Goal: Task Accomplishment & Management: Manage account settings

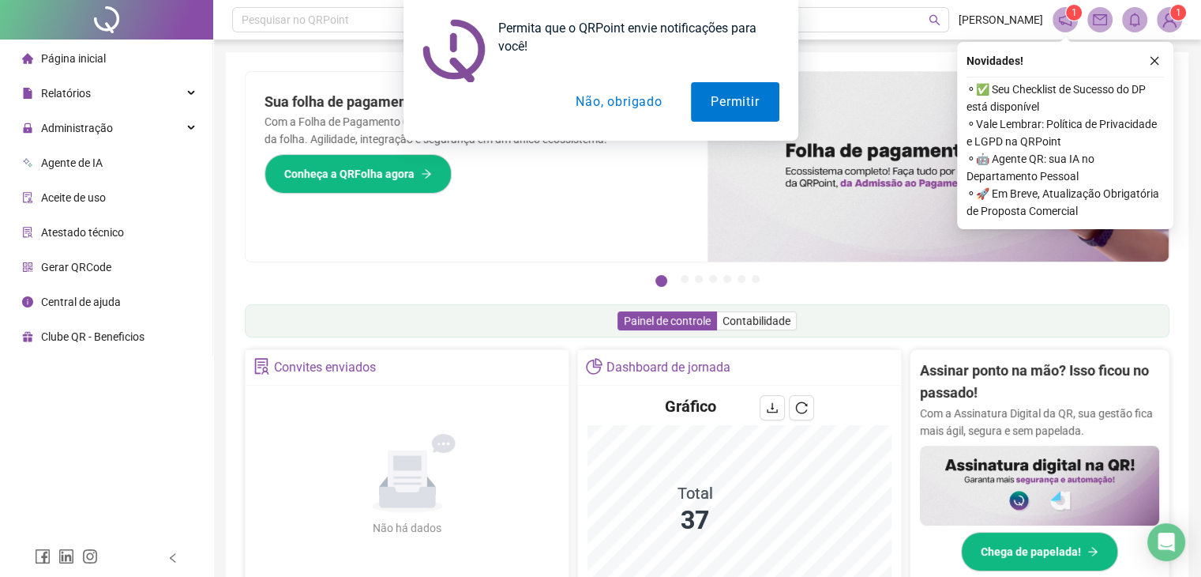
click at [642, 104] on button "Não, obrigado" at bounding box center [619, 101] width 126 height 39
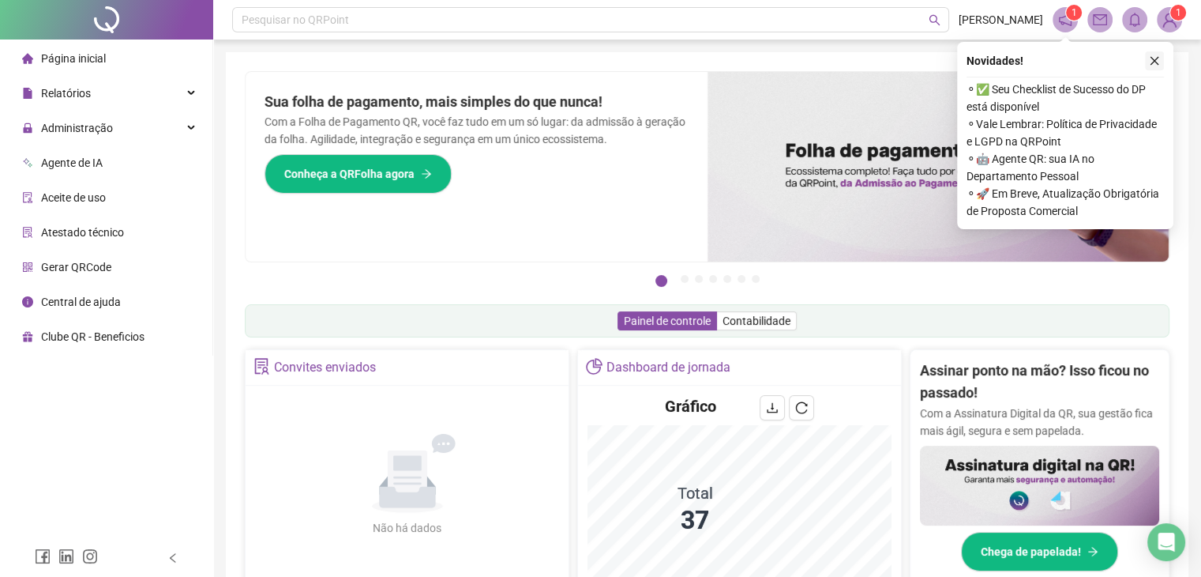
click at [1159, 56] on icon "close" at bounding box center [1154, 60] width 11 height 11
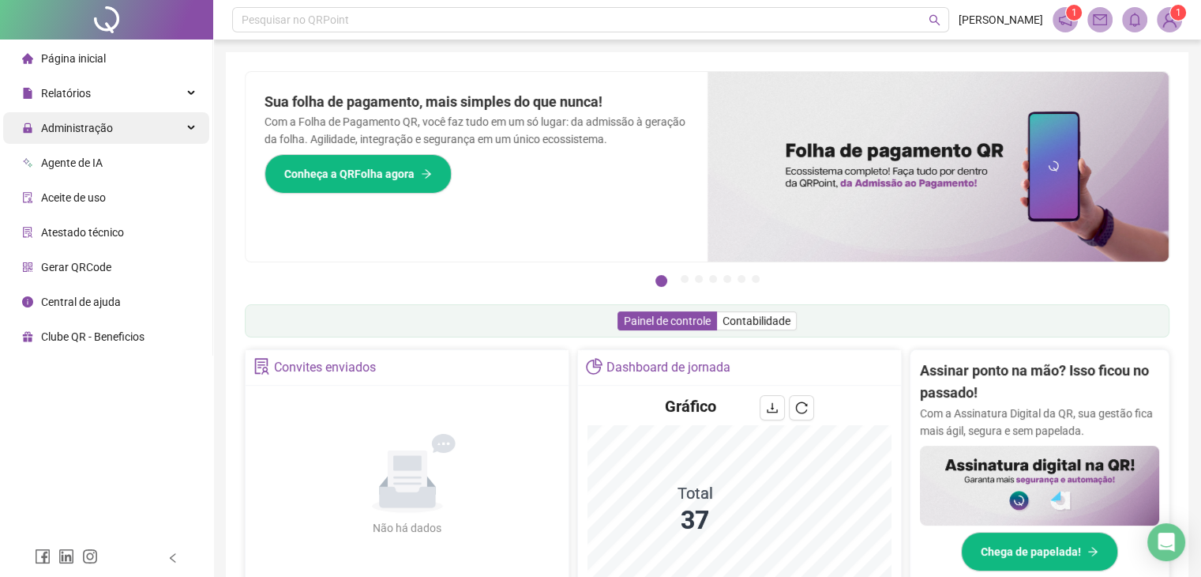
click at [96, 125] on span "Administração" at bounding box center [77, 128] width 72 height 13
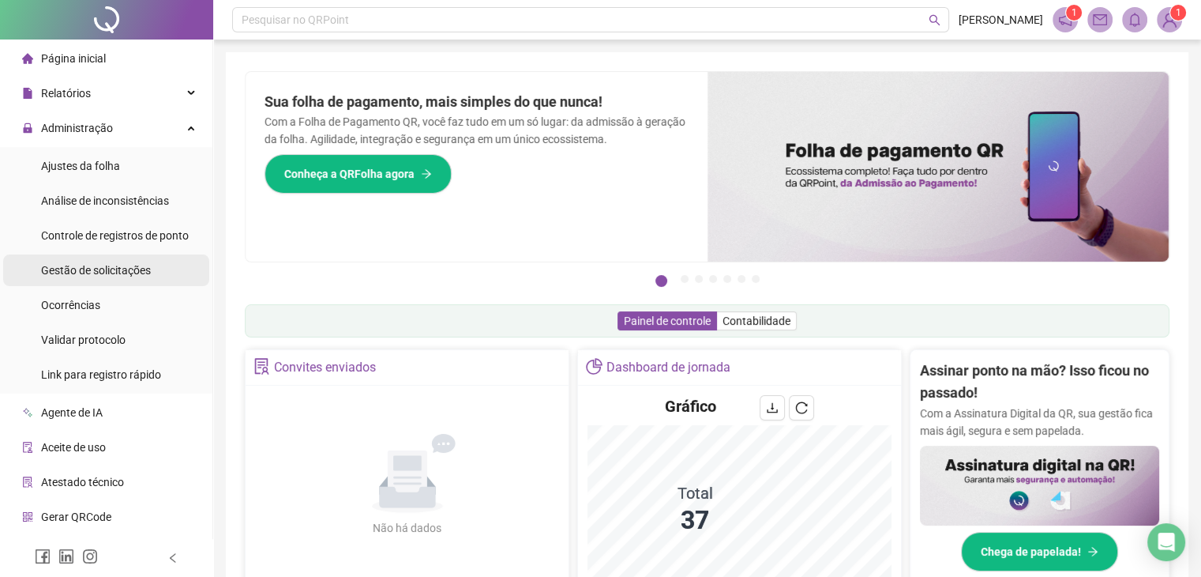
click at [122, 265] on span "Gestão de solicitações" at bounding box center [96, 270] width 110 height 13
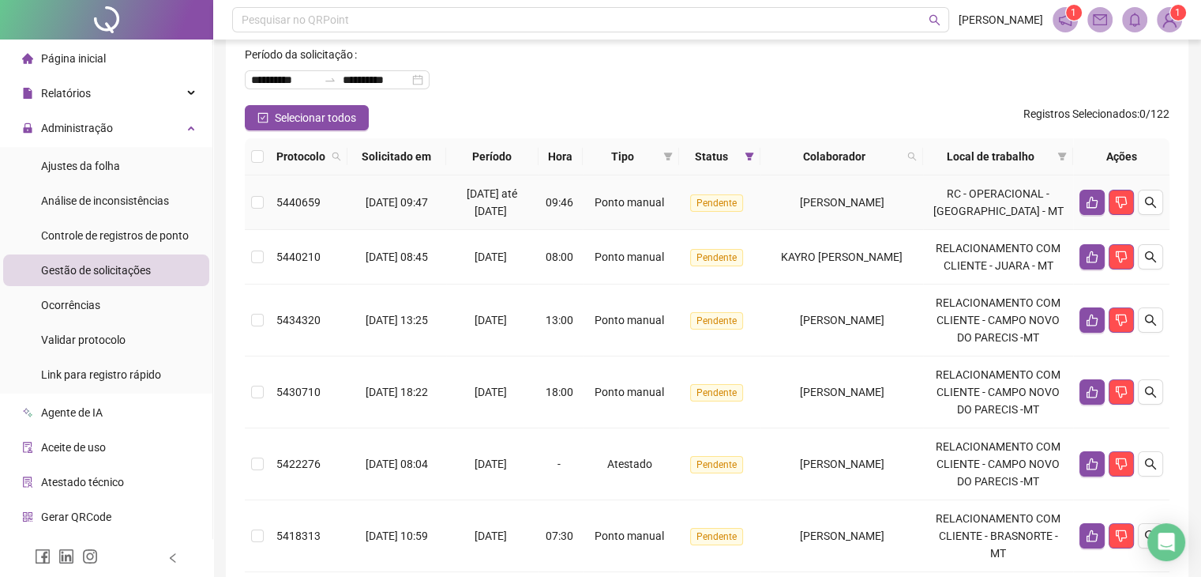
scroll to position [79, 0]
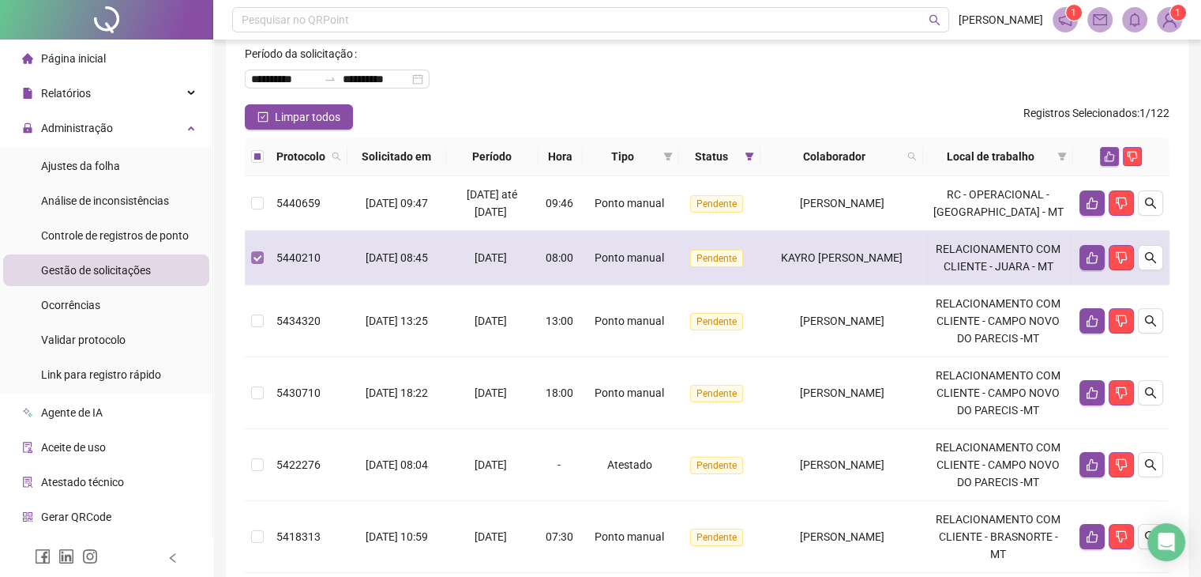
click at [256, 266] on label at bounding box center [257, 257] width 13 height 17
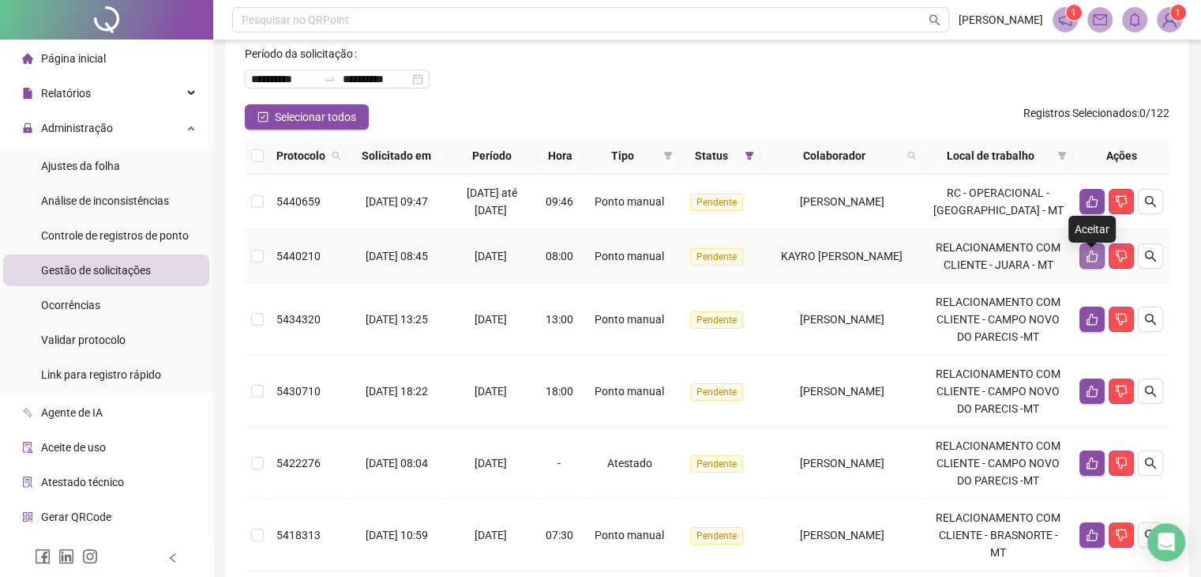
click at [1090, 257] on button "button" at bounding box center [1092, 255] width 25 height 25
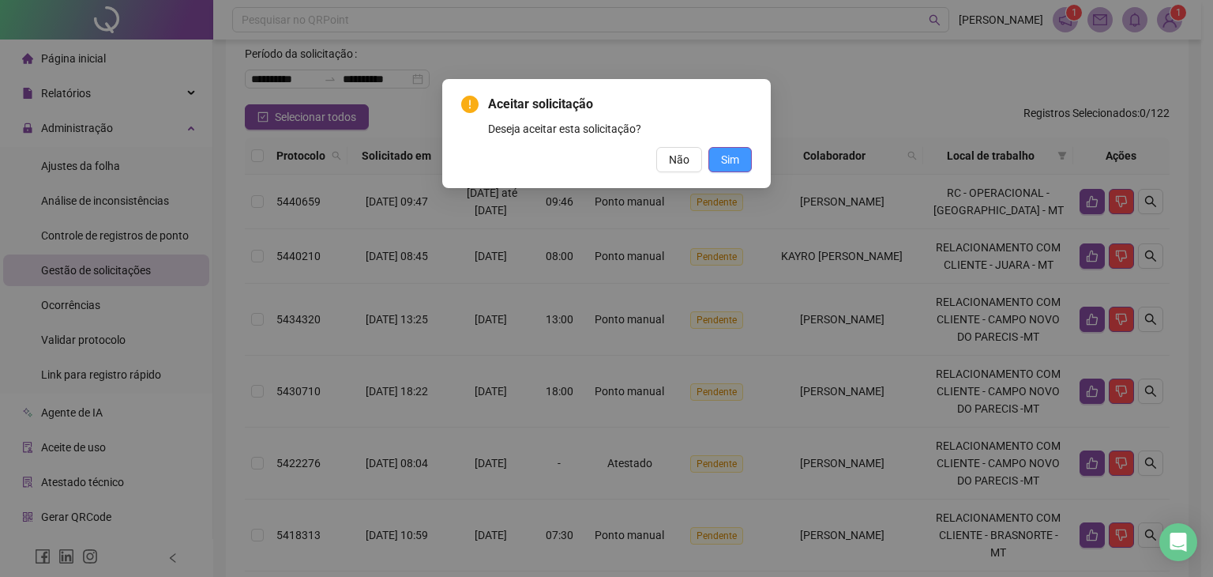
click at [742, 156] on button "Sim" at bounding box center [729, 159] width 43 height 25
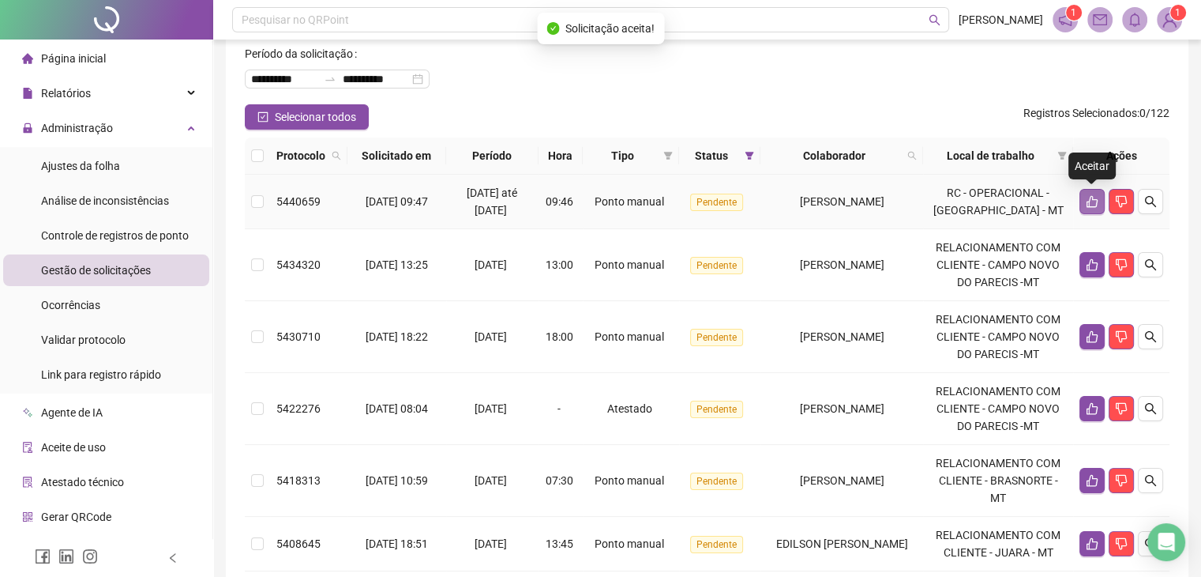
click at [1090, 199] on icon "like" at bounding box center [1092, 202] width 11 height 12
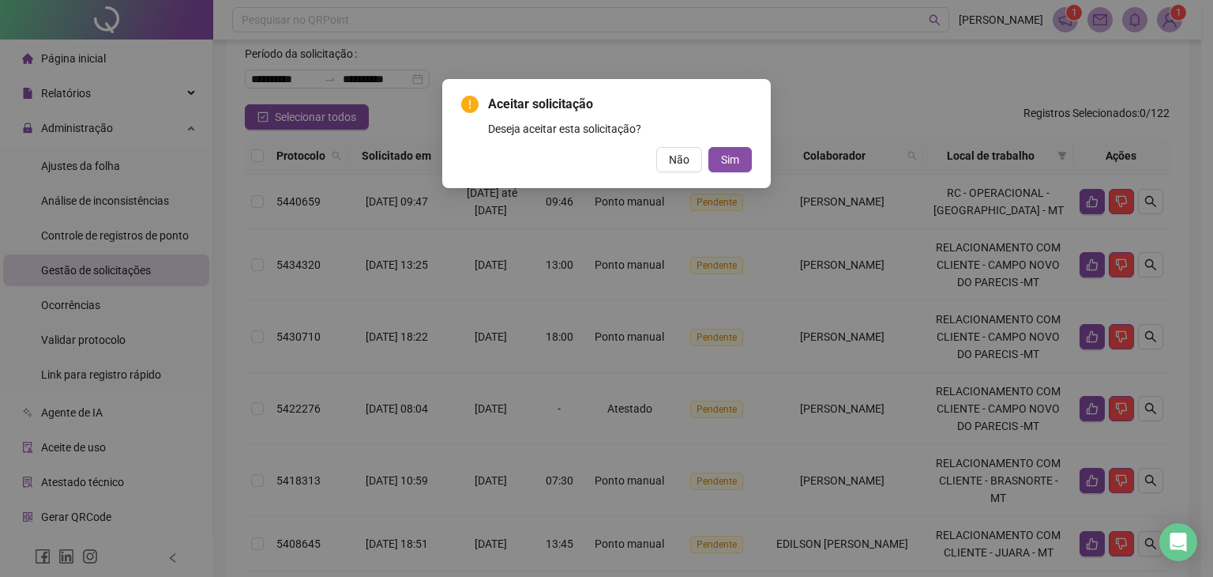
click at [687, 235] on div "Aceitar solicitação Deseja aceitar esta solicitação? Não Sim" at bounding box center [606, 288] width 1213 height 577
click at [727, 244] on div "Aceitar solicitação Deseja aceitar esta solicitação? Não Sim" at bounding box center [606, 288] width 1213 height 577
click at [886, 137] on div "Aceitar solicitação Deseja aceitar esta solicitação? Não Sim" at bounding box center [606, 288] width 1213 height 577
click at [502, 242] on div "Aceitar solicitação Deseja aceitar esta solicitação? Não Sim" at bounding box center [606, 288] width 1213 height 577
click at [317, 162] on div "Aceitar solicitação Deseja aceitar esta solicitação? Não Sim" at bounding box center [606, 288] width 1213 height 577
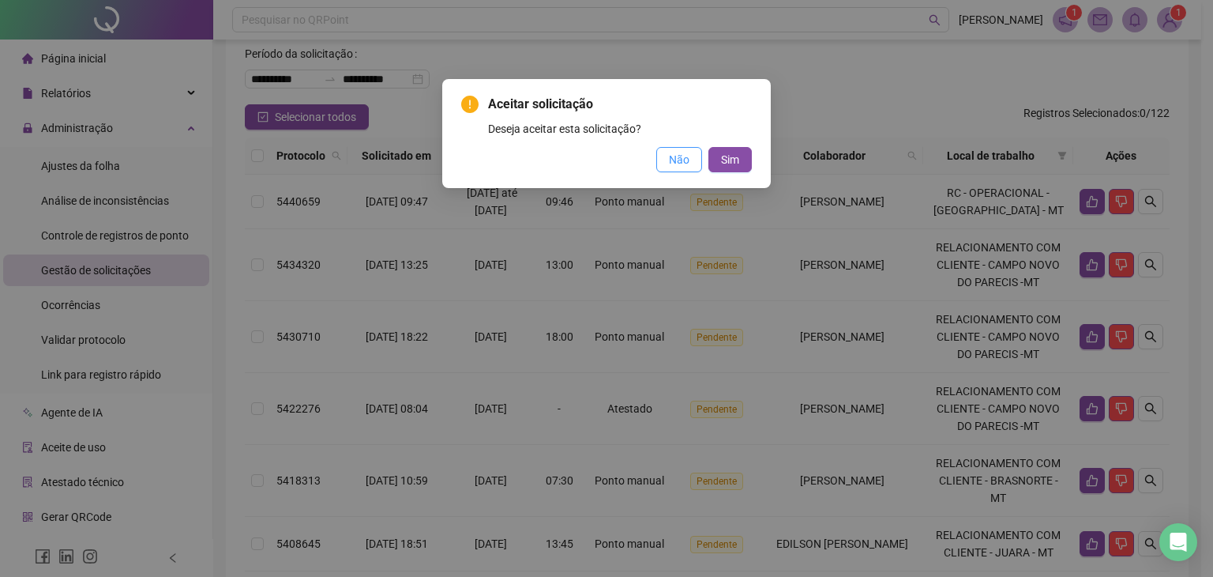
click at [677, 163] on span "Não" at bounding box center [679, 159] width 21 height 17
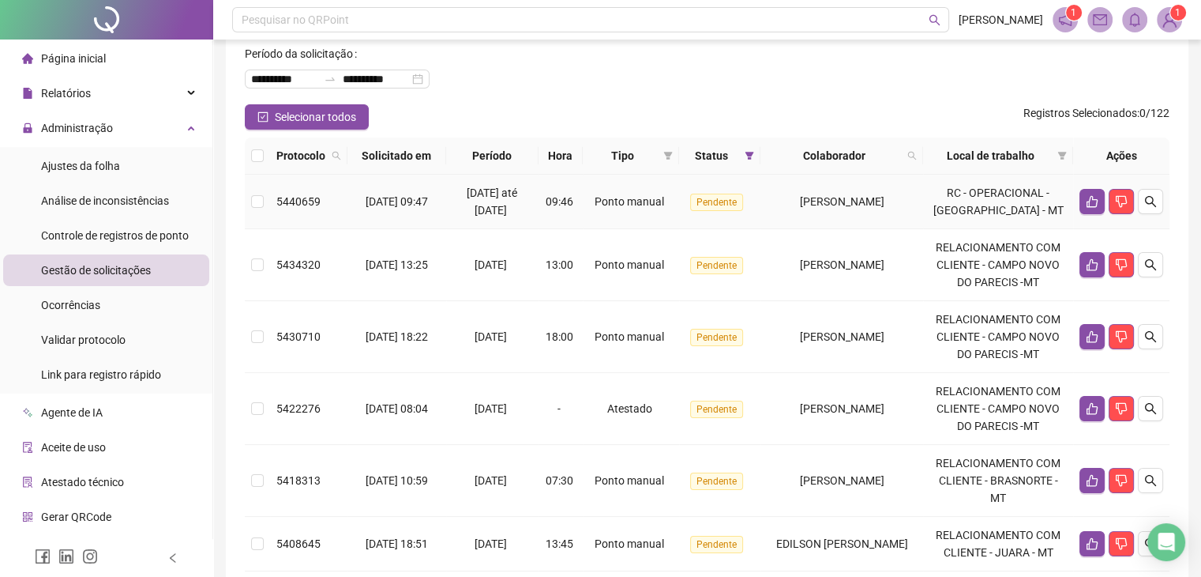
drag, startPoint x: 384, startPoint y: 196, endPoint x: 424, endPoint y: 203, distance: 40.9
click at [424, 203] on td "[DATE] 09:47" at bounding box center [396, 202] width 99 height 54
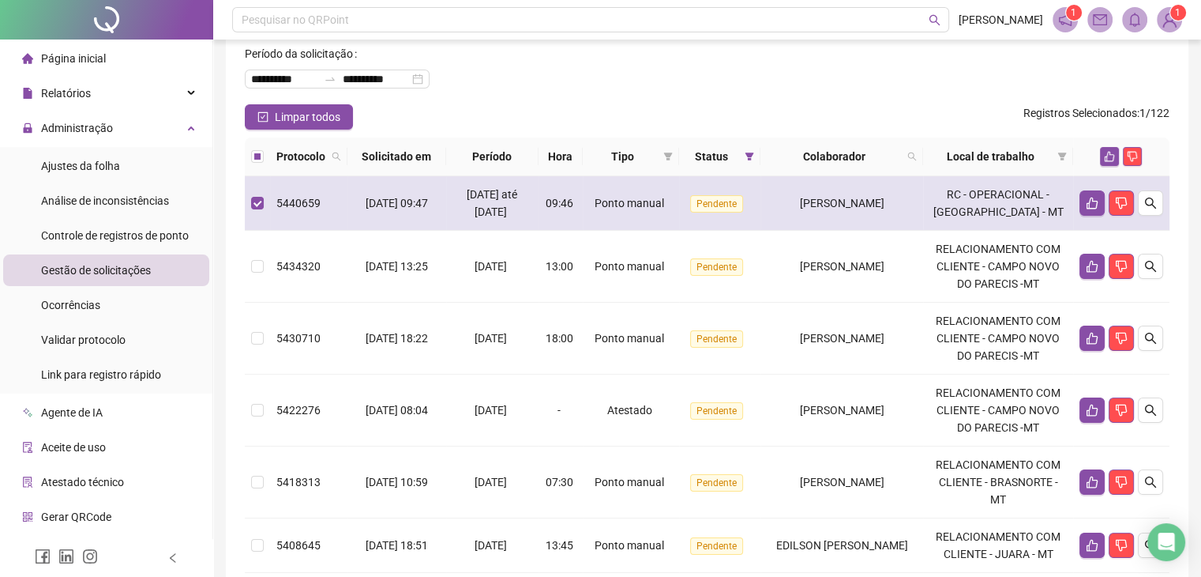
click at [467, 222] on td "[DATE] até [DATE]" at bounding box center [492, 203] width 92 height 54
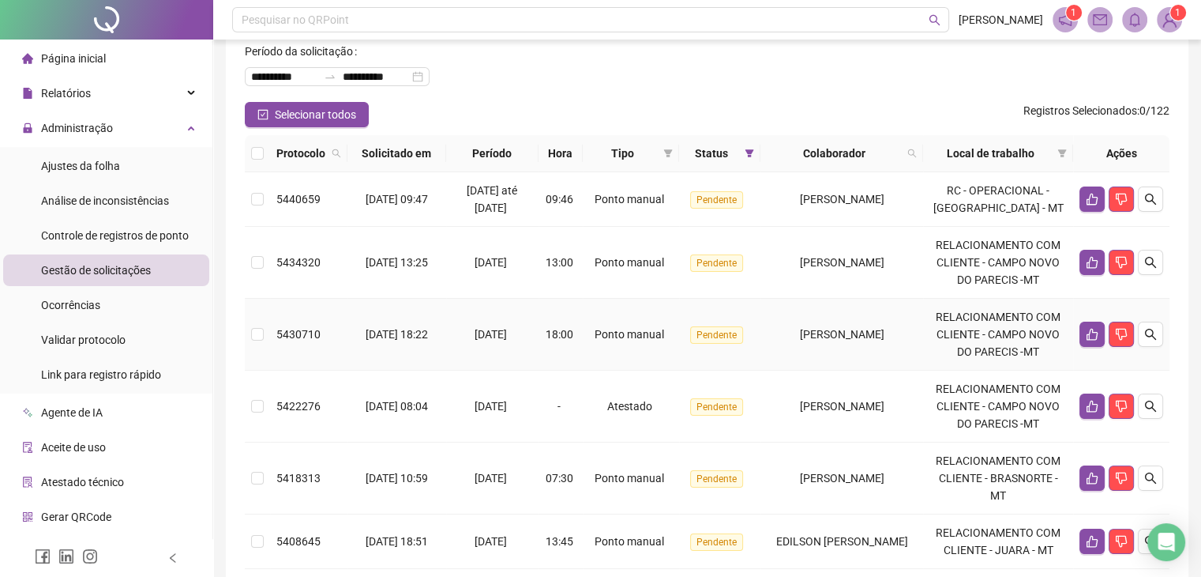
scroll to position [0, 0]
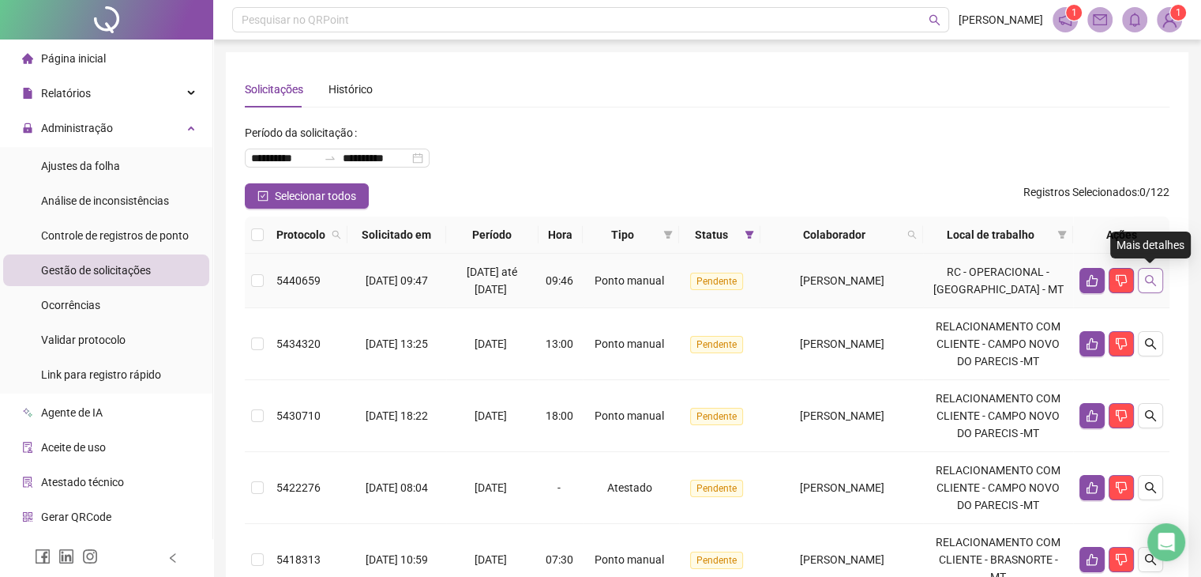
click at [1149, 290] on button "button" at bounding box center [1150, 280] width 25 height 25
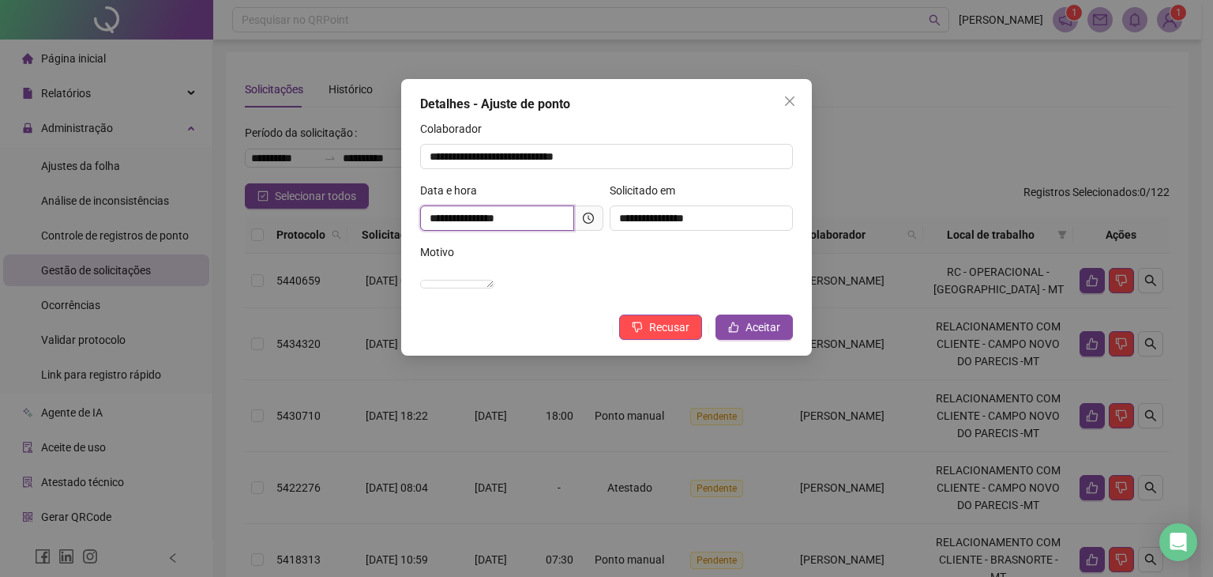
drag, startPoint x: 488, startPoint y: 226, endPoint x: 516, endPoint y: 225, distance: 28.4
click at [516, 225] on input "**********" at bounding box center [497, 217] width 154 height 25
click at [812, 92] on div "**********" at bounding box center [606, 288] width 1213 height 577
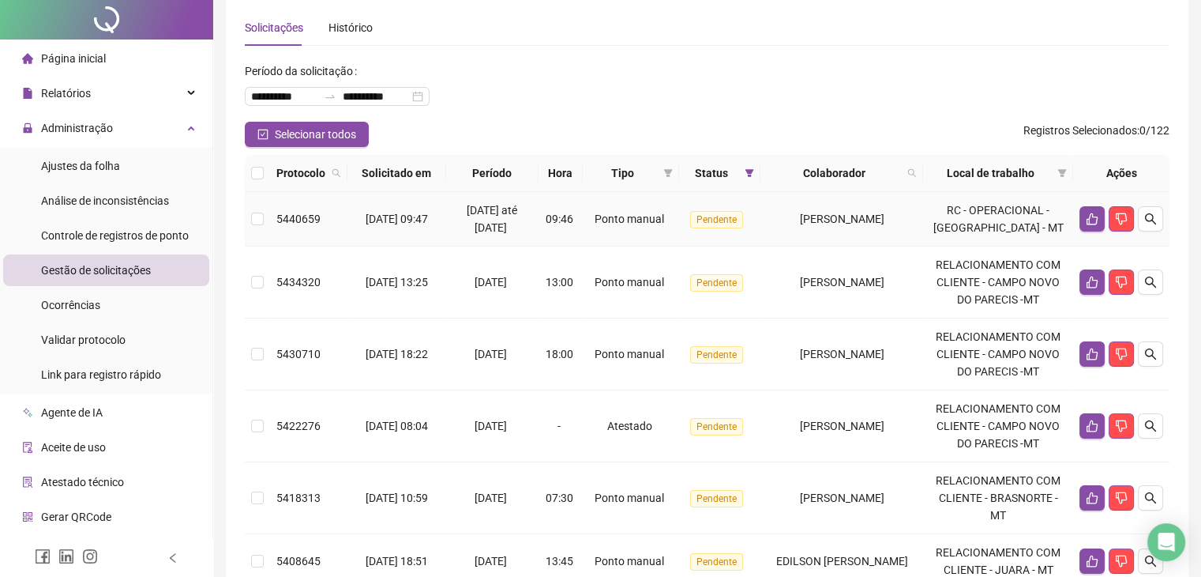
scroll to position [79, 0]
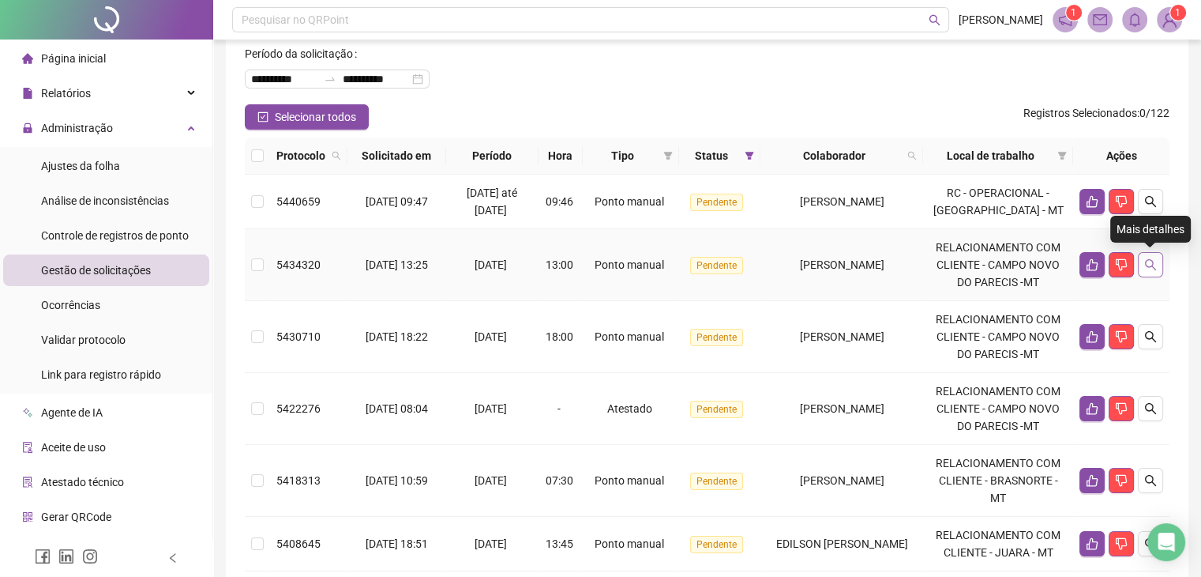
click at [1144, 261] on icon "search" at bounding box center [1150, 264] width 13 height 13
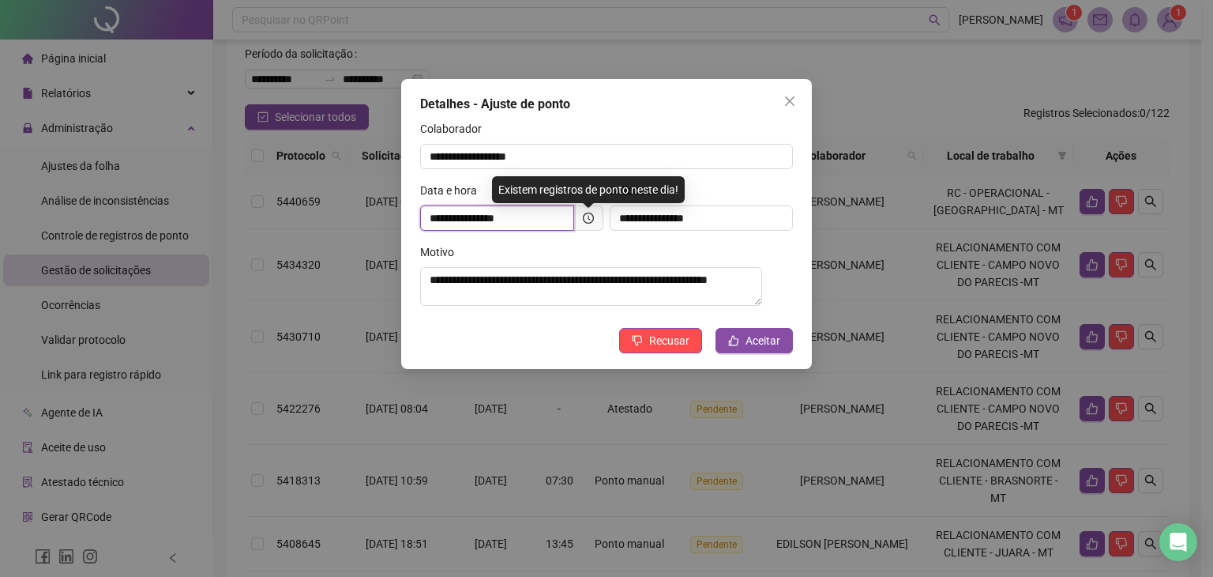
drag, startPoint x: 490, startPoint y: 217, endPoint x: 509, endPoint y: 222, distance: 18.8
click at [509, 222] on input "**********" at bounding box center [497, 217] width 154 height 25
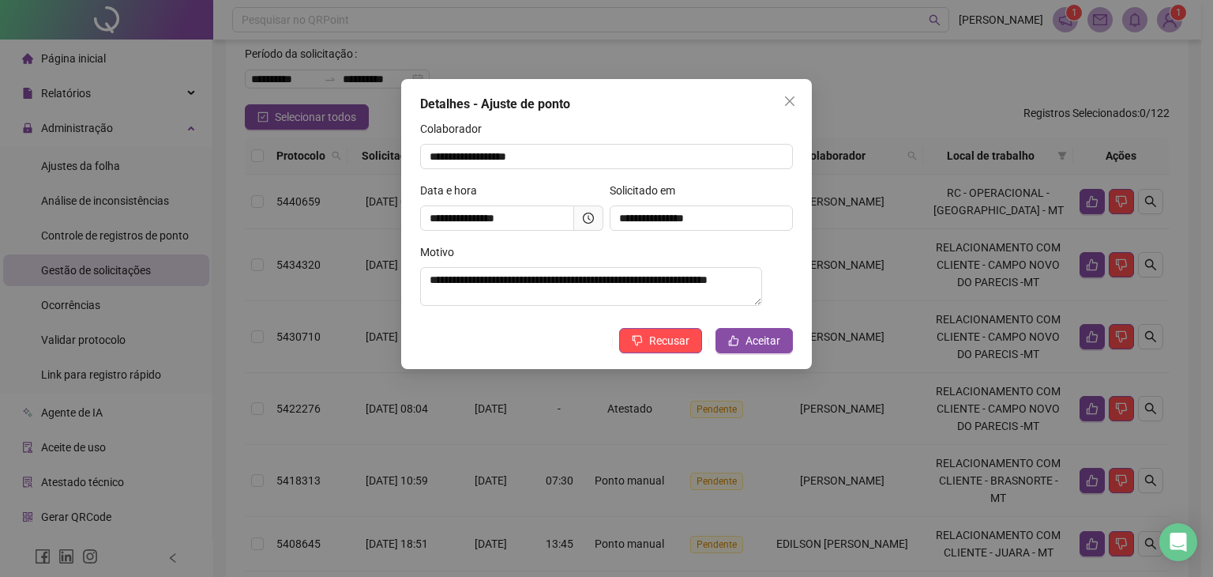
click at [932, 197] on div "**********" at bounding box center [606, 288] width 1213 height 577
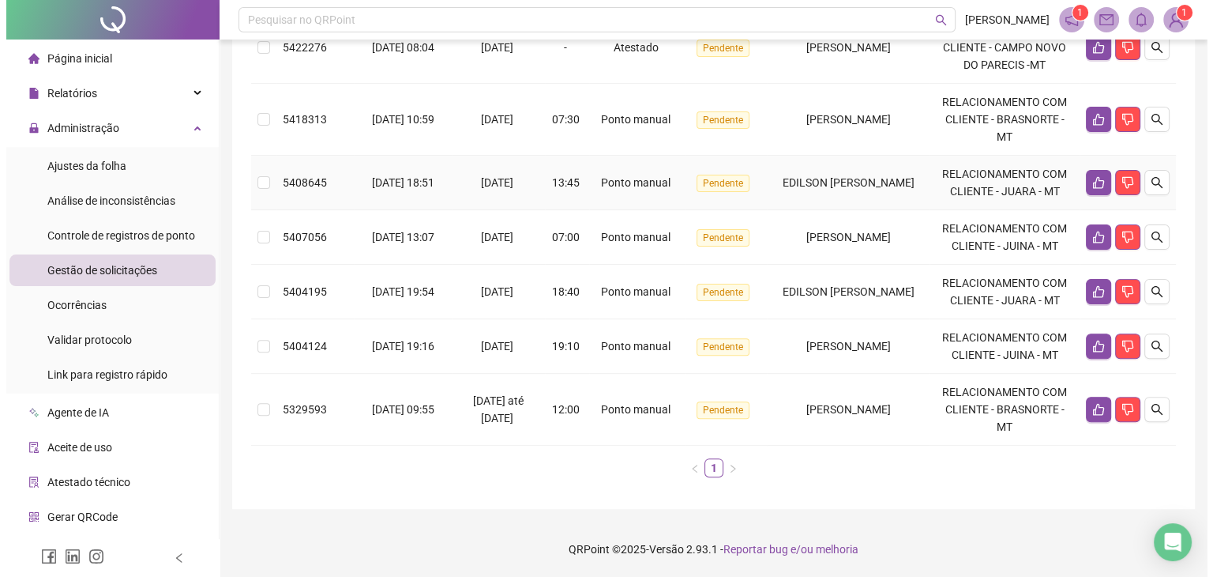
scroll to position [474, 0]
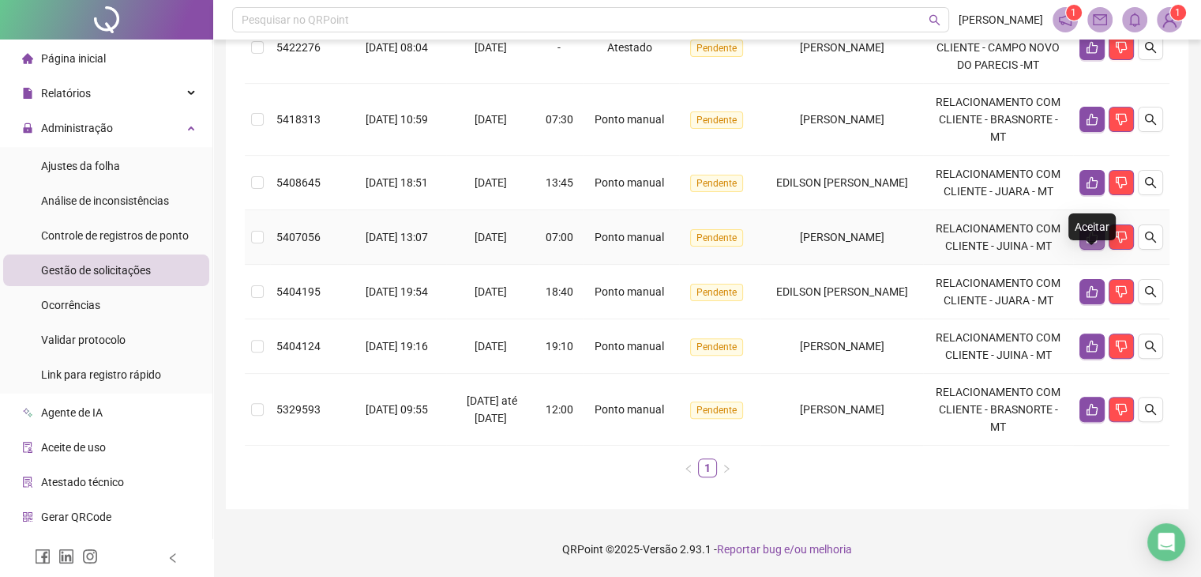
click at [1086, 231] on icon "like" at bounding box center [1092, 237] width 13 height 13
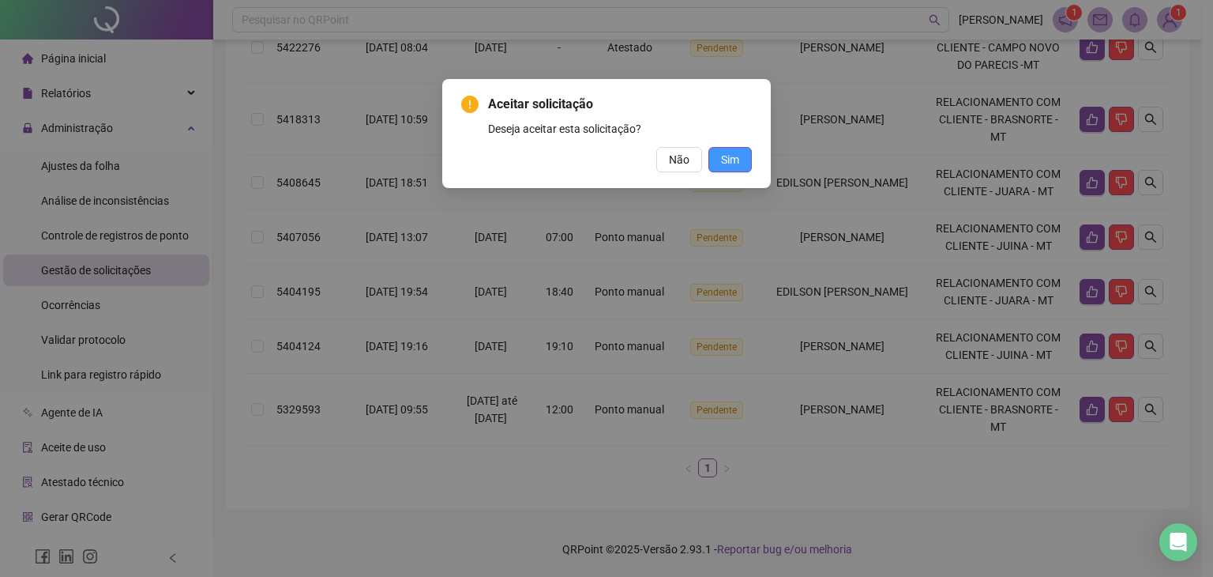
click at [734, 161] on span "Sim" at bounding box center [730, 159] width 18 height 17
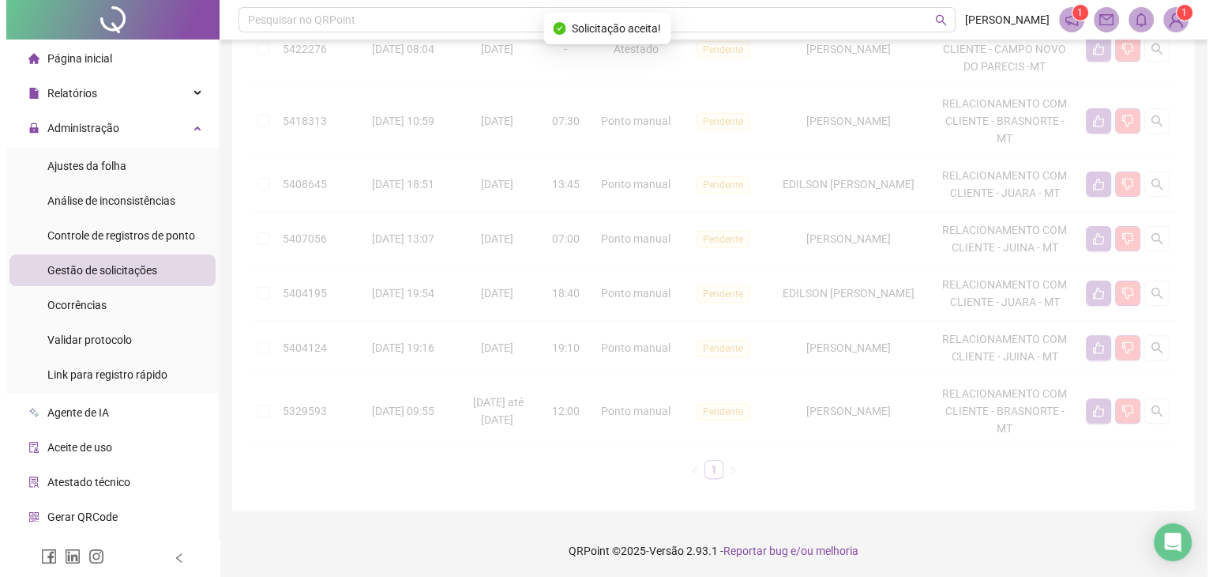
scroll to position [436, 0]
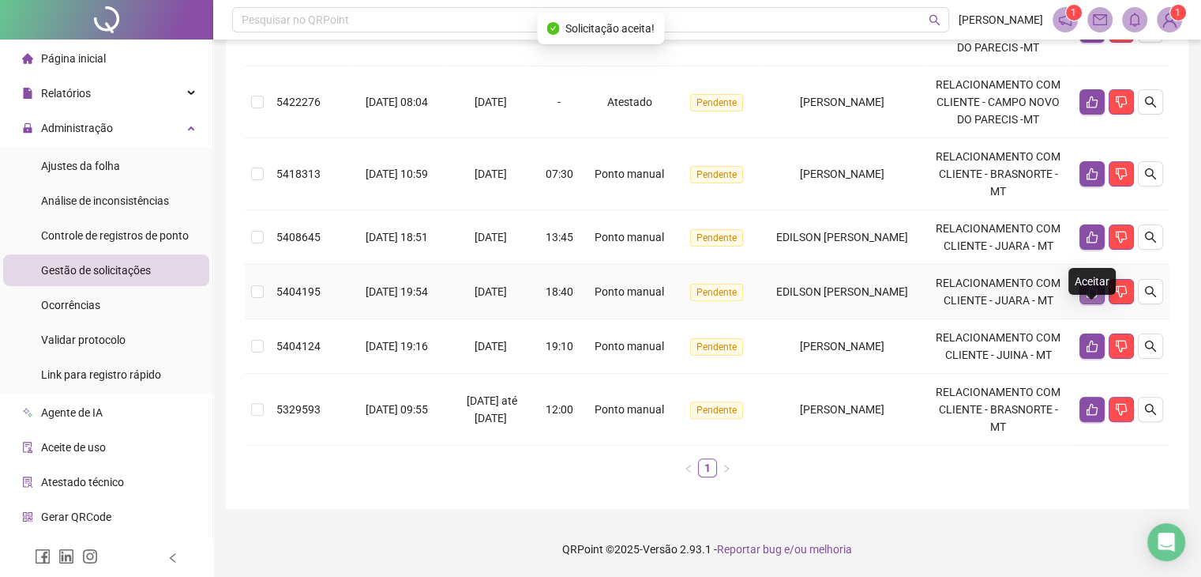
click at [1096, 286] on icon "like" at bounding box center [1092, 292] width 11 height 12
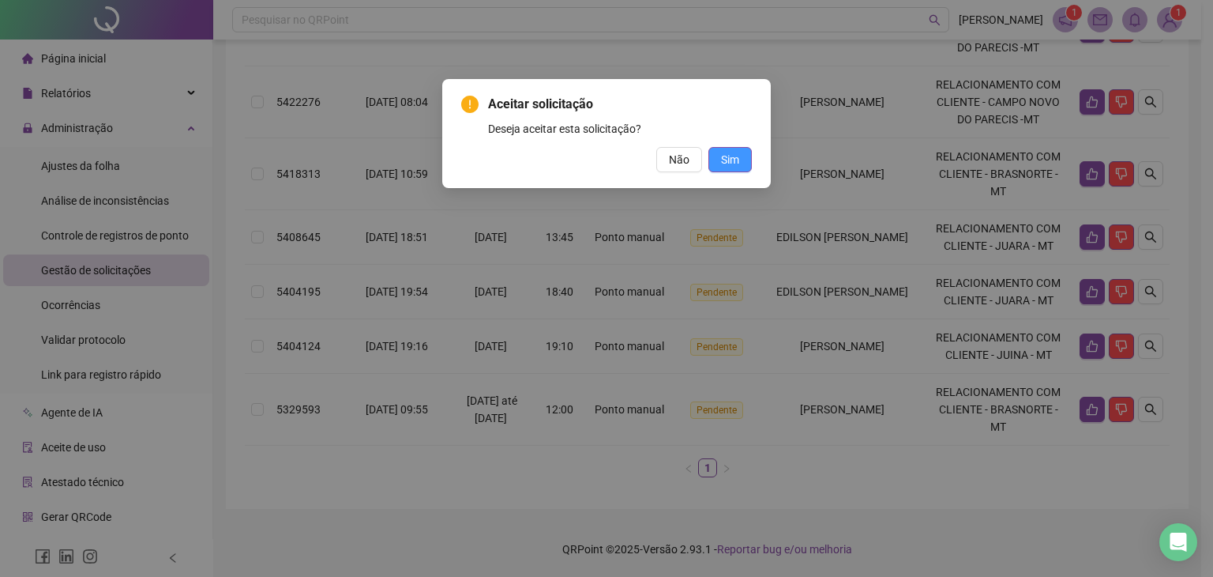
click at [745, 159] on button "Sim" at bounding box center [729, 159] width 43 height 25
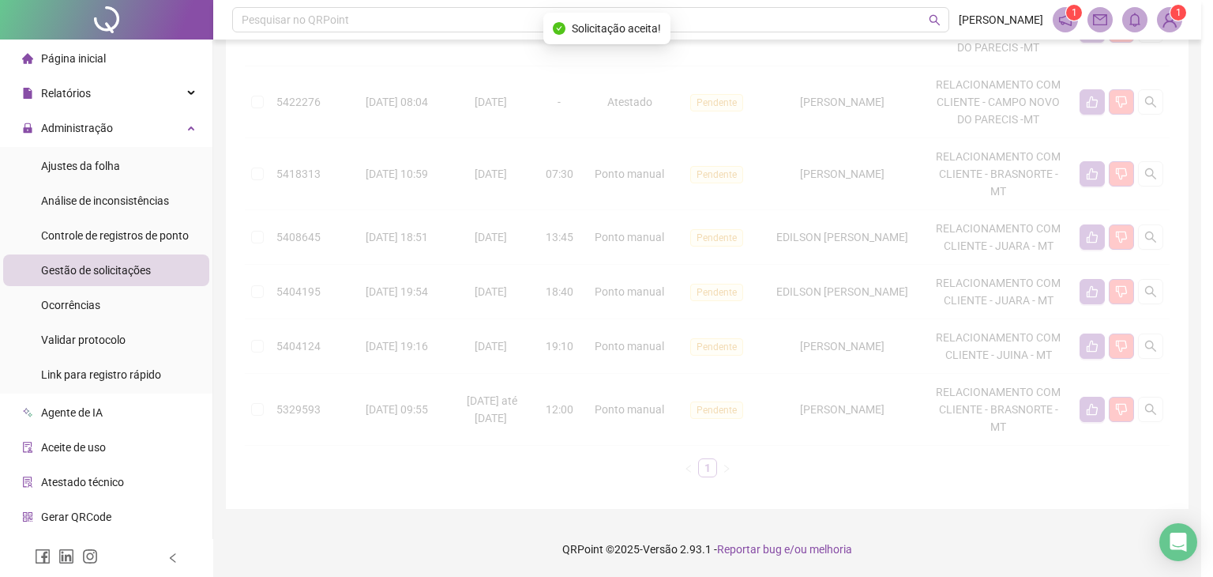
scroll to position [364, 0]
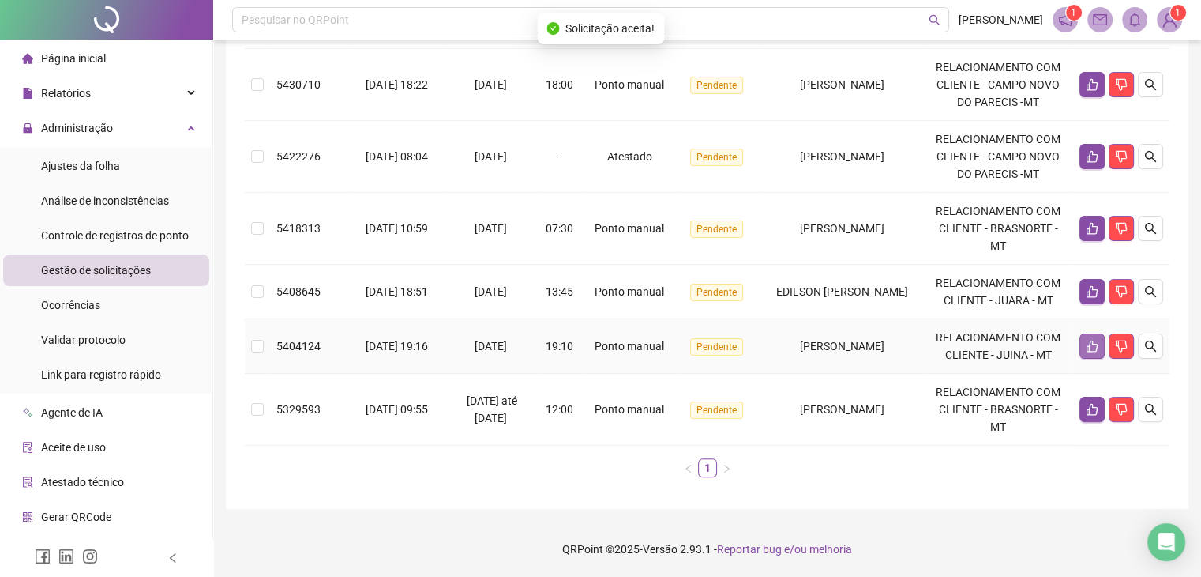
click at [1091, 340] on icon "like" at bounding box center [1092, 346] width 13 height 13
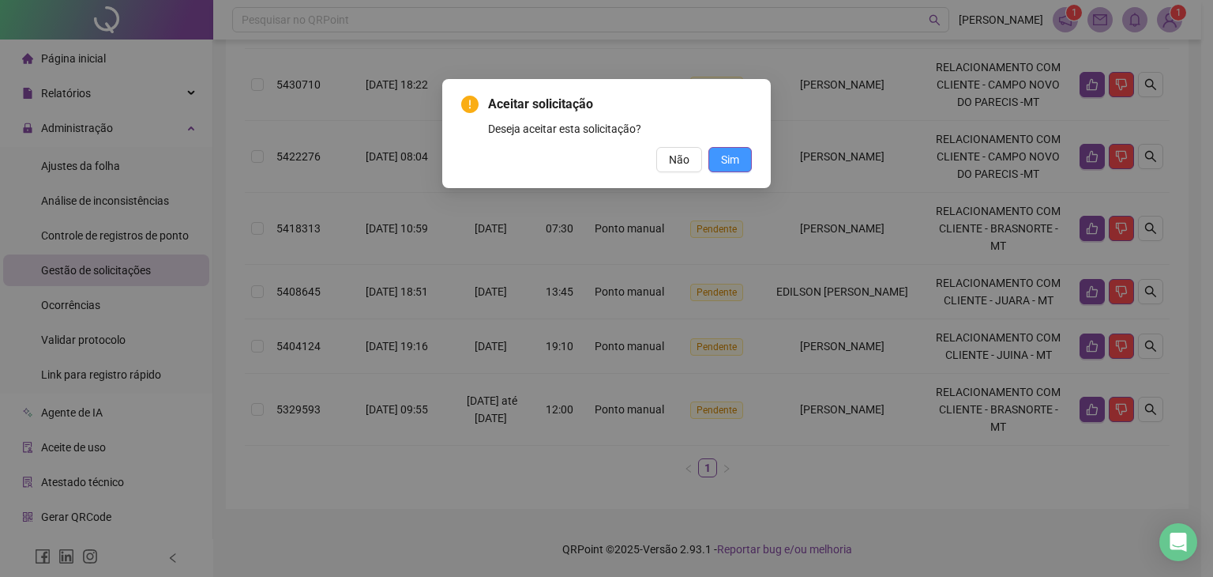
click at [728, 156] on span "Sim" at bounding box center [730, 159] width 18 height 17
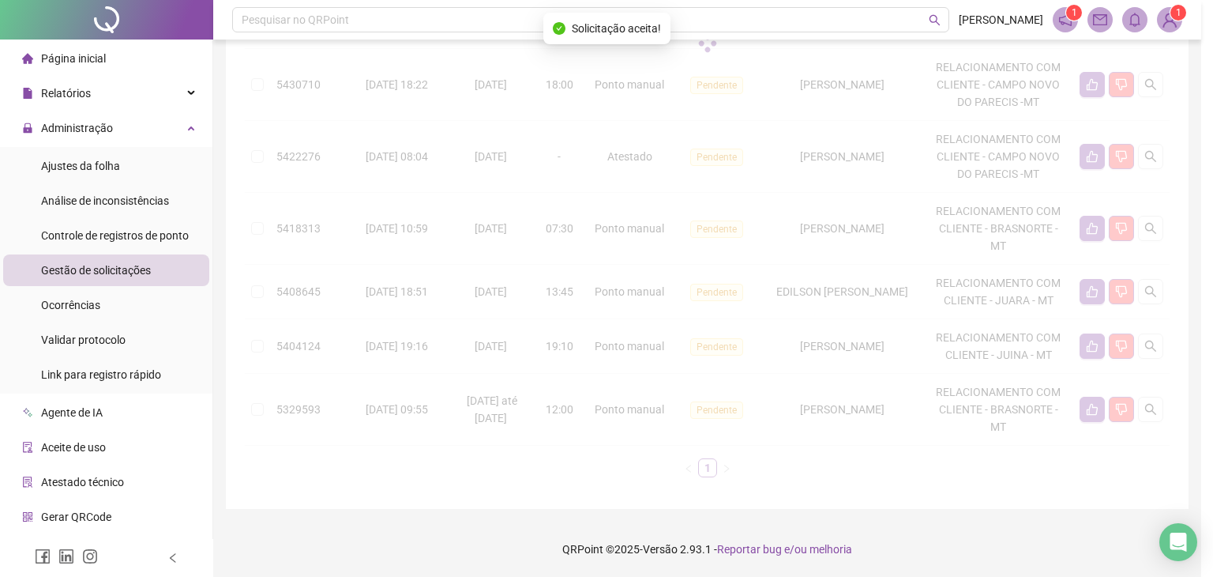
scroll to position [293, 0]
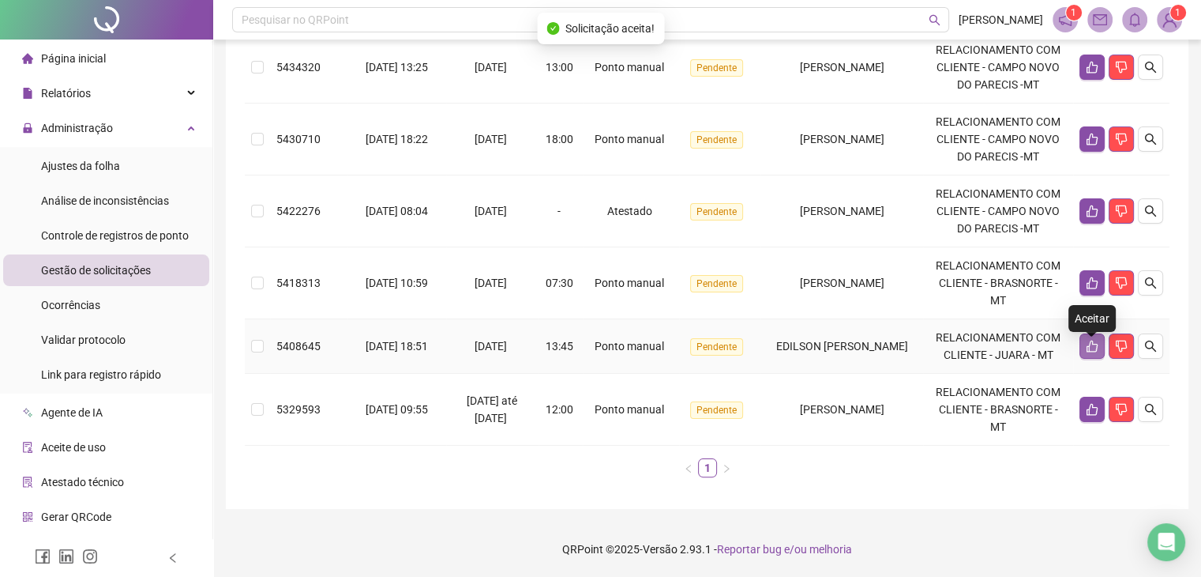
click at [1082, 334] on button "button" at bounding box center [1092, 345] width 25 height 25
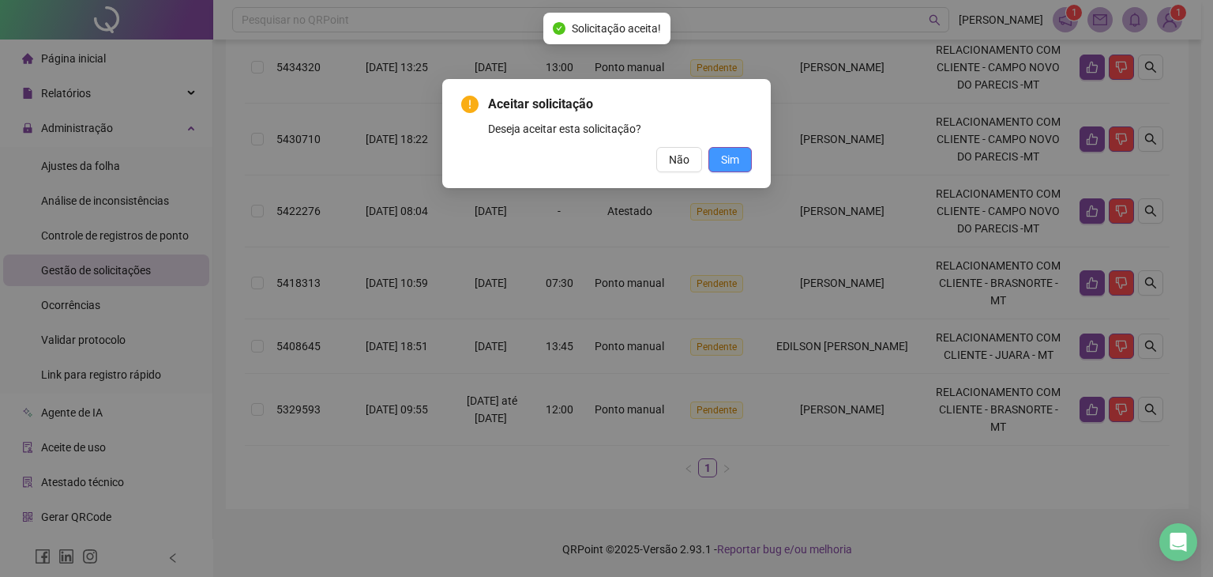
click at [727, 160] on span "Sim" at bounding box center [730, 159] width 18 height 17
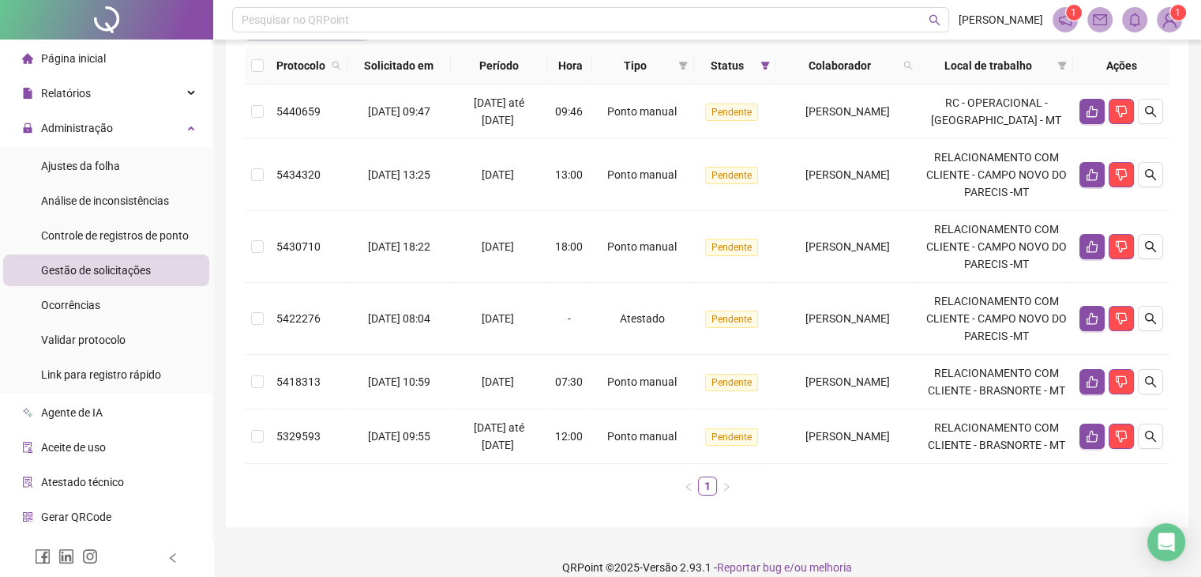
scroll to position [142, 0]
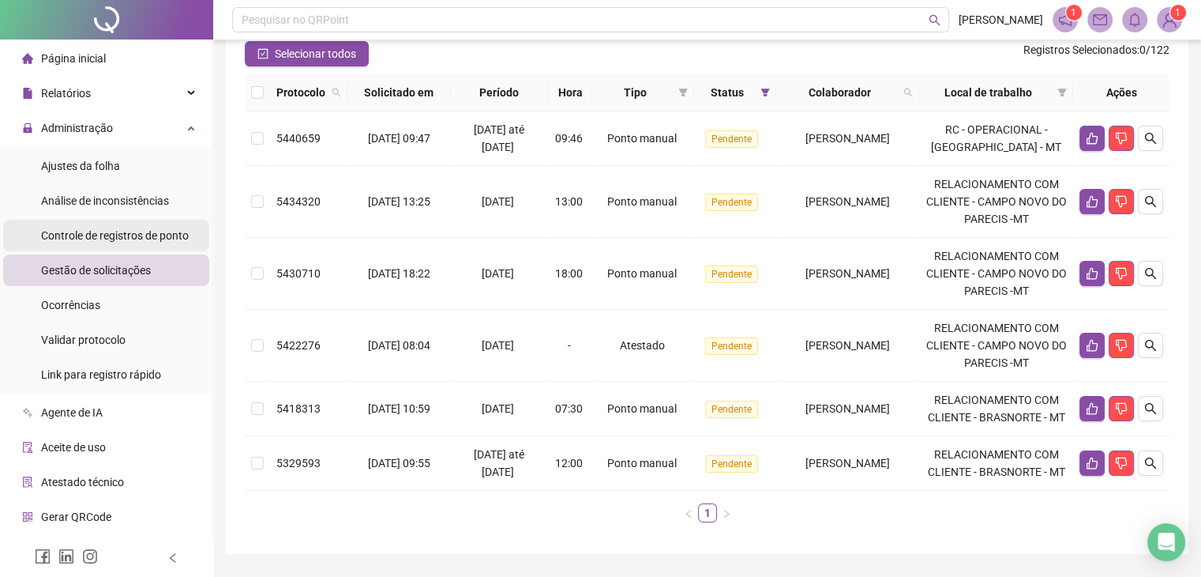
click at [136, 227] on div "Controle de registros de ponto" at bounding box center [115, 236] width 148 height 32
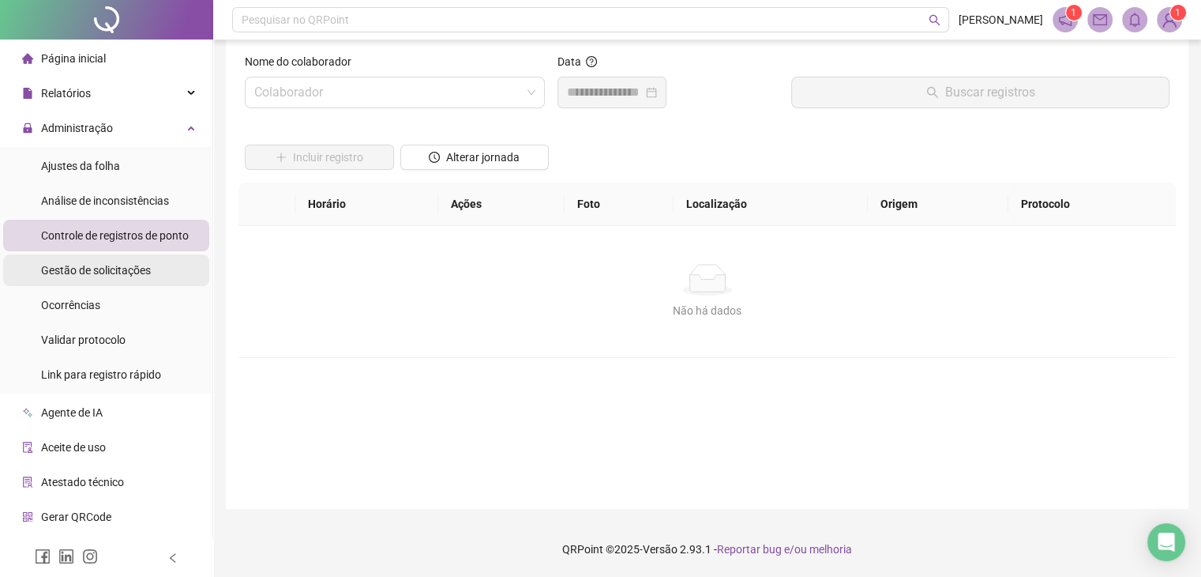
click at [107, 278] on div "Gestão de solicitações" at bounding box center [96, 270] width 110 height 32
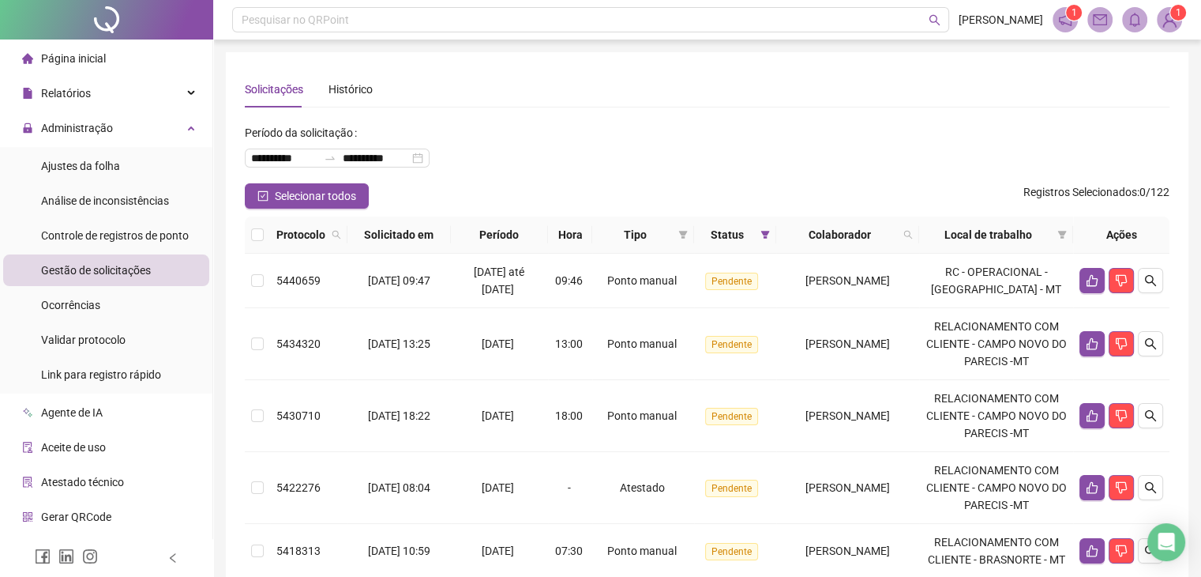
click at [111, 483] on span "Atestado técnico" at bounding box center [82, 481] width 83 height 13
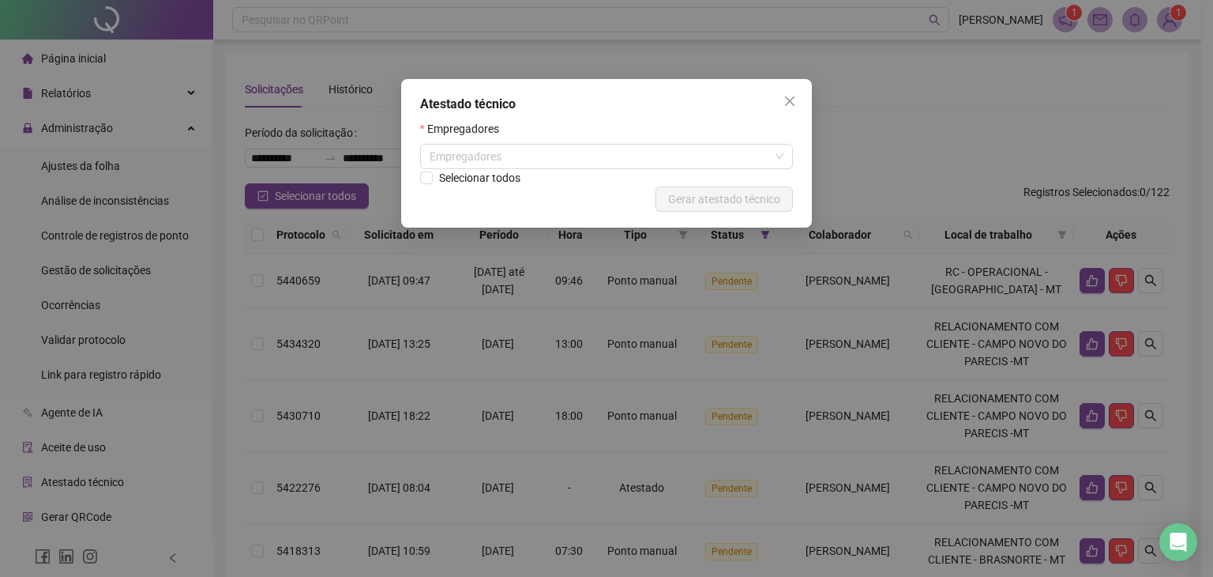
click at [111, 483] on div "Atestado técnico Empregadores Empregadores Selecionar todos Cancelar Gerar ates…" at bounding box center [606, 288] width 1213 height 577
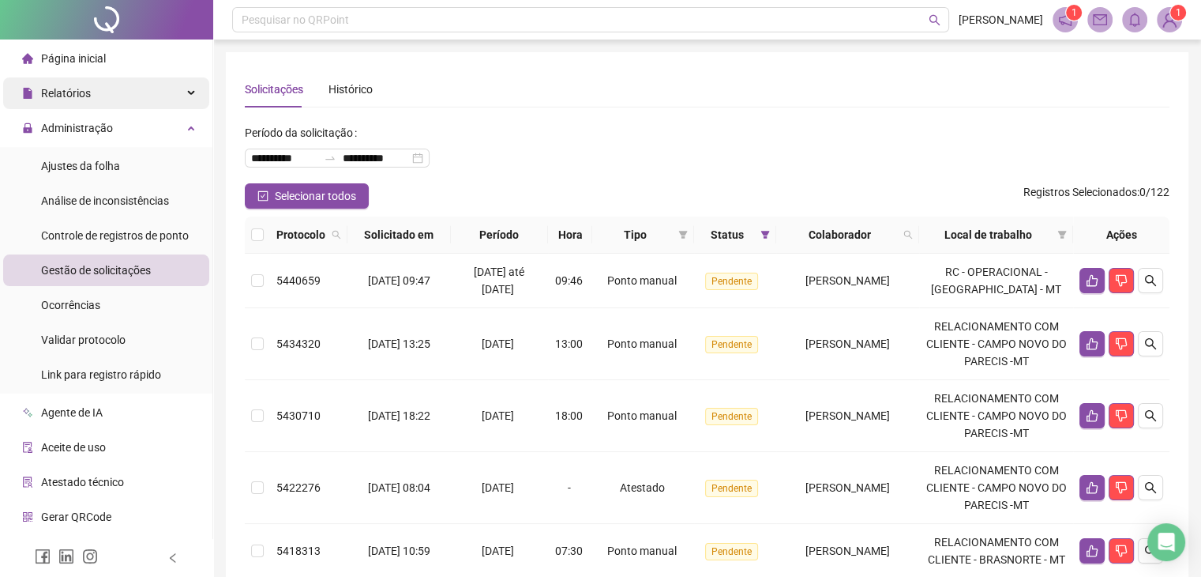
click at [130, 89] on div "Relatórios" at bounding box center [106, 93] width 206 height 32
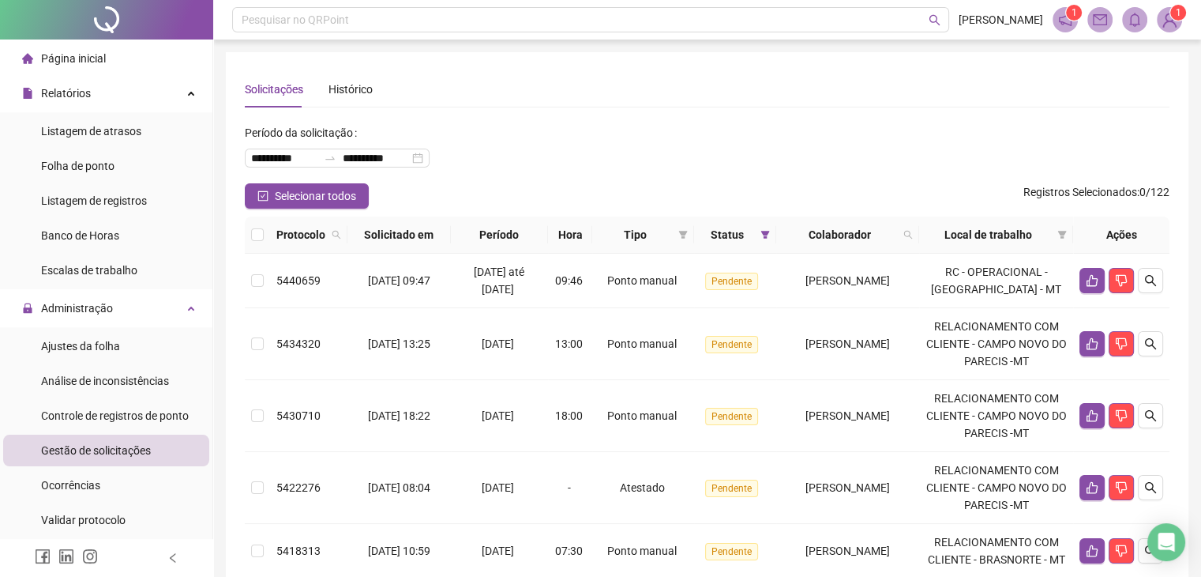
click at [115, 254] on ul "Listagem de atrasos Folha de ponto Listagem de registros Banco de Horas Escalas…" at bounding box center [106, 200] width 212 height 177
click at [111, 239] on span "Banco de Horas" at bounding box center [80, 235] width 78 height 13
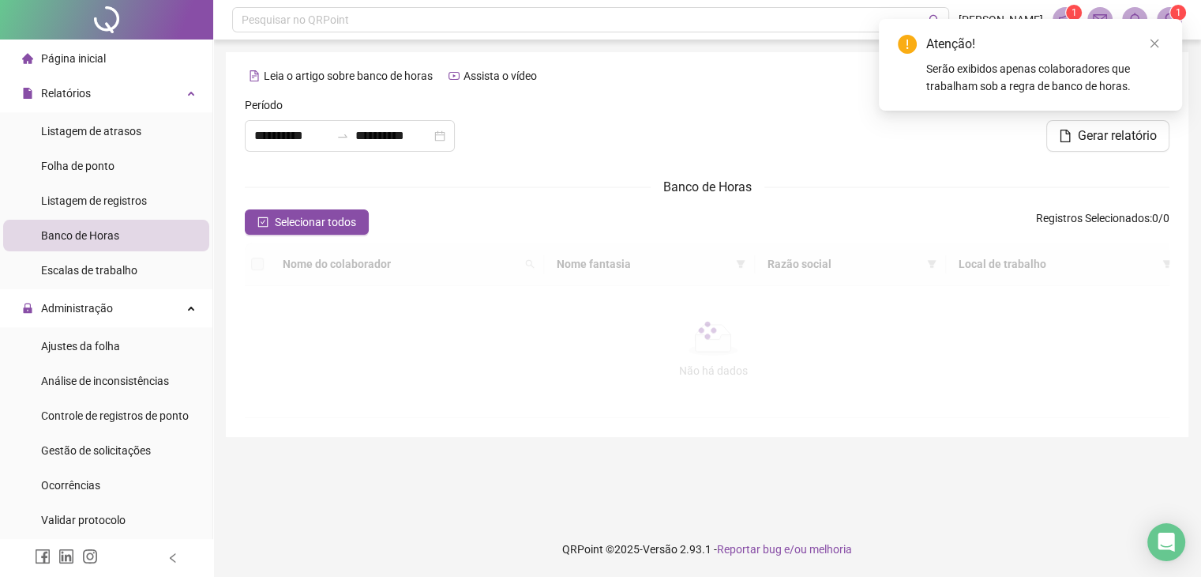
type input "**********"
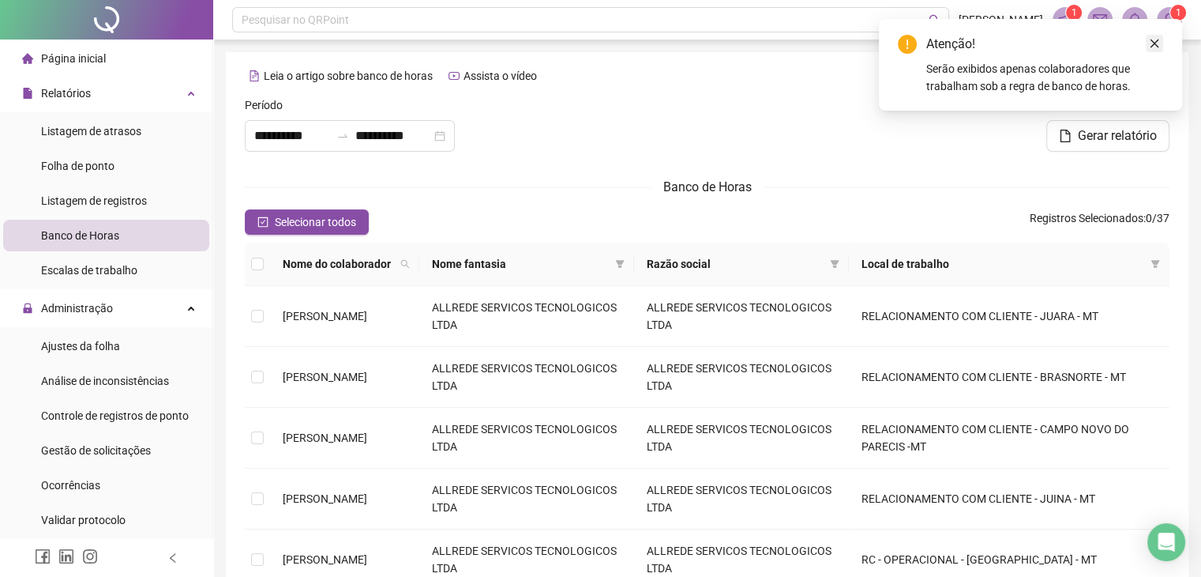
click at [1159, 48] on icon "close" at bounding box center [1154, 43] width 11 height 11
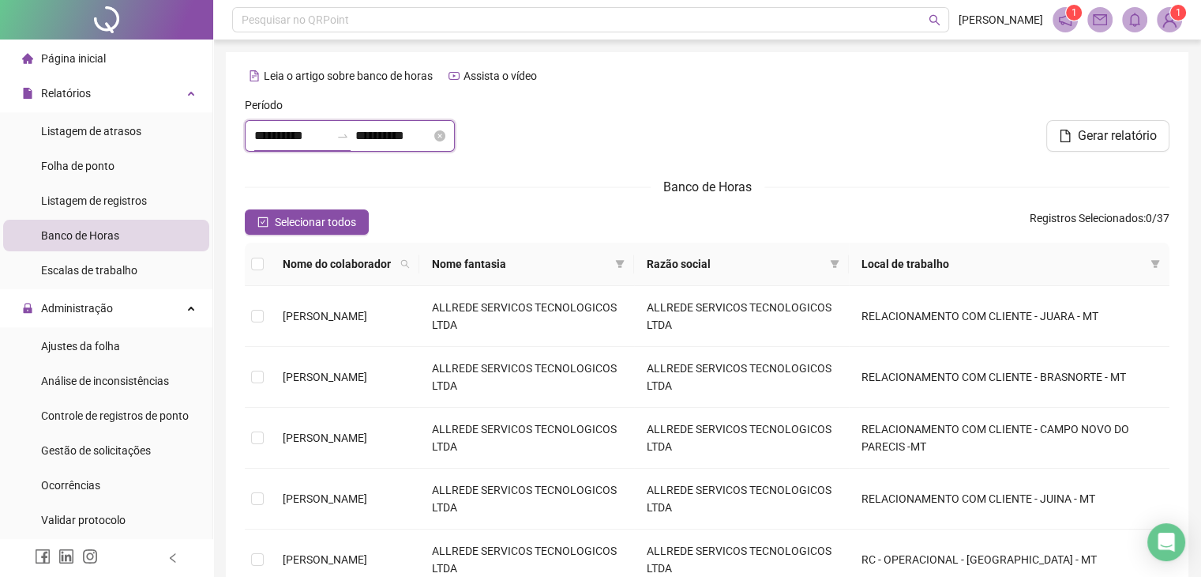
click at [289, 135] on input "**********" at bounding box center [292, 135] width 76 height 19
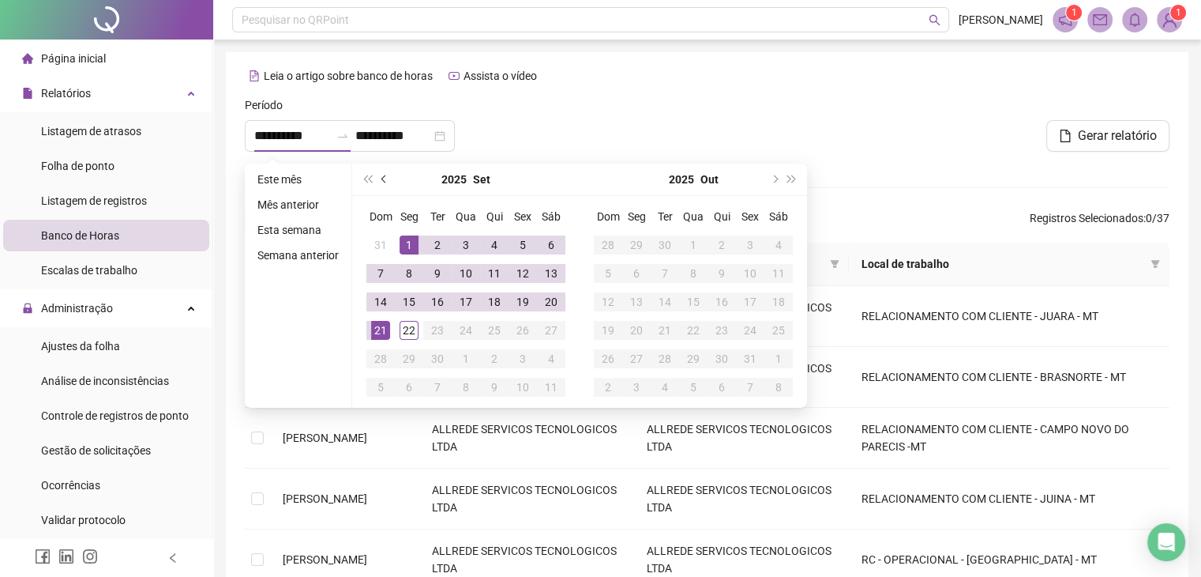
click at [382, 182] on span "prev-year" at bounding box center [385, 179] width 8 height 8
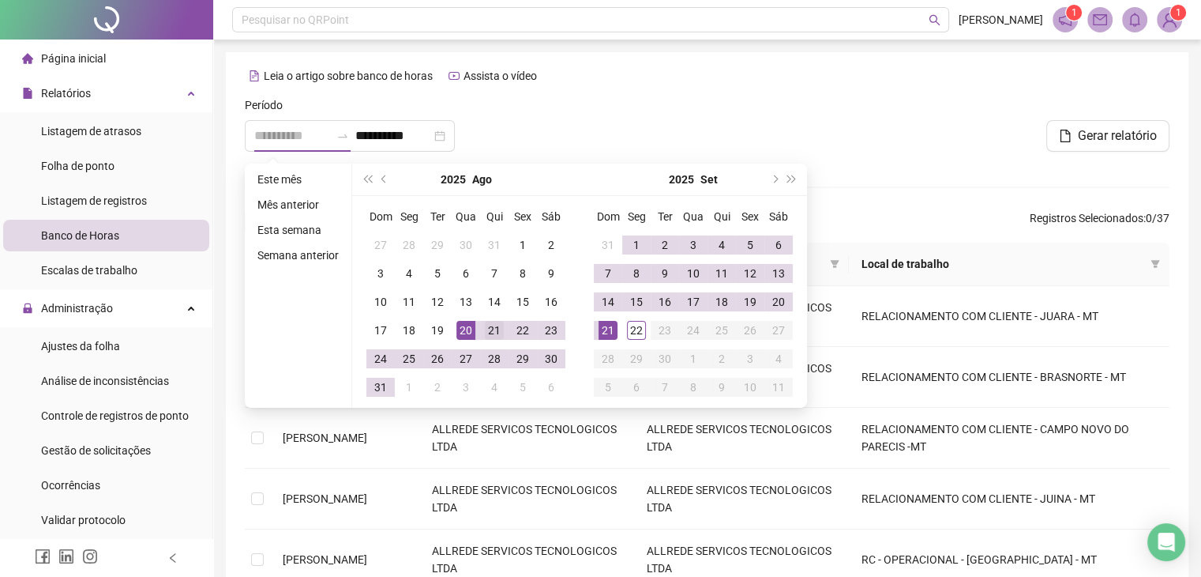
type input "**********"
click at [496, 325] on div "21" at bounding box center [494, 330] width 19 height 19
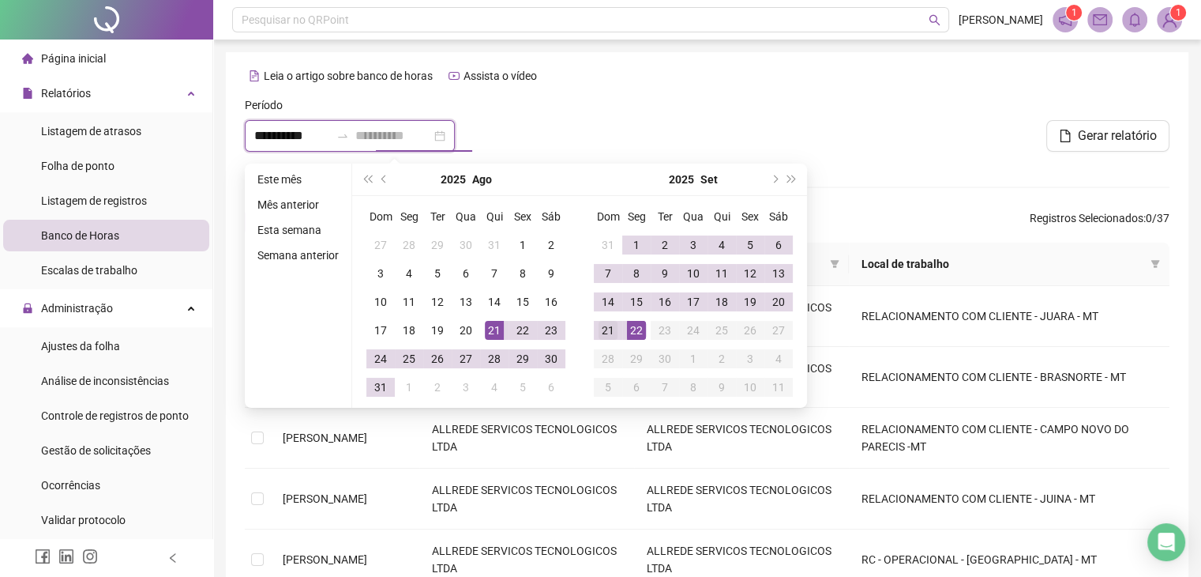
type input "**********"
click at [607, 323] on div "21" at bounding box center [608, 330] width 19 height 19
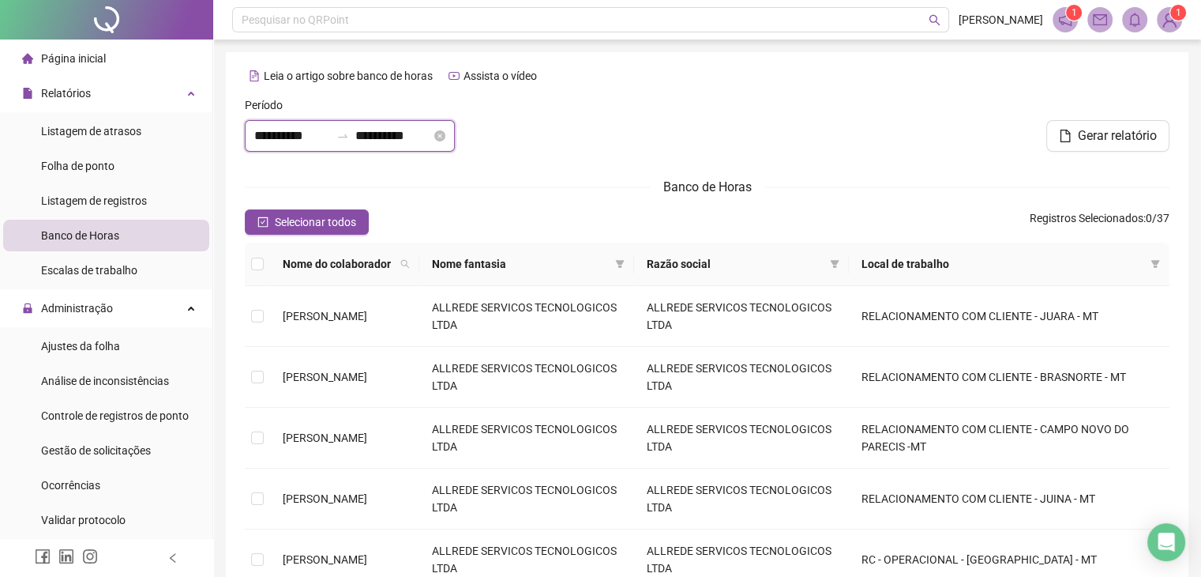
click at [310, 145] on input "**********" at bounding box center [292, 135] width 76 height 19
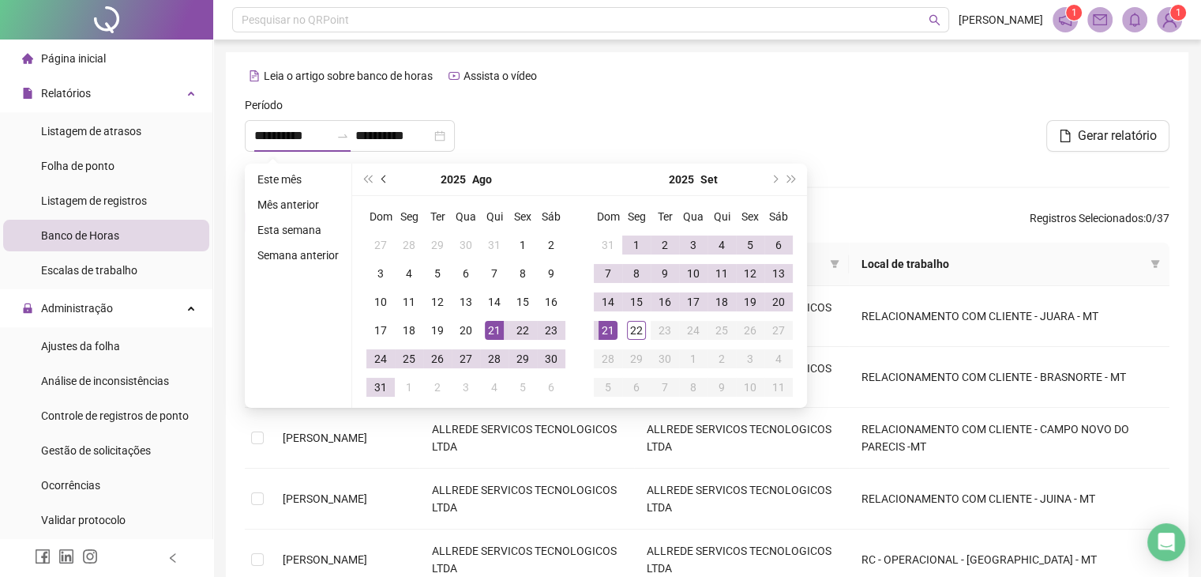
click at [379, 175] on button "prev-year" at bounding box center [384, 179] width 17 height 32
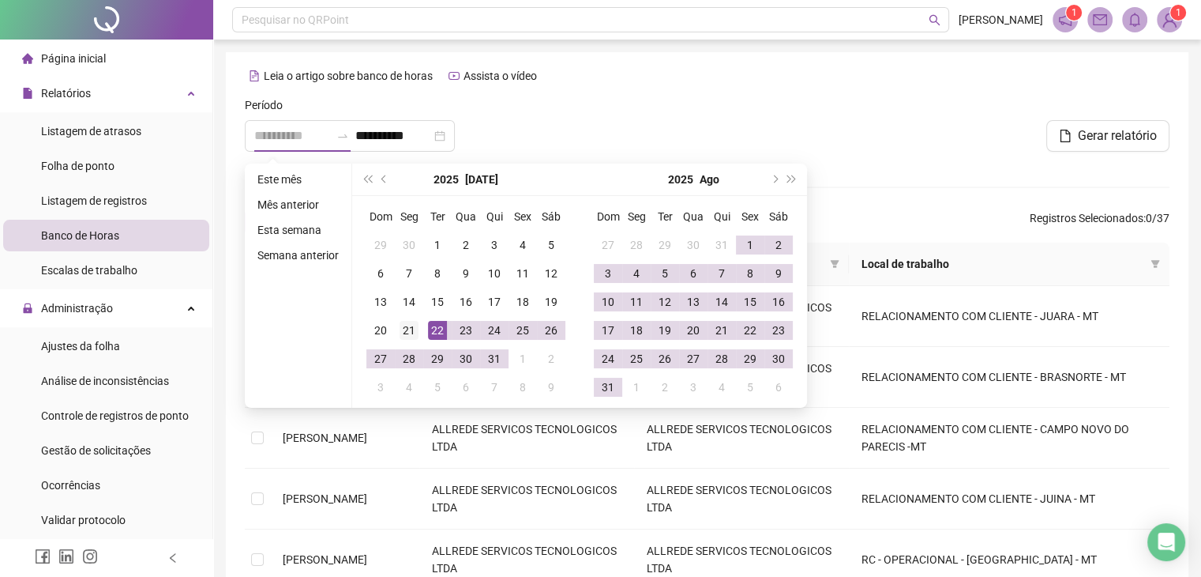
type input "**********"
click at [411, 329] on div "21" at bounding box center [409, 330] width 19 height 19
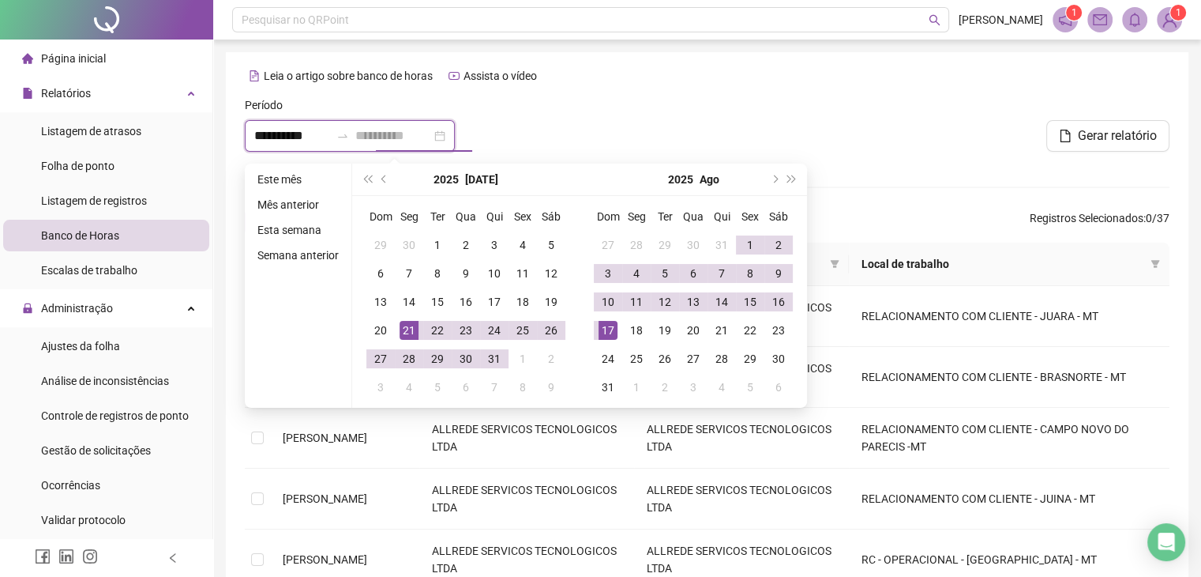
type input "**********"
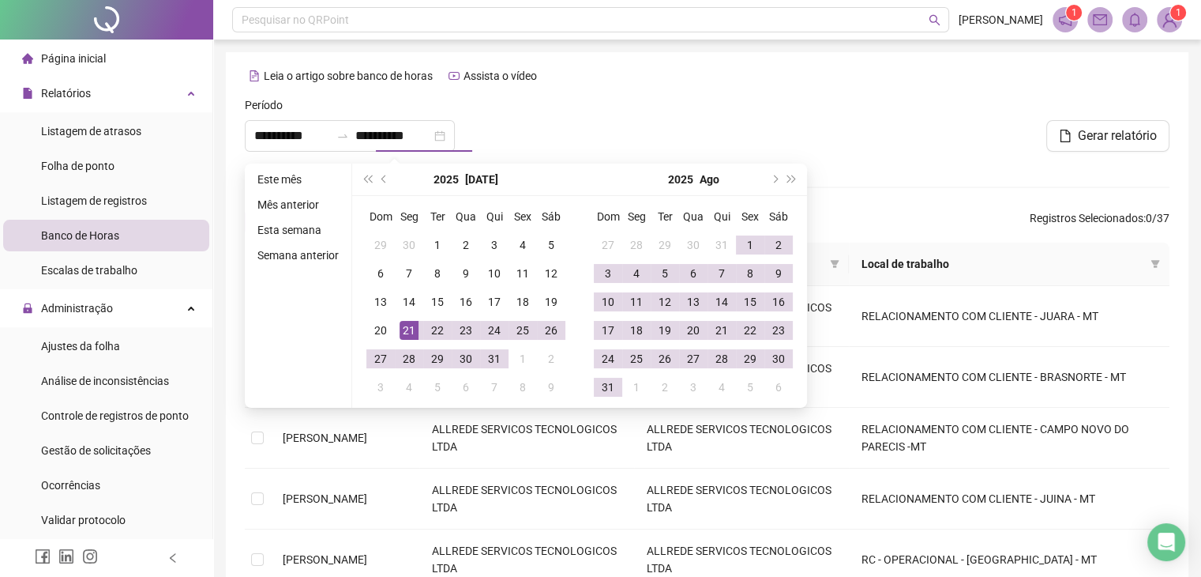
click at [733, 111] on div at bounding box center [707, 130] width 313 height 68
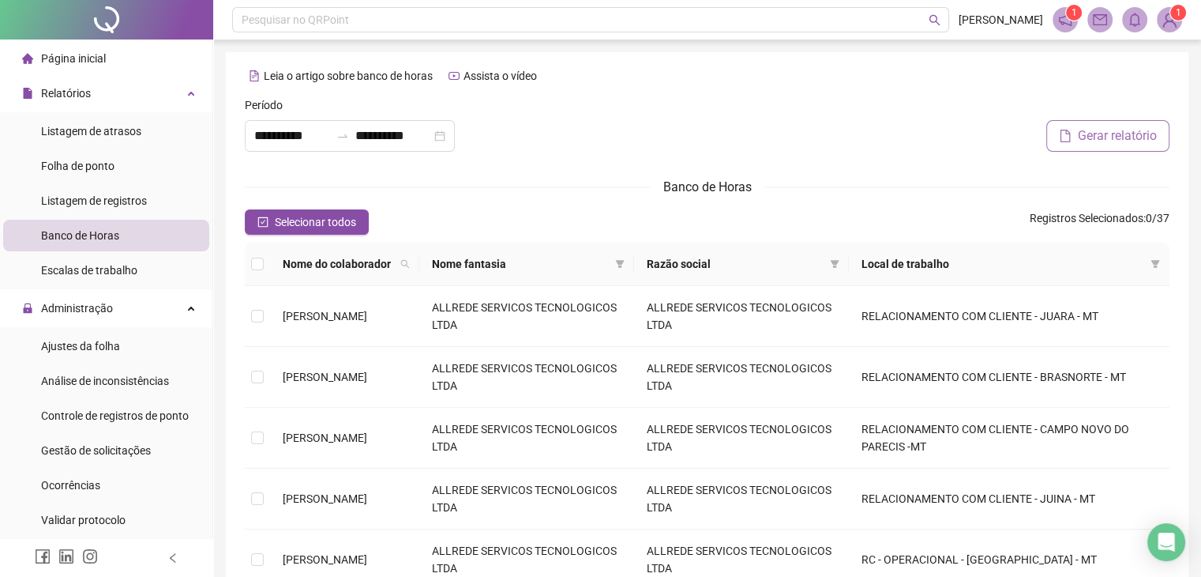
click at [1106, 142] on span "Gerar relatório" at bounding box center [1117, 135] width 79 height 19
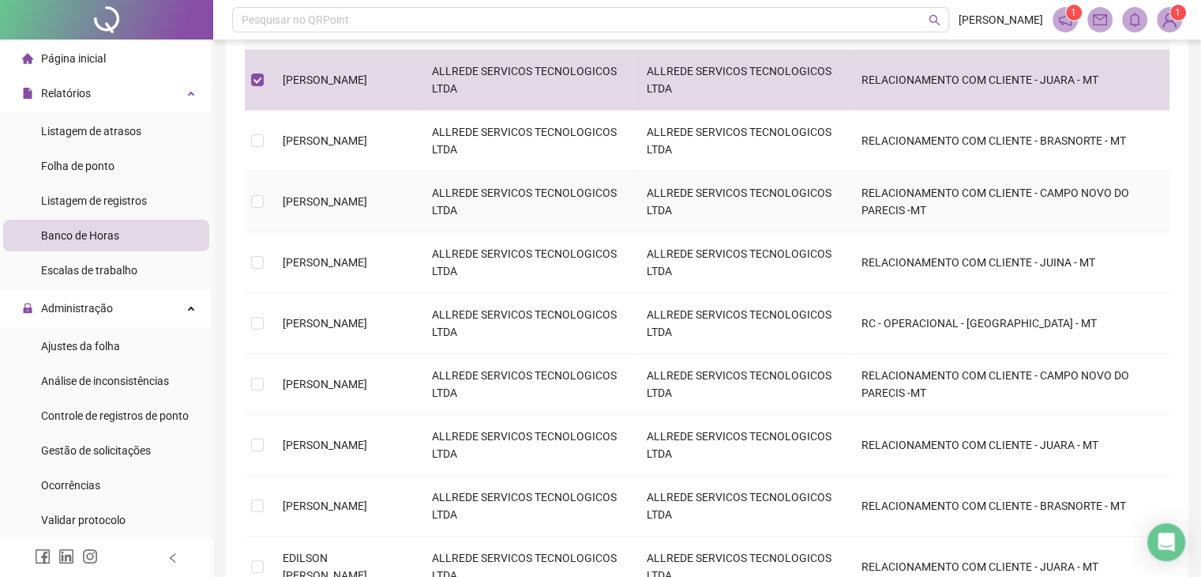
scroll to position [237, 0]
click at [269, 250] on td at bounding box center [257, 261] width 25 height 61
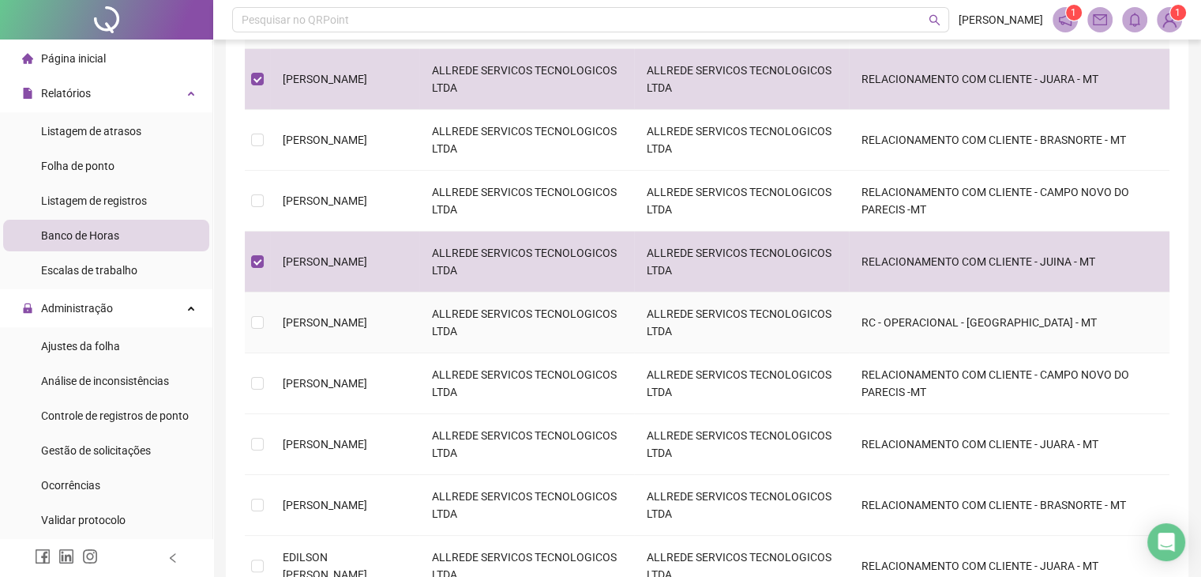
click at [267, 322] on td at bounding box center [257, 322] width 25 height 61
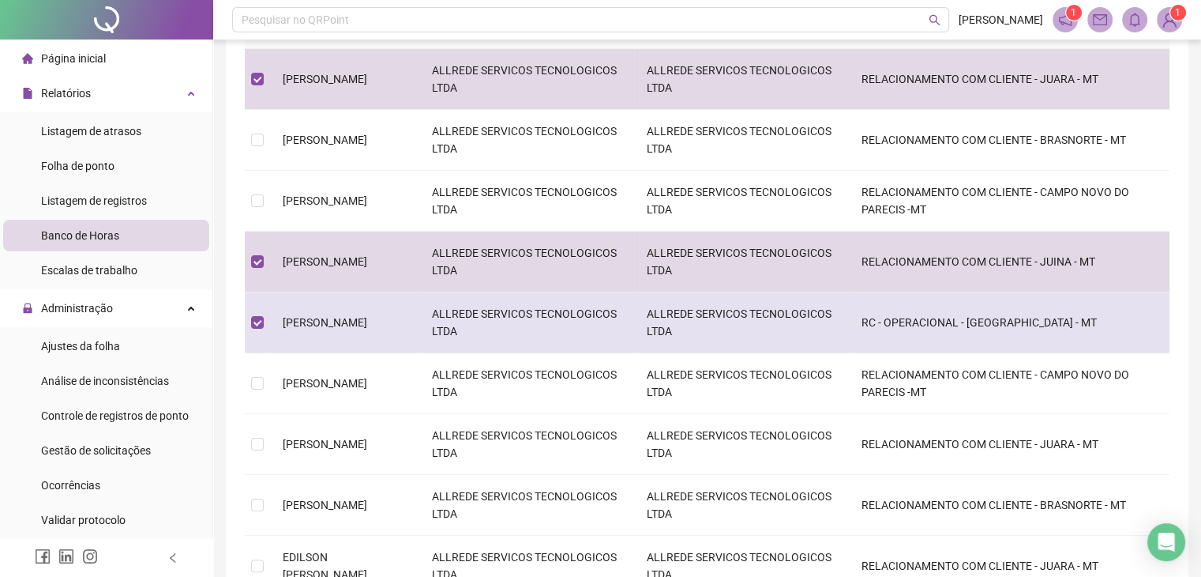
click at [264, 320] on td at bounding box center [257, 322] width 25 height 61
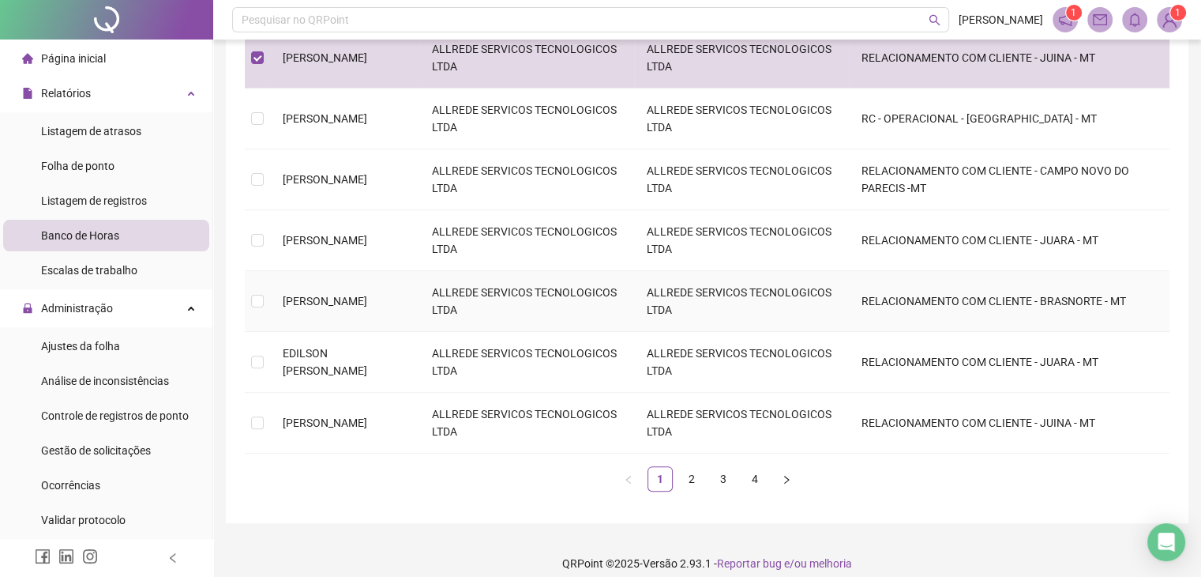
scroll to position [453, 0]
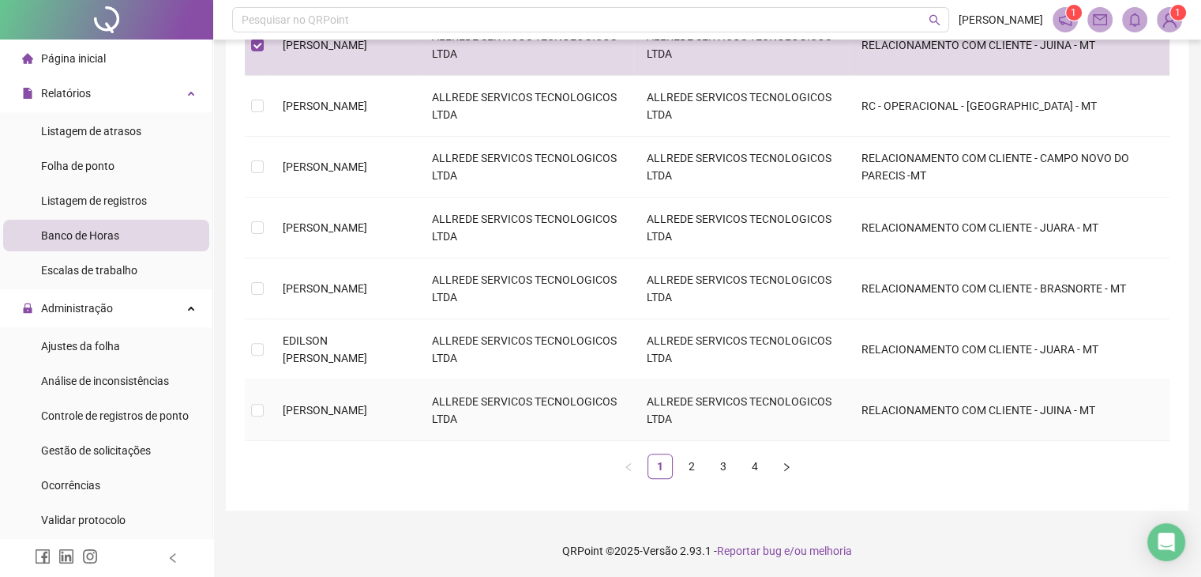
click at [257, 419] on td at bounding box center [257, 410] width 25 height 61
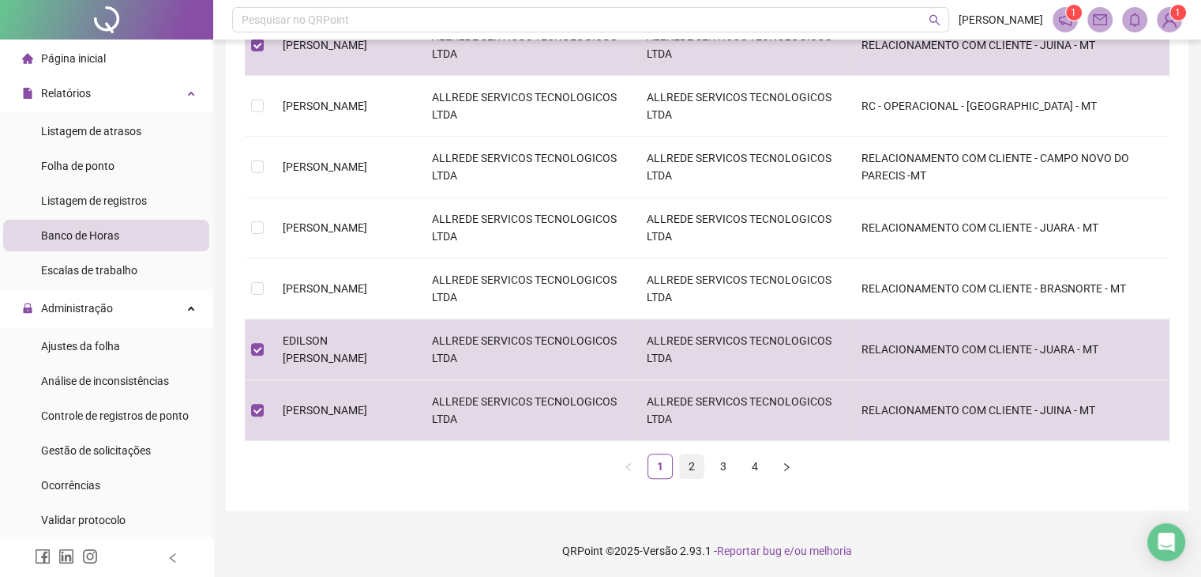
click at [698, 465] on link "2" at bounding box center [692, 466] width 24 height 24
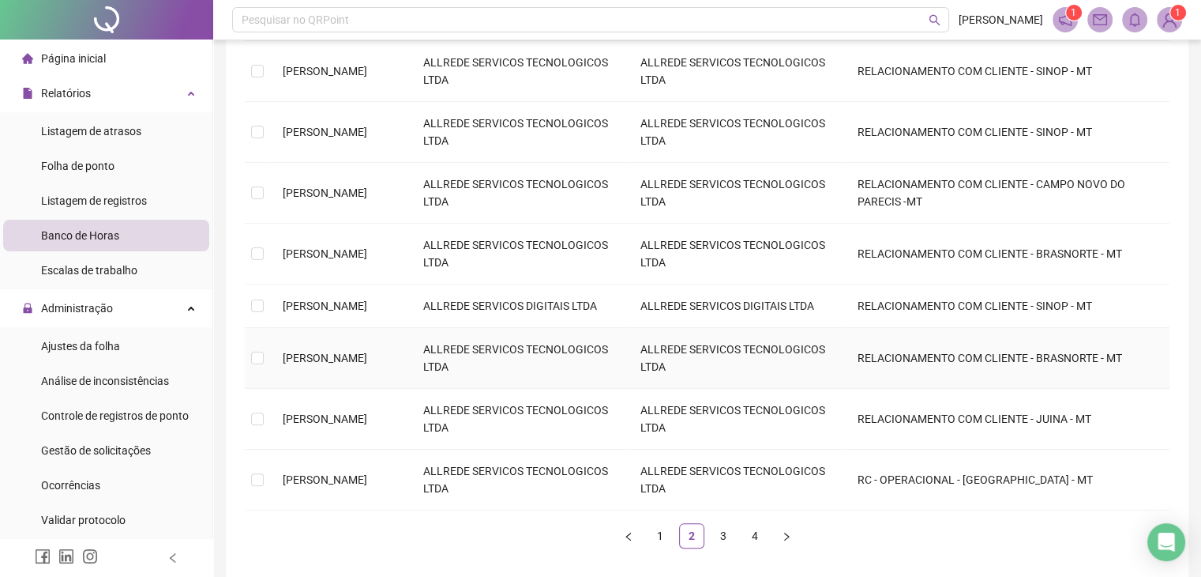
scroll to position [357, 0]
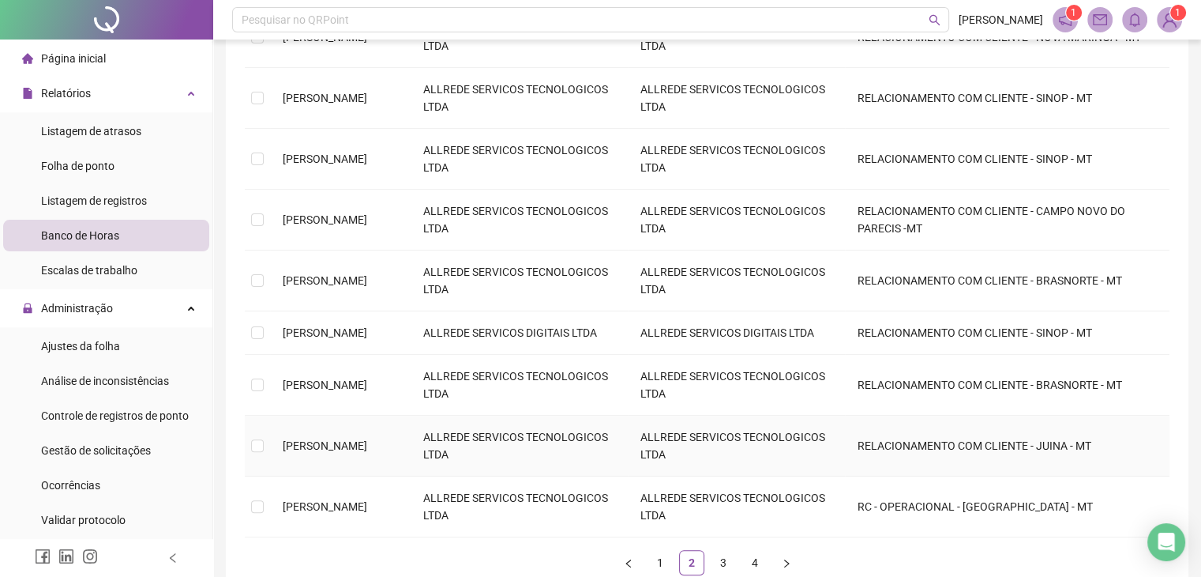
click at [265, 434] on td at bounding box center [257, 445] width 25 height 61
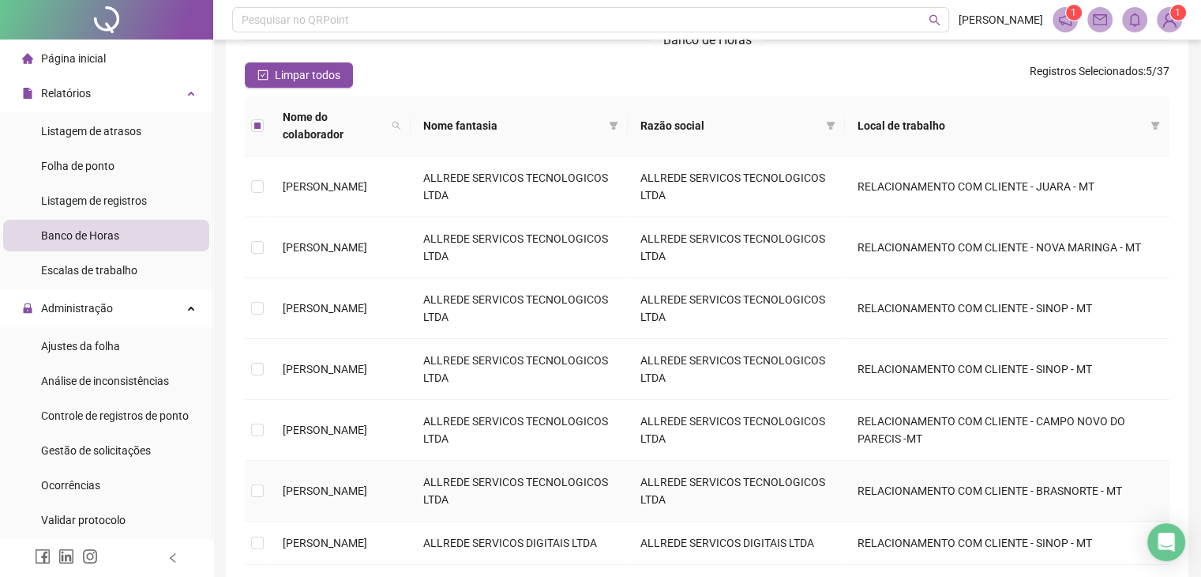
scroll to position [120, 0]
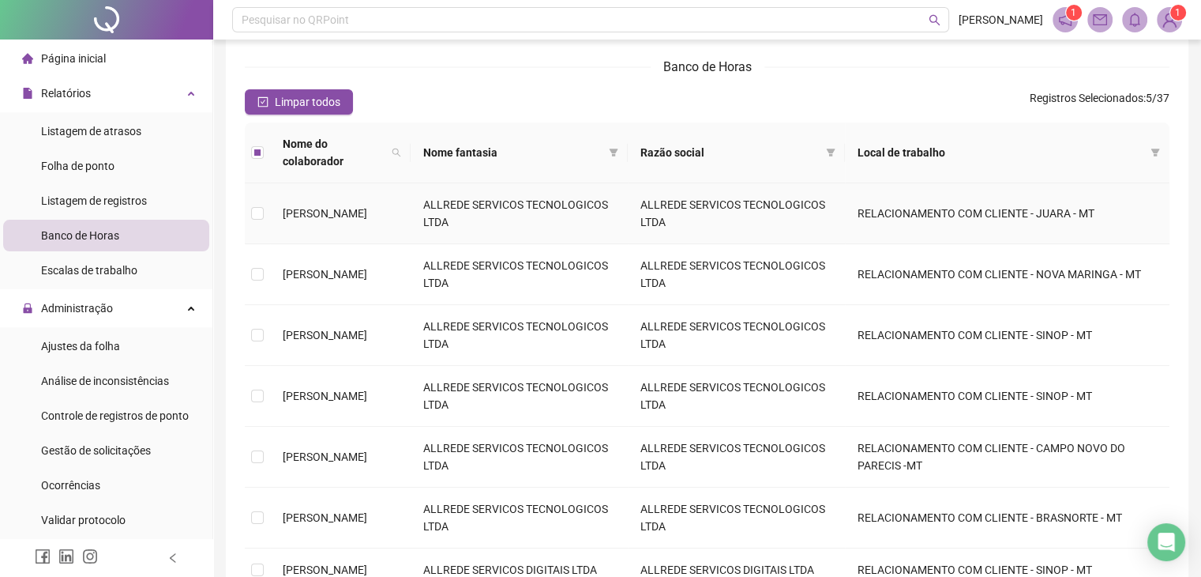
click at [269, 192] on td at bounding box center [257, 213] width 25 height 61
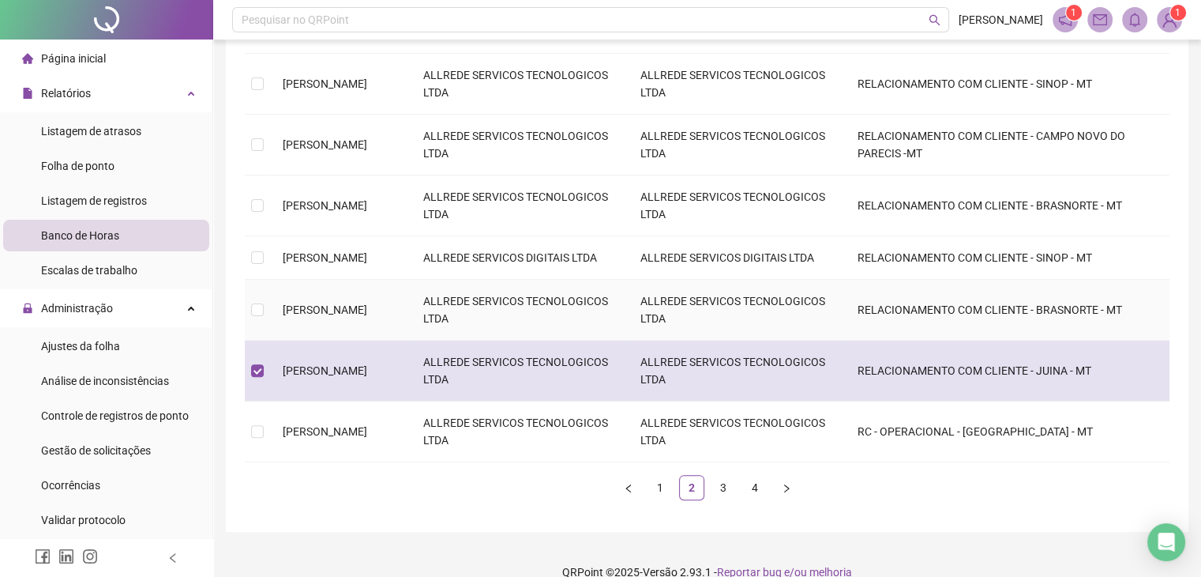
scroll to position [436, 0]
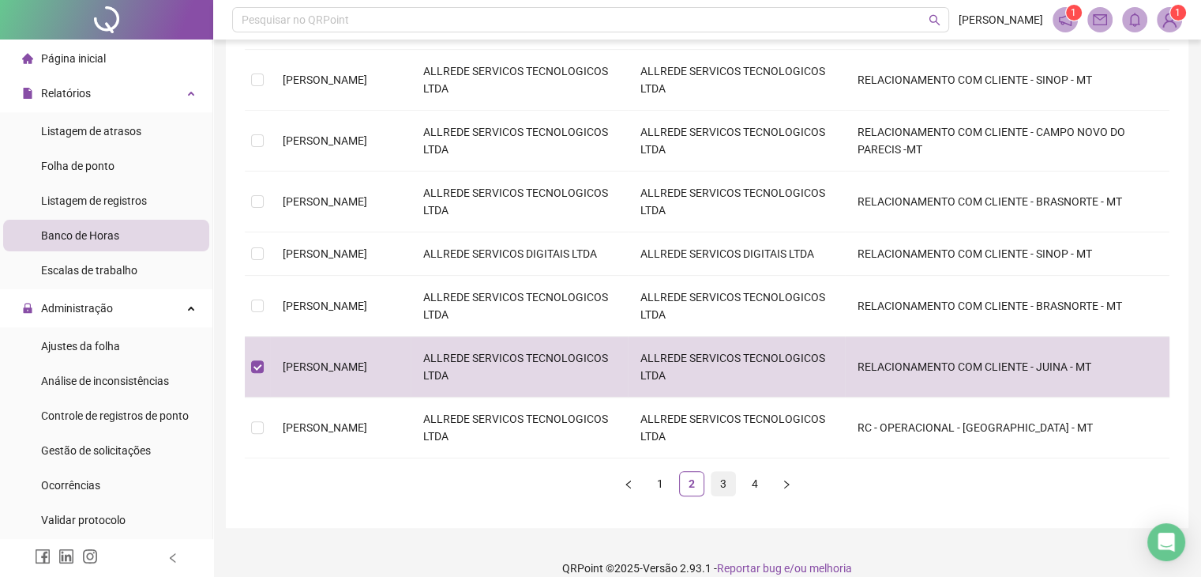
click at [728, 471] on link "3" at bounding box center [724, 483] width 24 height 24
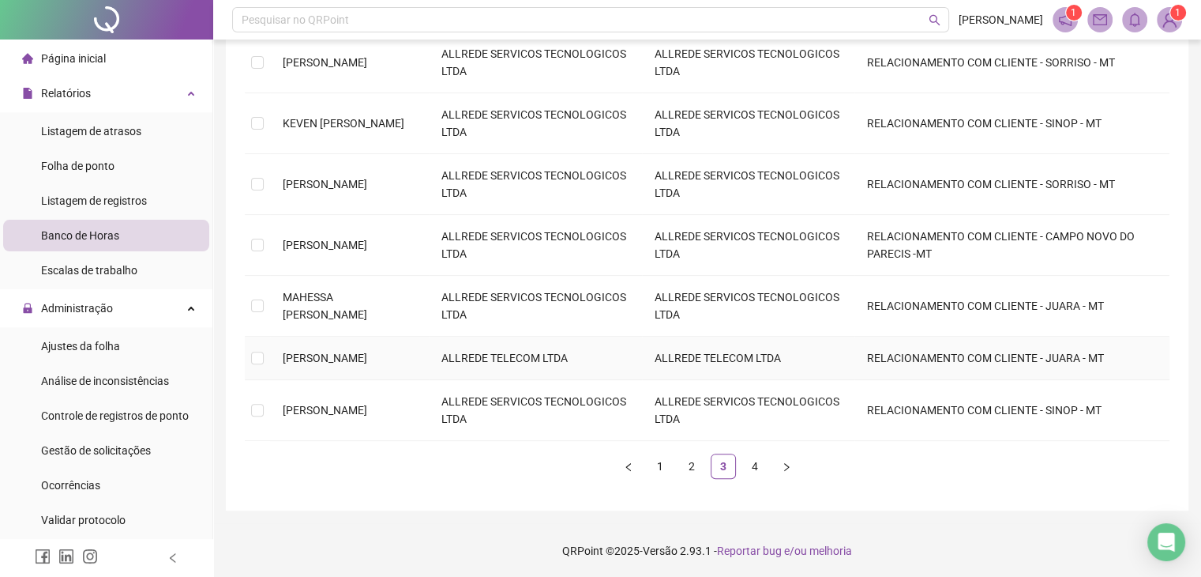
click at [265, 363] on td at bounding box center [257, 357] width 25 height 43
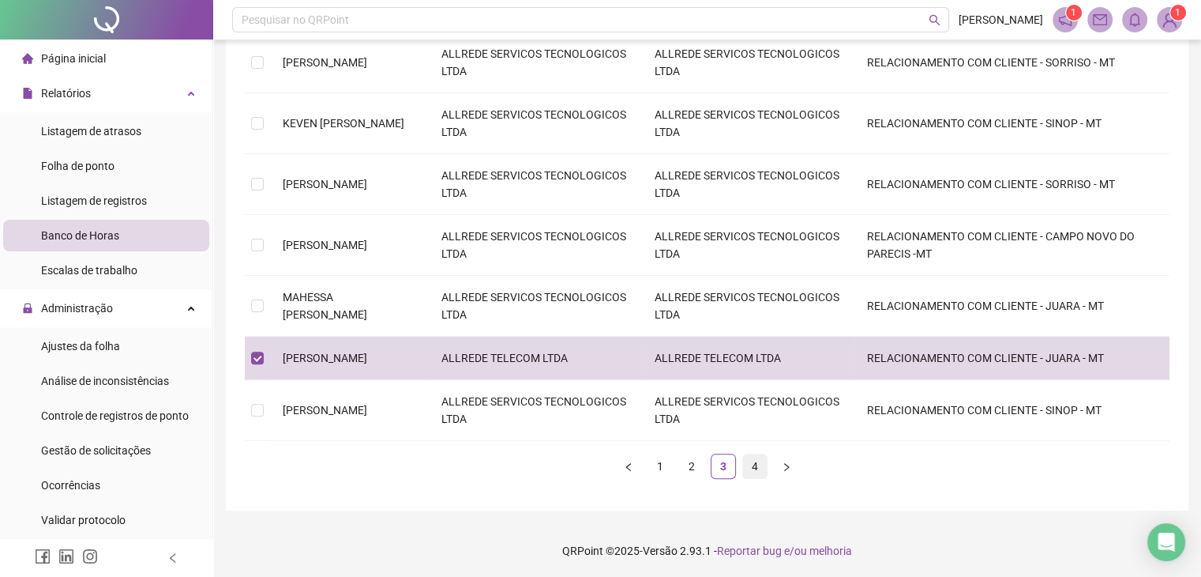
click at [749, 465] on link "4" at bounding box center [755, 466] width 24 height 24
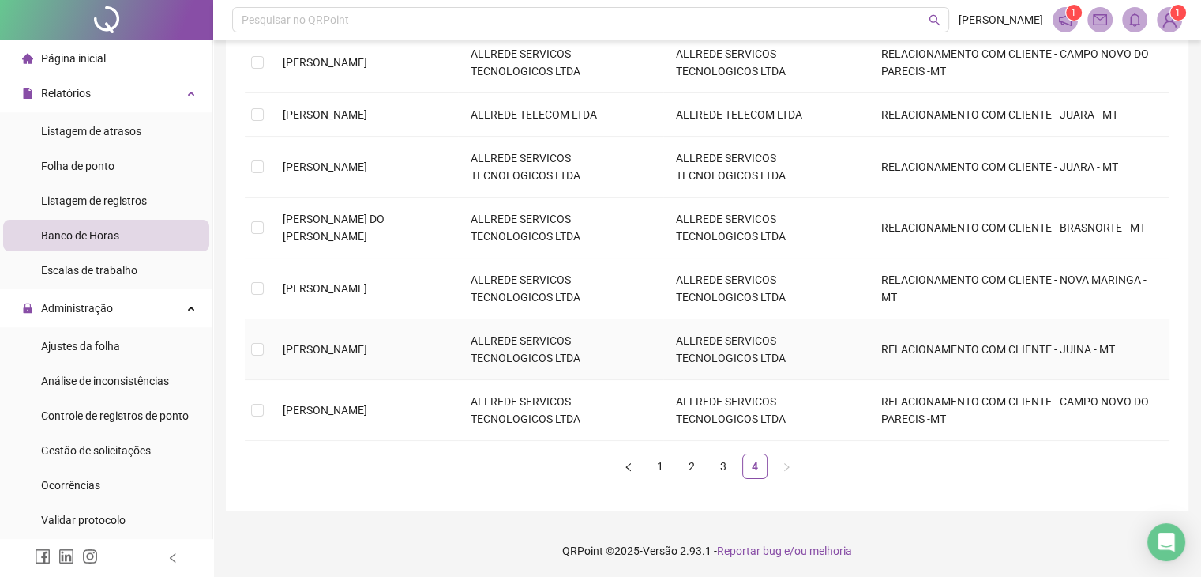
click at [256, 360] on td at bounding box center [257, 349] width 25 height 61
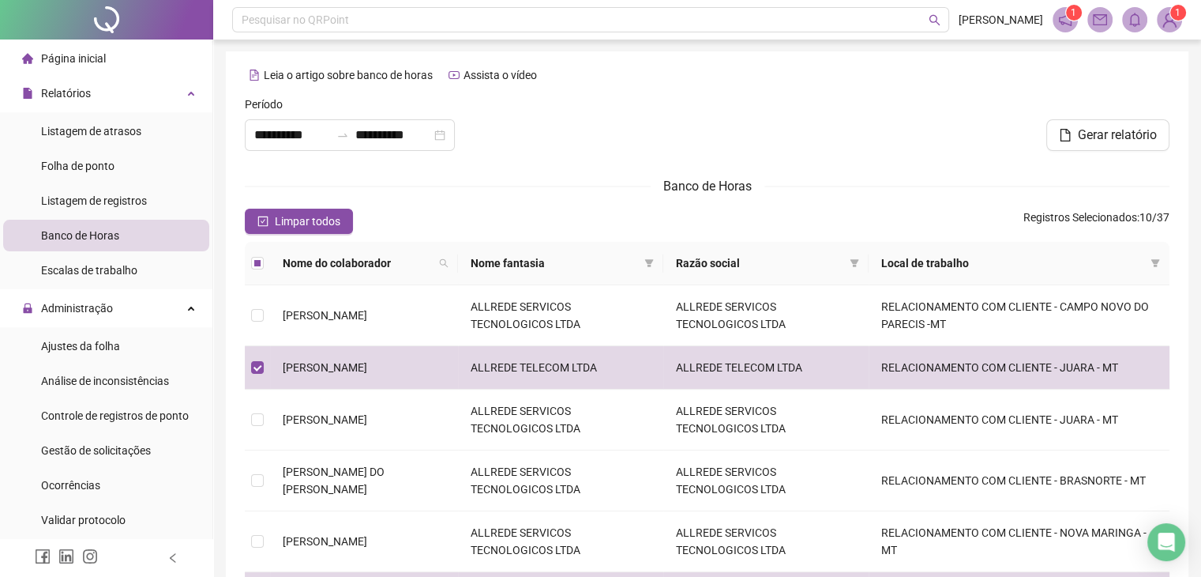
scroll to position [0, 0]
click at [1076, 145] on button "Gerar relatório" at bounding box center [1107, 136] width 123 height 32
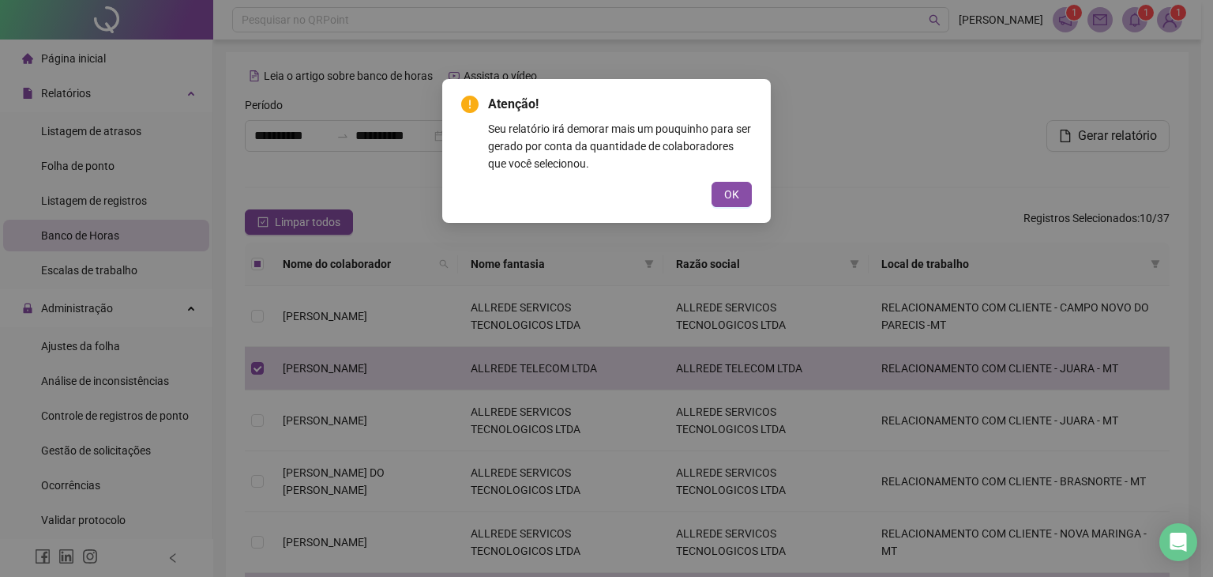
click at [1135, 14] on div "Atenção! Seu relatório irá demorar mais um pouquinho para ser gerado por conta …" at bounding box center [606, 288] width 1213 height 577
click at [748, 196] on button "OK" at bounding box center [732, 194] width 40 height 25
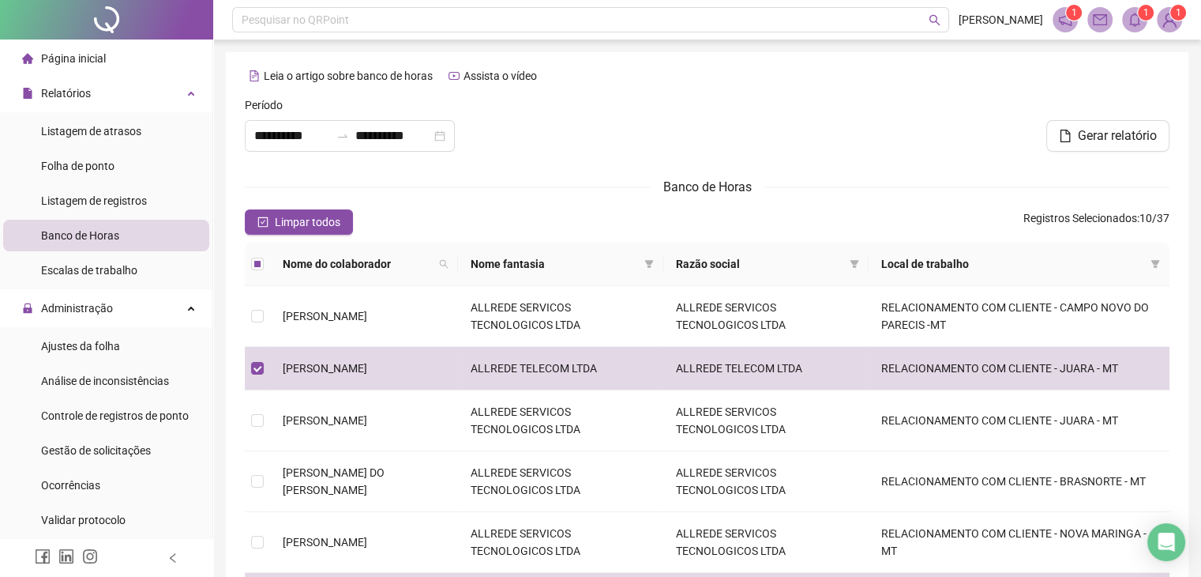
click at [1140, 22] on icon "bell" at bounding box center [1135, 20] width 14 height 14
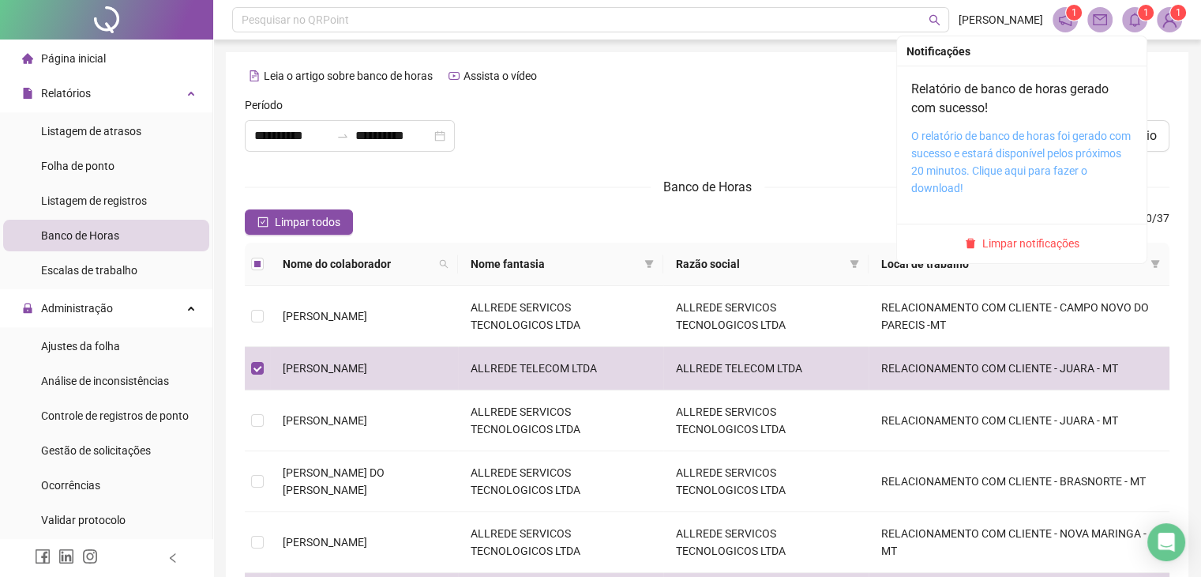
click at [1004, 152] on link "O relatório de banco de horas foi gerado com sucesso e estará disponível pelos …" at bounding box center [1021, 162] width 220 height 65
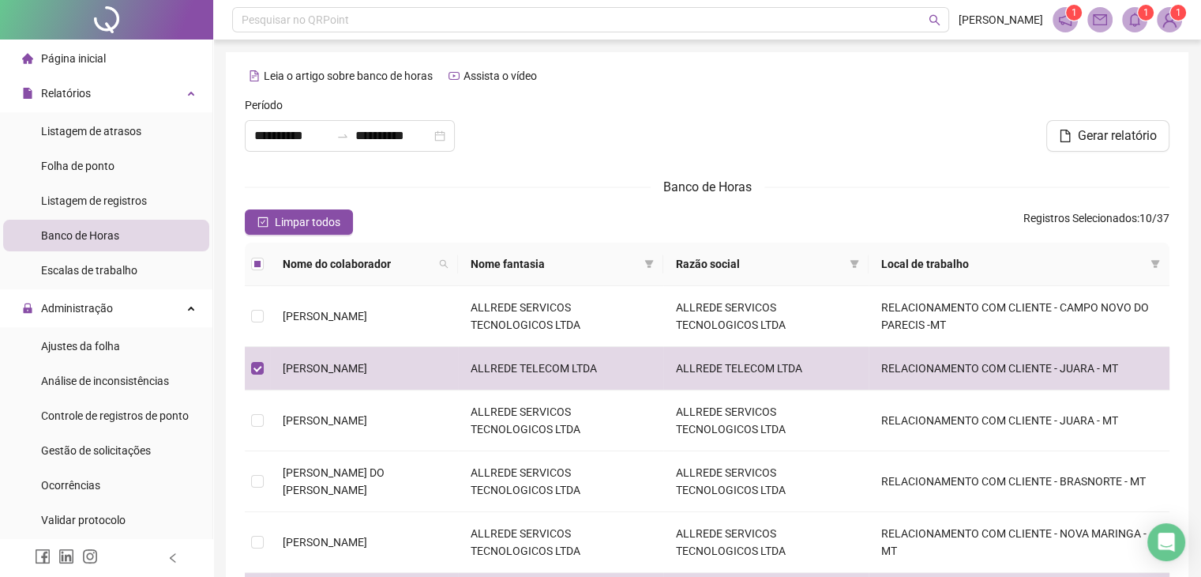
click at [253, 270] on label at bounding box center [257, 263] width 13 height 17
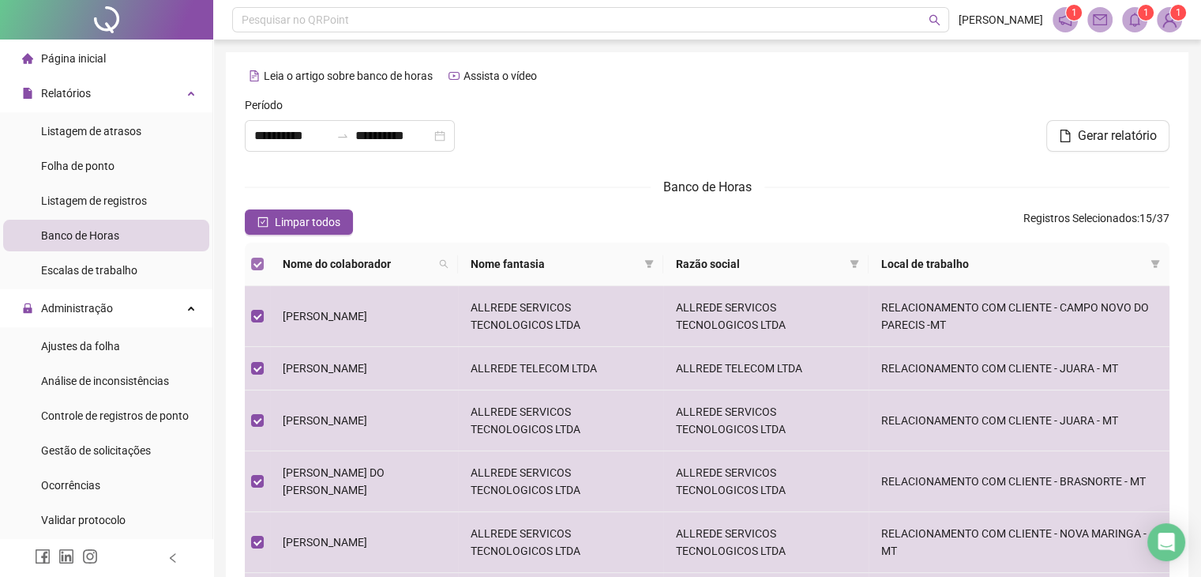
click at [257, 272] on label at bounding box center [257, 263] width 13 height 17
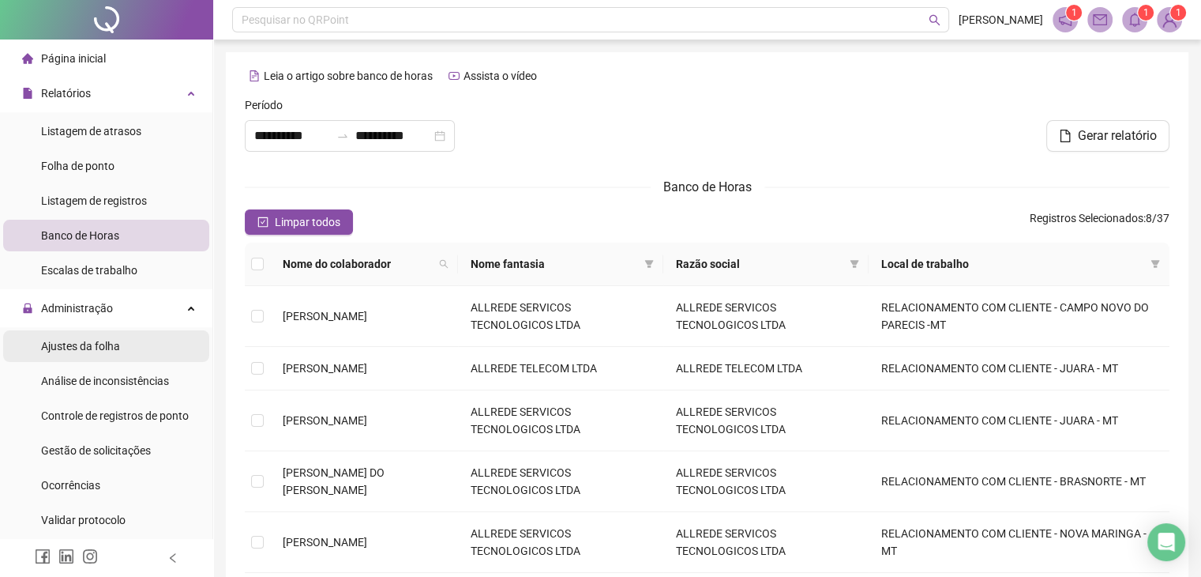
click at [93, 351] on span "Ajustes da folha" at bounding box center [80, 346] width 79 height 13
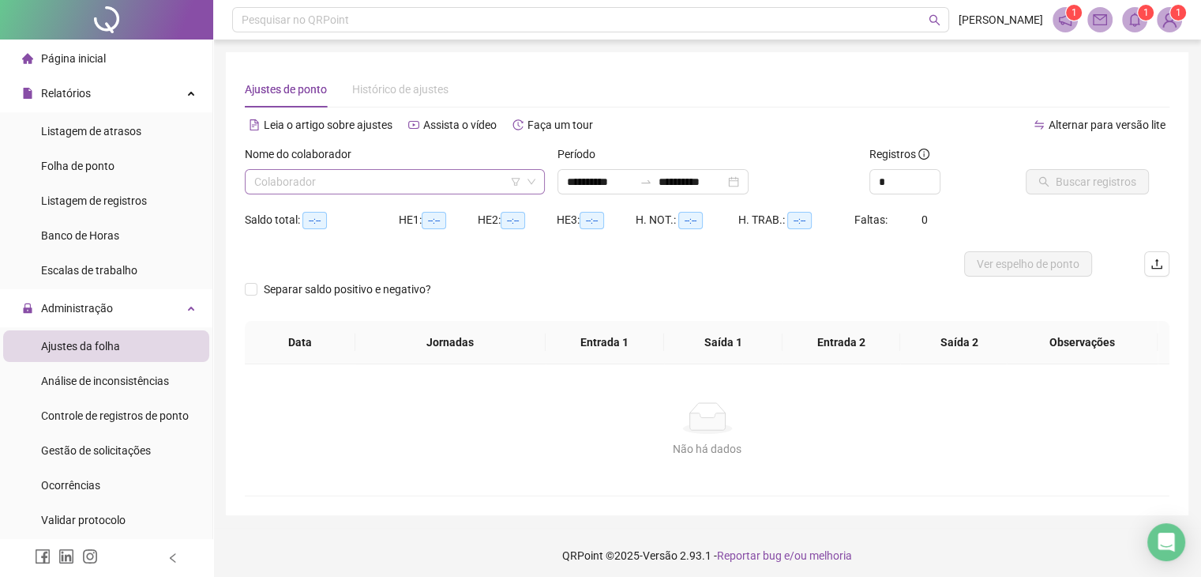
click at [533, 187] on span at bounding box center [394, 182] width 281 height 24
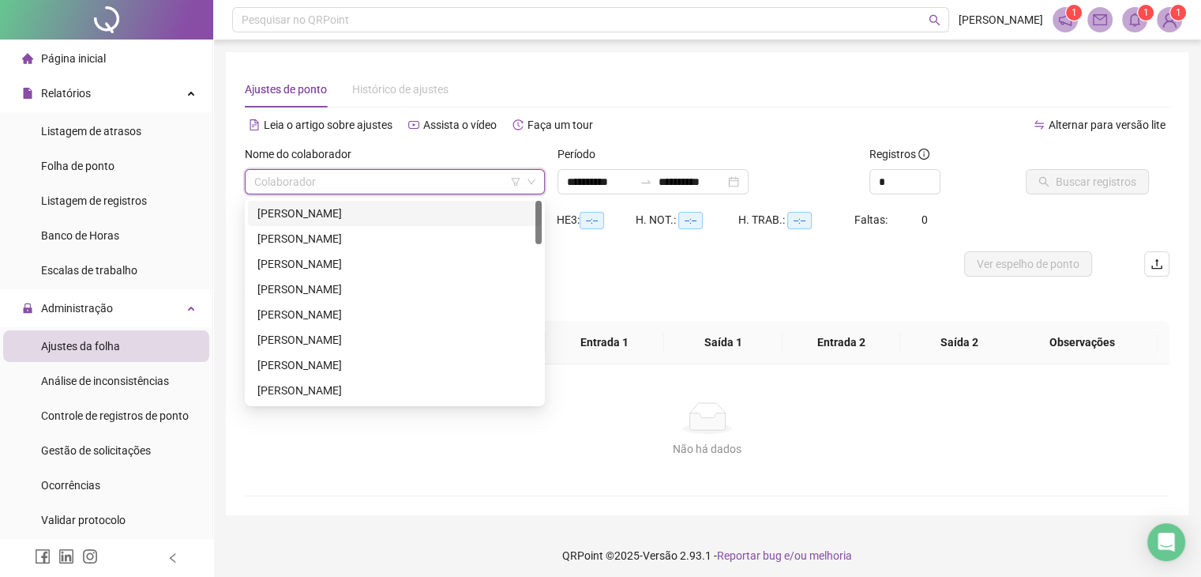
click at [357, 175] on input "search" at bounding box center [387, 182] width 267 height 24
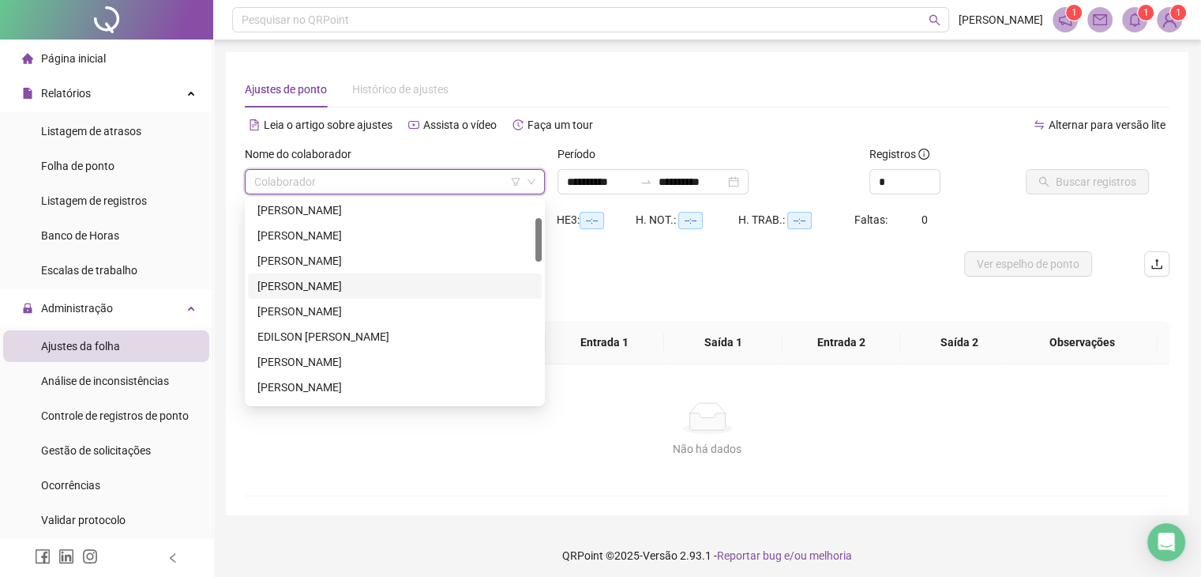
scroll to position [158, 0]
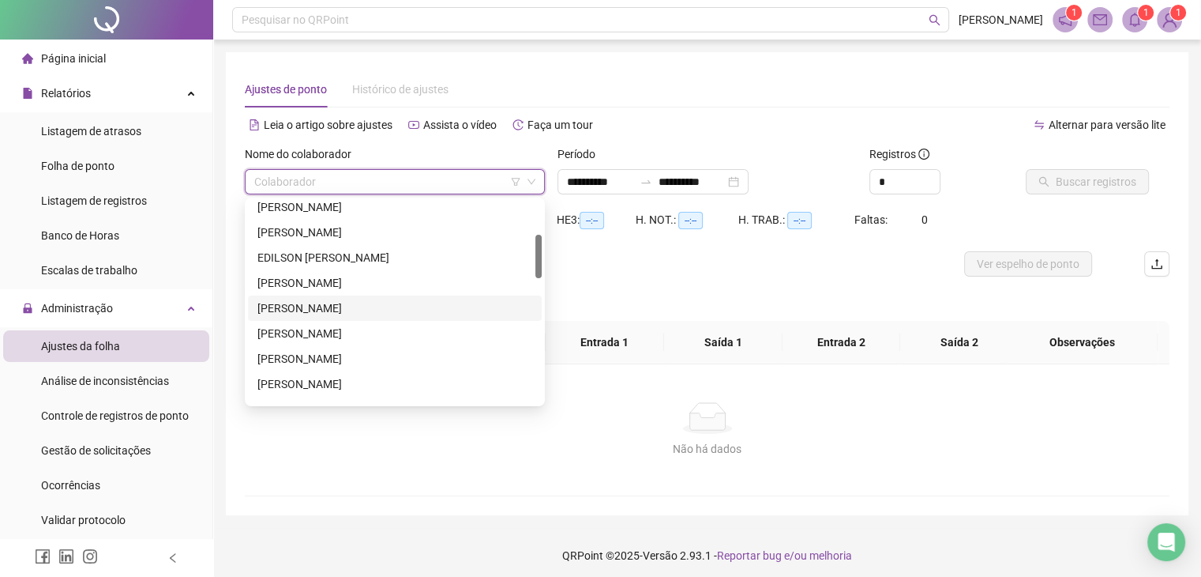
click at [306, 307] on div "[PERSON_NAME]" at bounding box center [394, 307] width 275 height 17
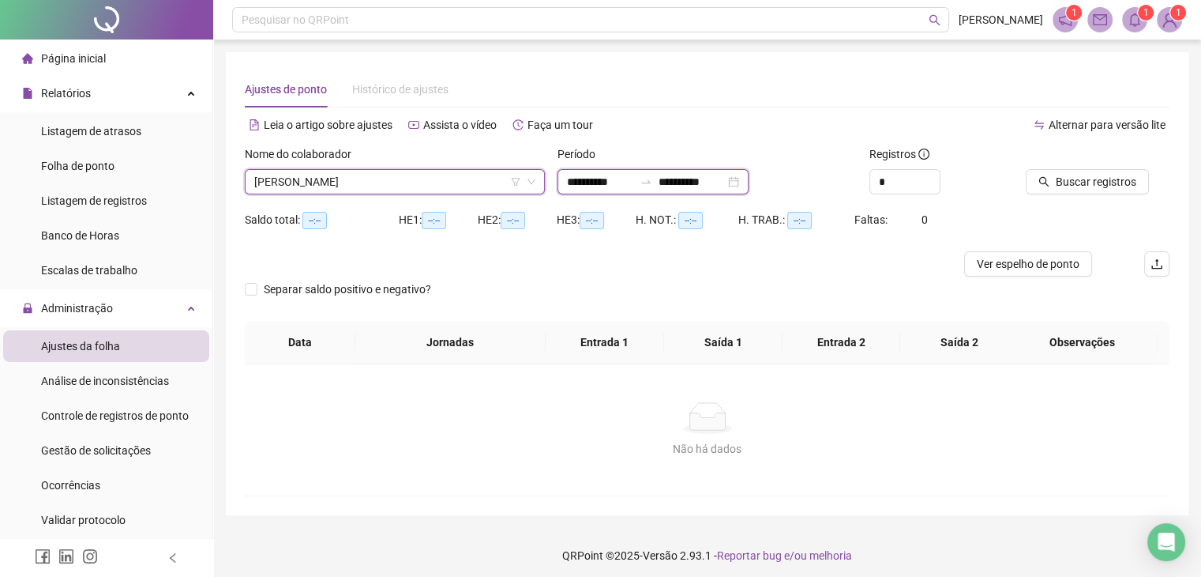
click at [597, 189] on input "**********" at bounding box center [600, 181] width 66 height 17
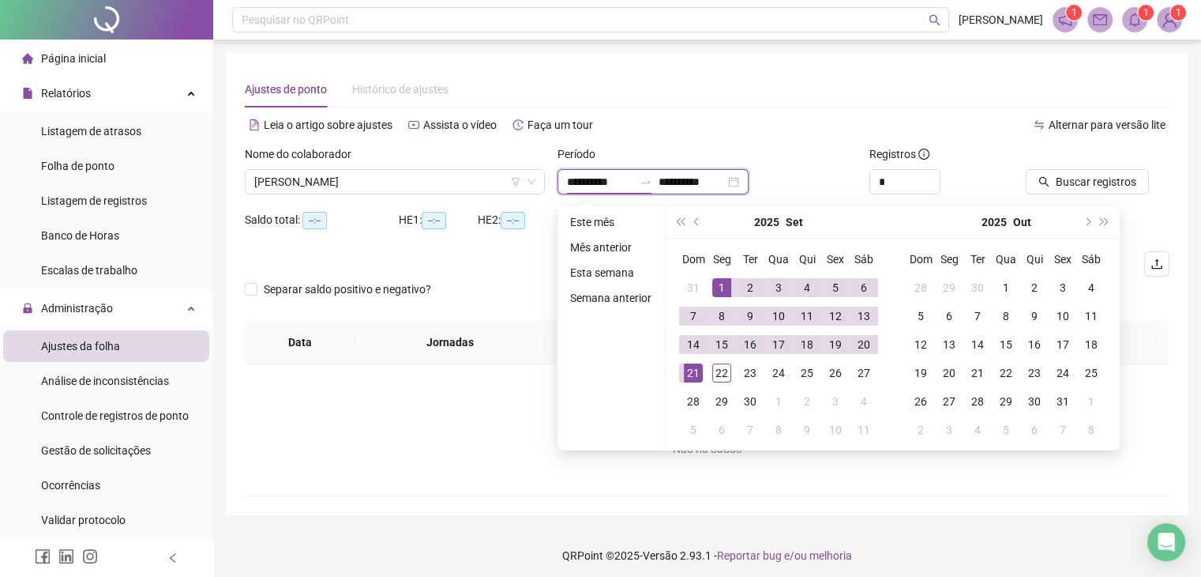
type input "**********"
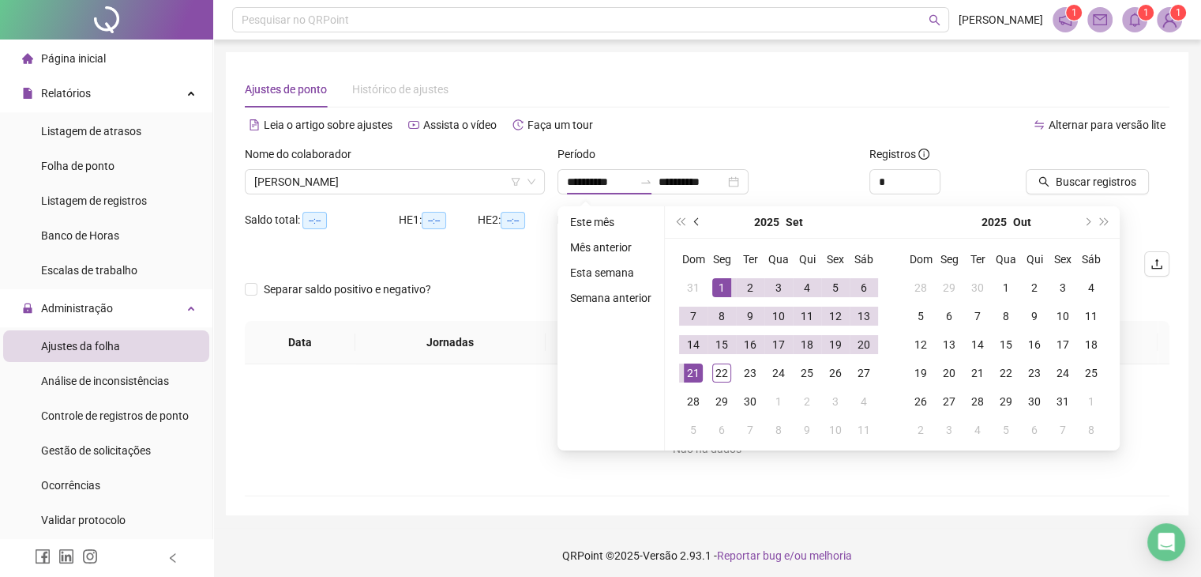
click at [689, 227] on button "prev-year" at bounding box center [697, 222] width 17 height 32
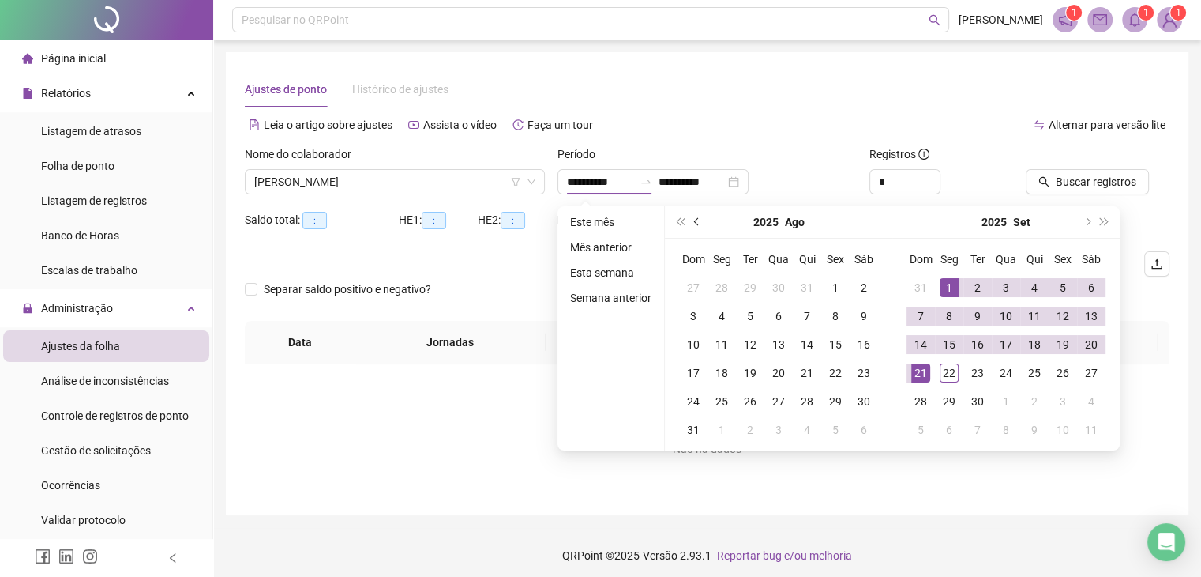
click at [689, 227] on button "prev-year" at bounding box center [697, 222] width 17 height 32
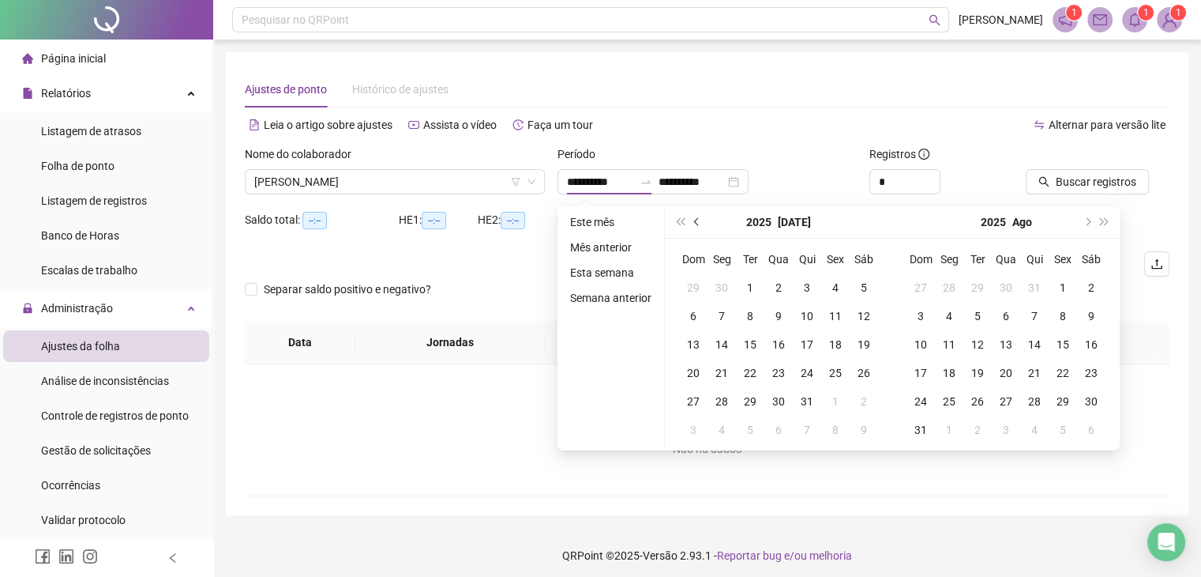
click at [689, 227] on button "prev-year" at bounding box center [697, 222] width 17 height 32
click at [1092, 219] on button "next-year" at bounding box center [1086, 222] width 17 height 32
click at [1090, 216] on button "next-year" at bounding box center [1086, 222] width 17 height 32
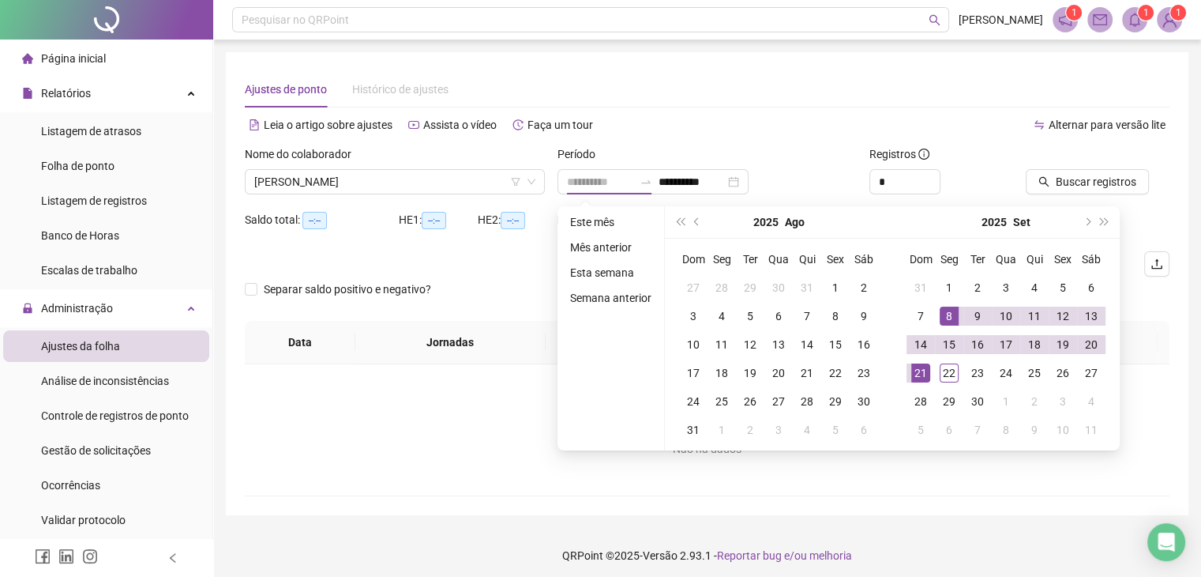
type input "**********"
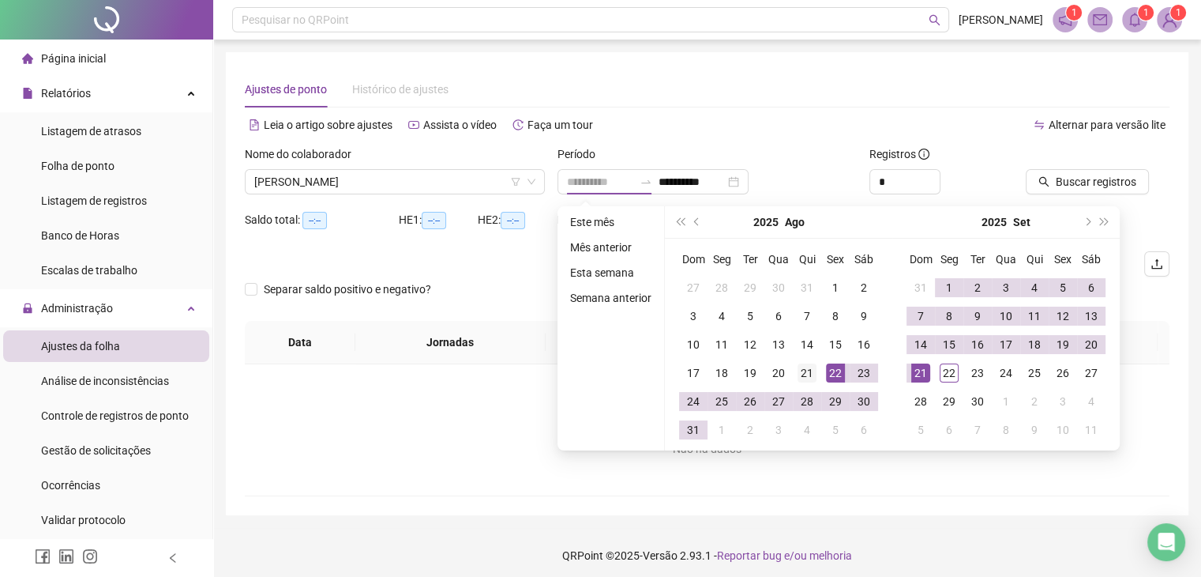
type input "**********"
click at [810, 370] on div "21" at bounding box center [807, 372] width 19 height 19
type input "**********"
click at [1095, 347] on div "20" at bounding box center [1091, 344] width 19 height 19
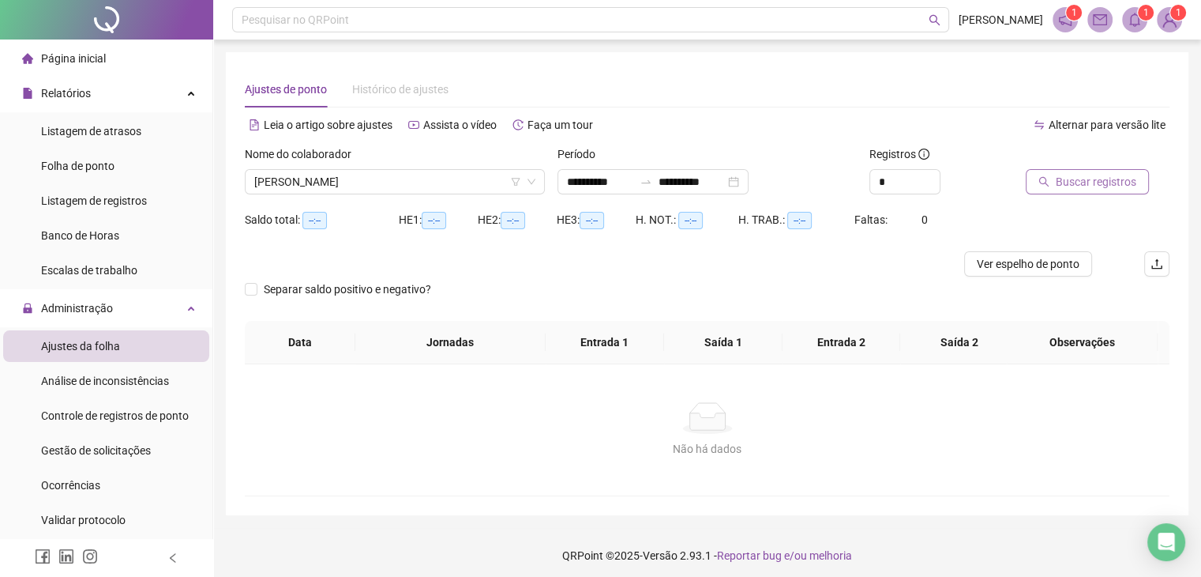
click at [1086, 185] on span "Buscar registros" at bounding box center [1096, 181] width 81 height 17
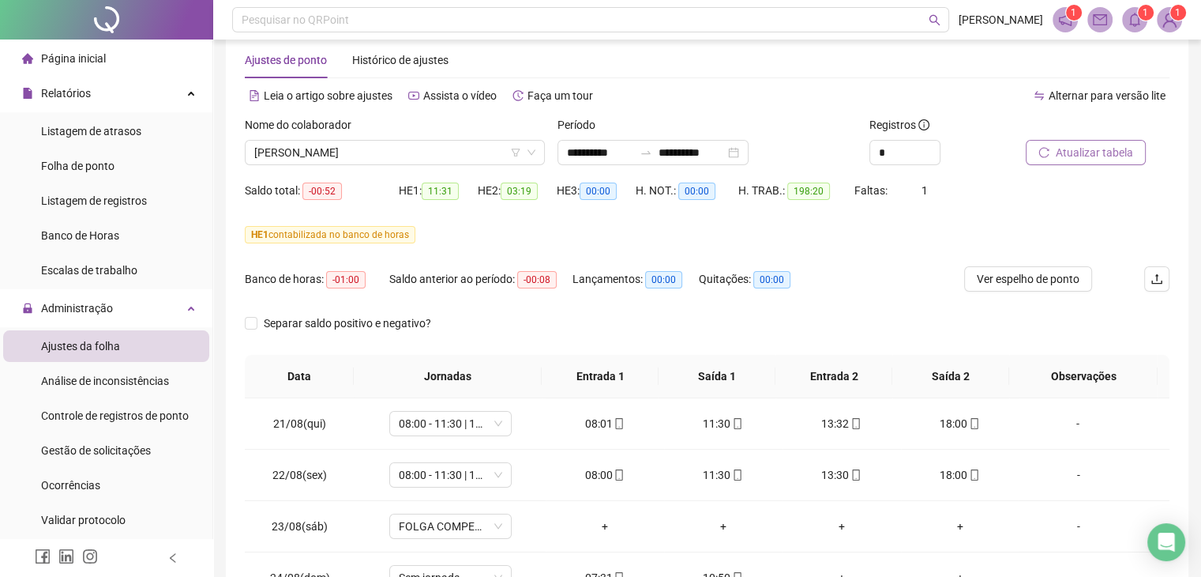
scroll to position [79, 0]
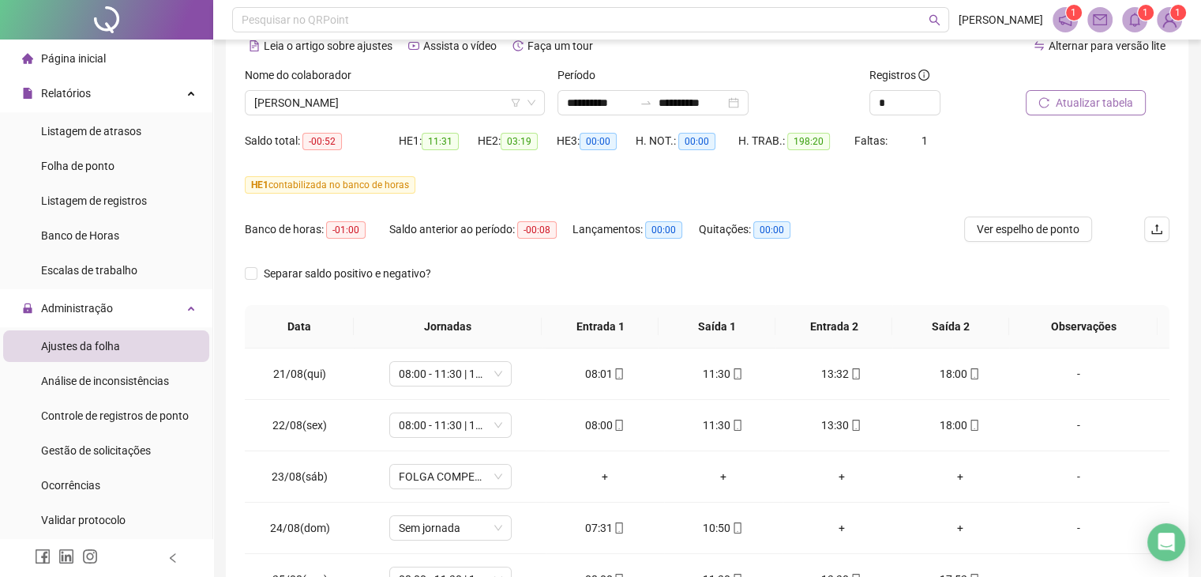
click at [1065, 98] on span "Atualizar tabela" at bounding box center [1094, 102] width 77 height 17
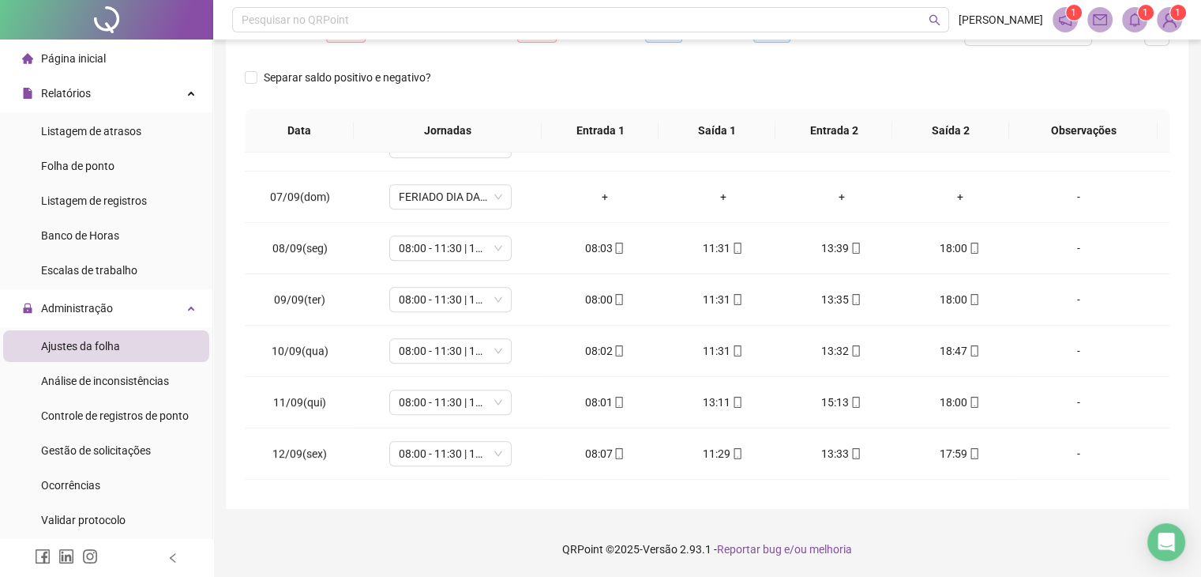
scroll to position [696, 0]
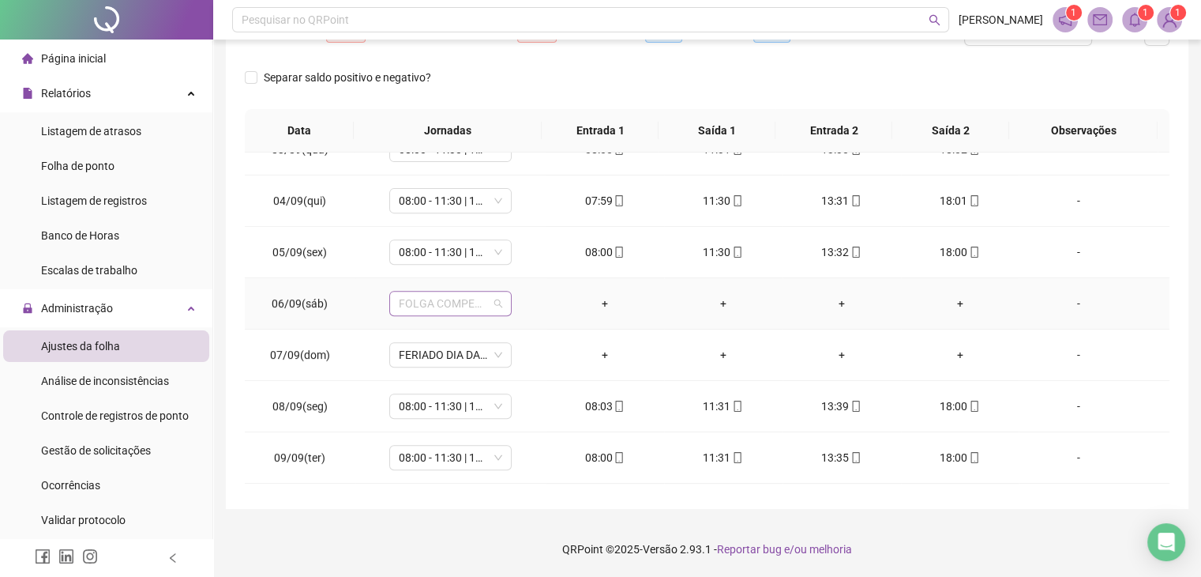
click at [498, 304] on span "FOLGA COMPENSATÓRIA" at bounding box center [450, 303] width 103 height 24
click at [532, 280] on td "FOLGA COMPENSATÓRIA FOLGA COMPENSATÓRIA" at bounding box center [450, 303] width 190 height 51
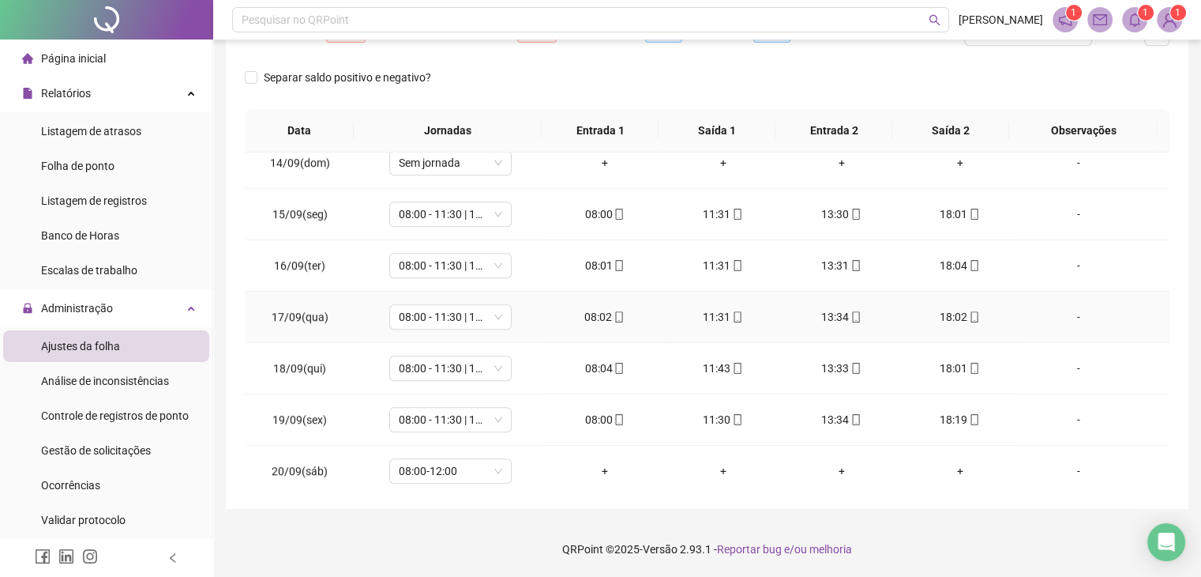
scroll to position [1249, 0]
click at [495, 468] on span "08:00-12:00" at bounding box center [450, 469] width 103 height 24
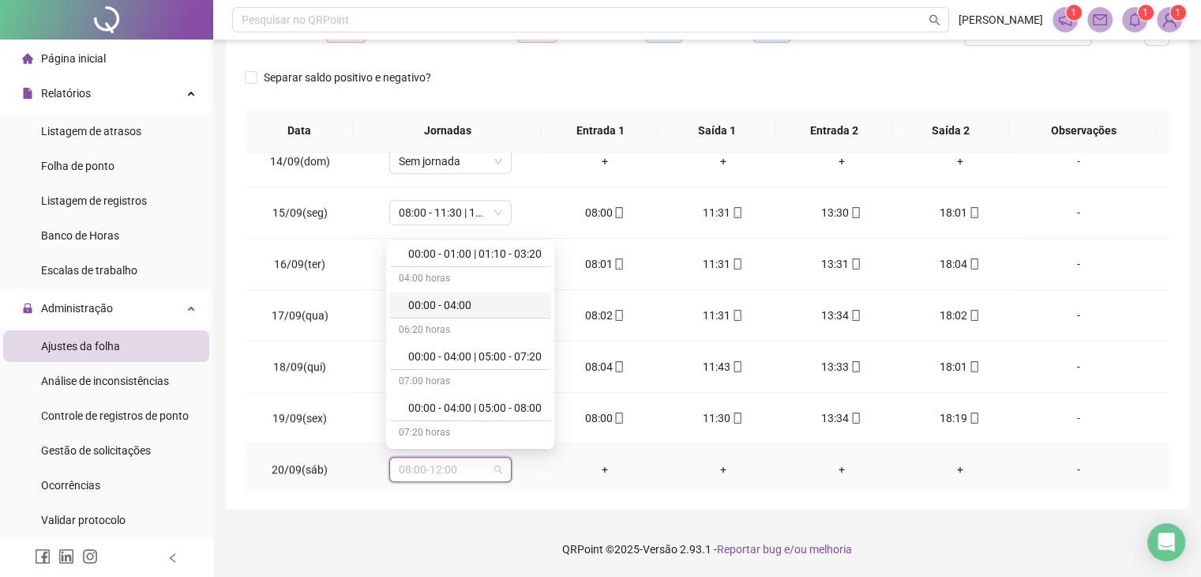
scroll to position [0, 0]
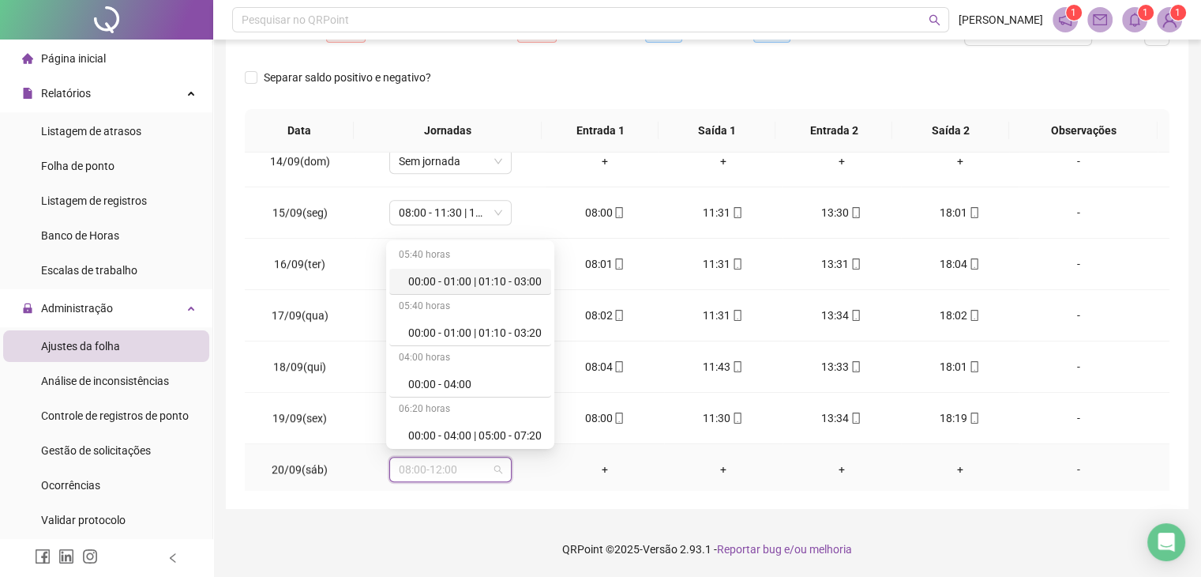
click at [438, 249] on div "05:40 horas" at bounding box center [470, 255] width 162 height 25
click at [603, 486] on td "+" at bounding box center [605, 469] width 118 height 51
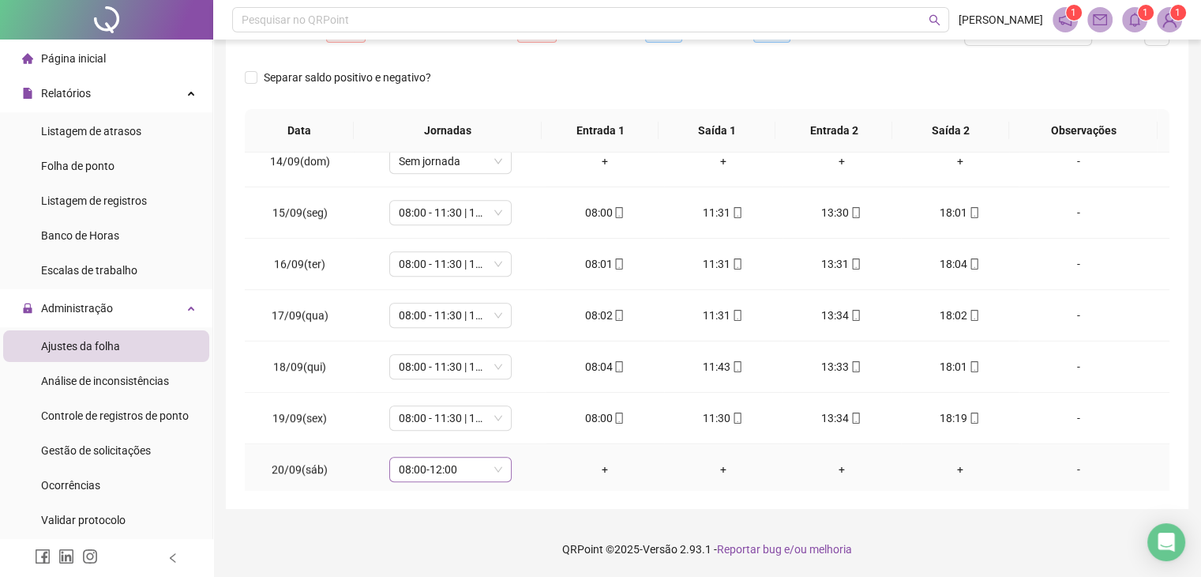
click at [426, 475] on div "08:00-12:00" at bounding box center [450, 468] width 122 height 25
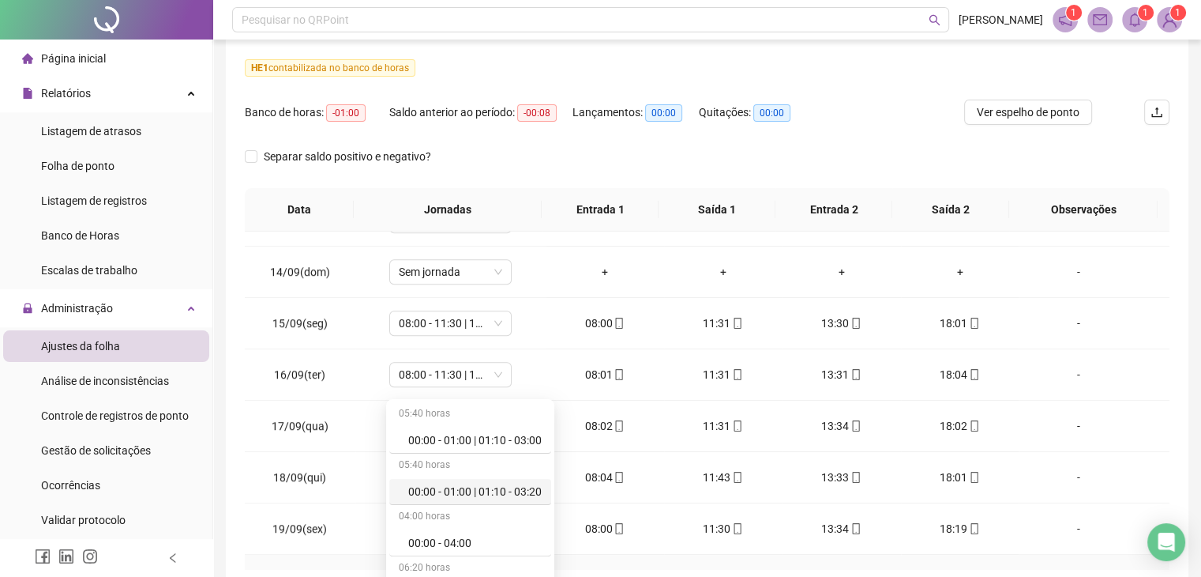
scroll to position [1249, 0]
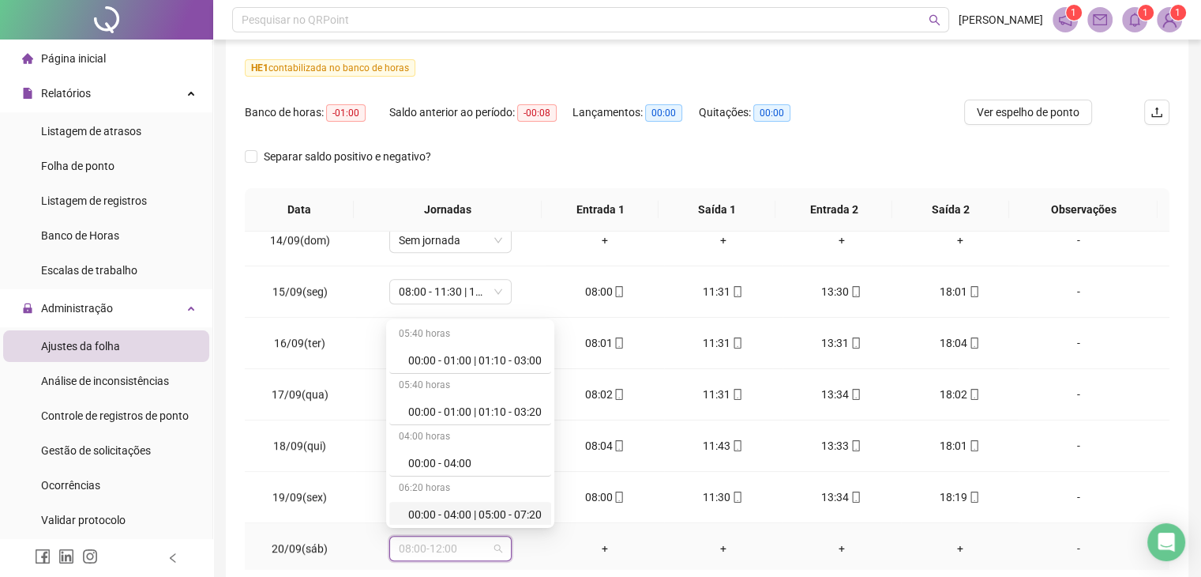
click at [575, 543] on div "+" at bounding box center [604, 547] width 93 height 17
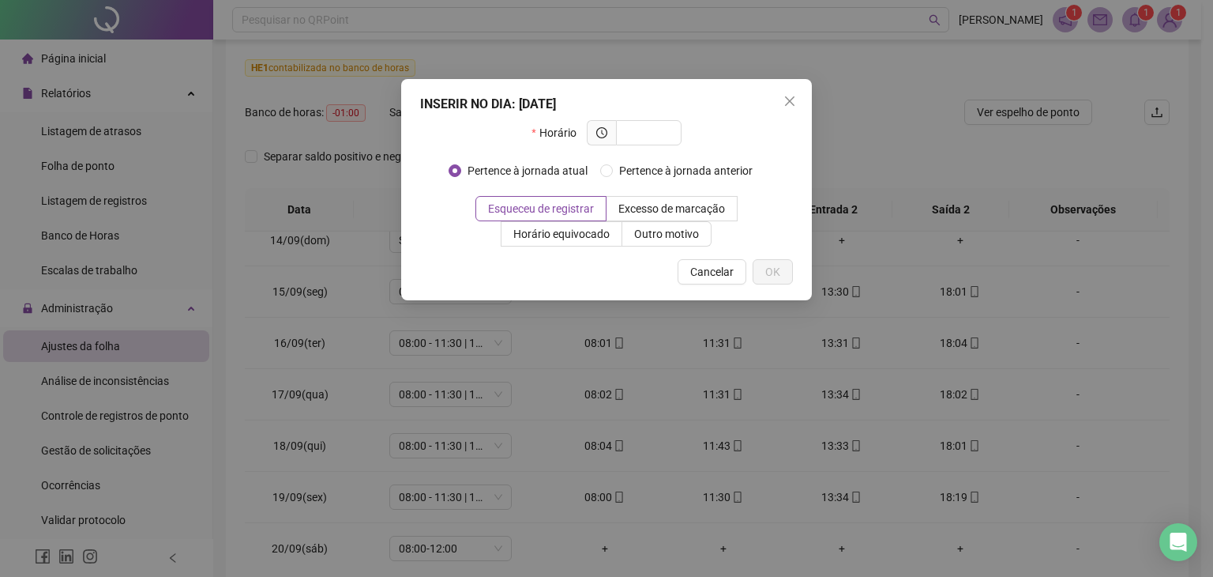
click at [496, 544] on div "INSERIR NO DIA : [DATE] Horário Pertence à jornada atual Pertence à jornada ant…" at bounding box center [606, 288] width 1213 height 577
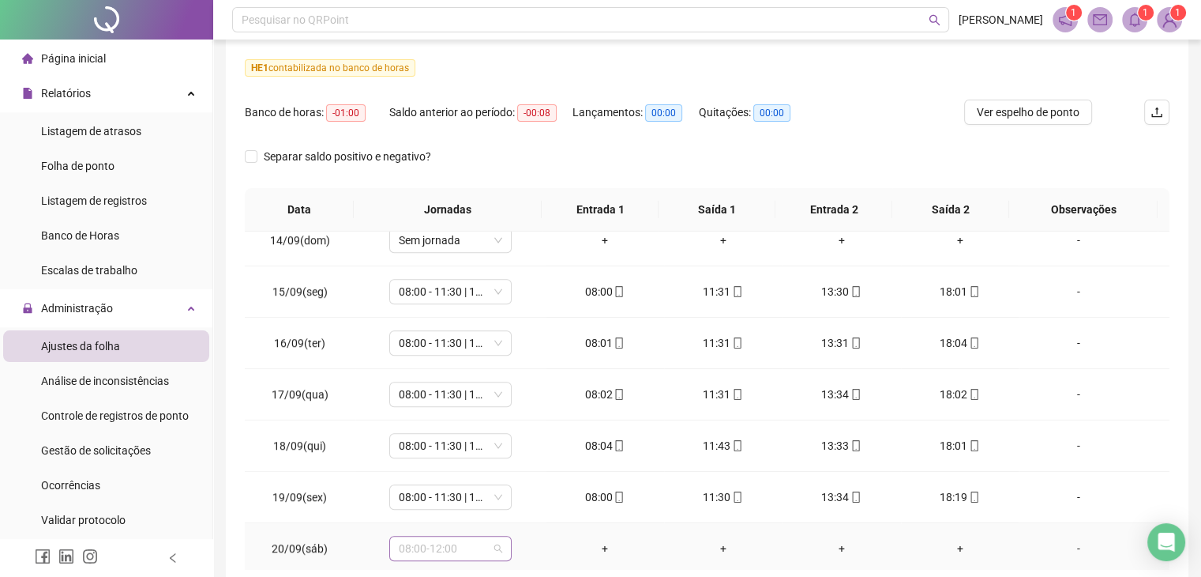
click at [495, 546] on span "08:00-12:00" at bounding box center [450, 548] width 103 height 24
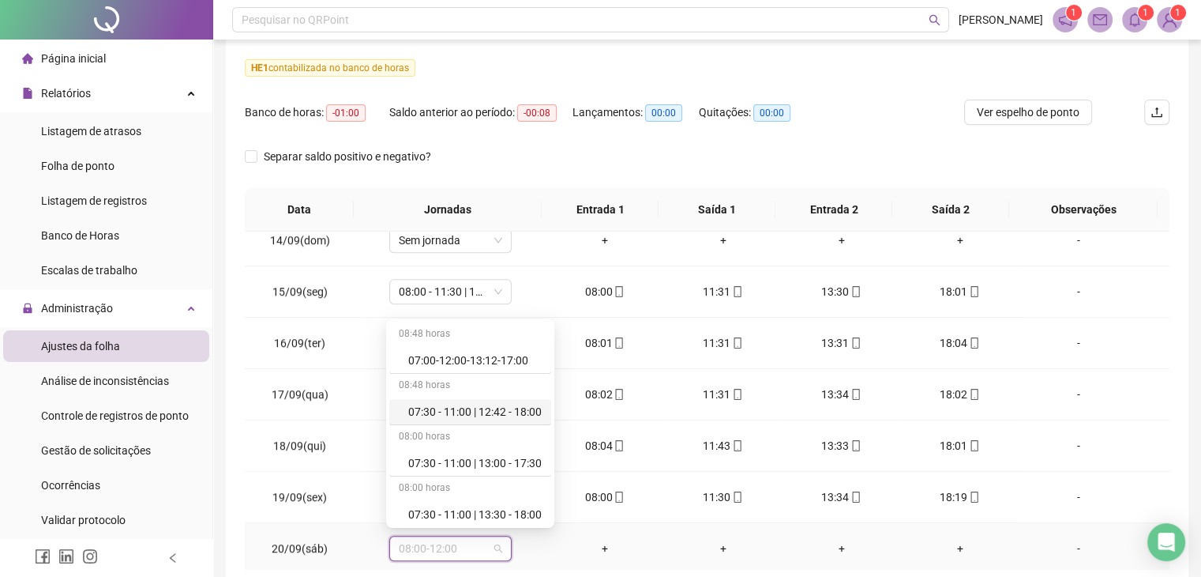
scroll to position [10033, 0]
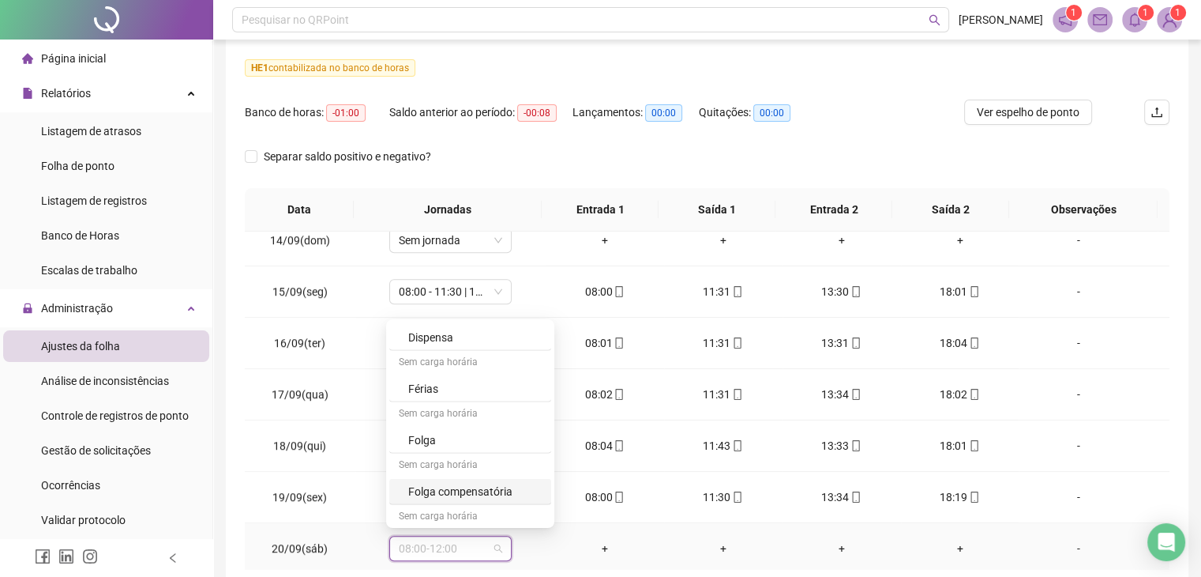
click at [471, 483] on div "Folga compensatória" at bounding box center [474, 491] width 133 height 17
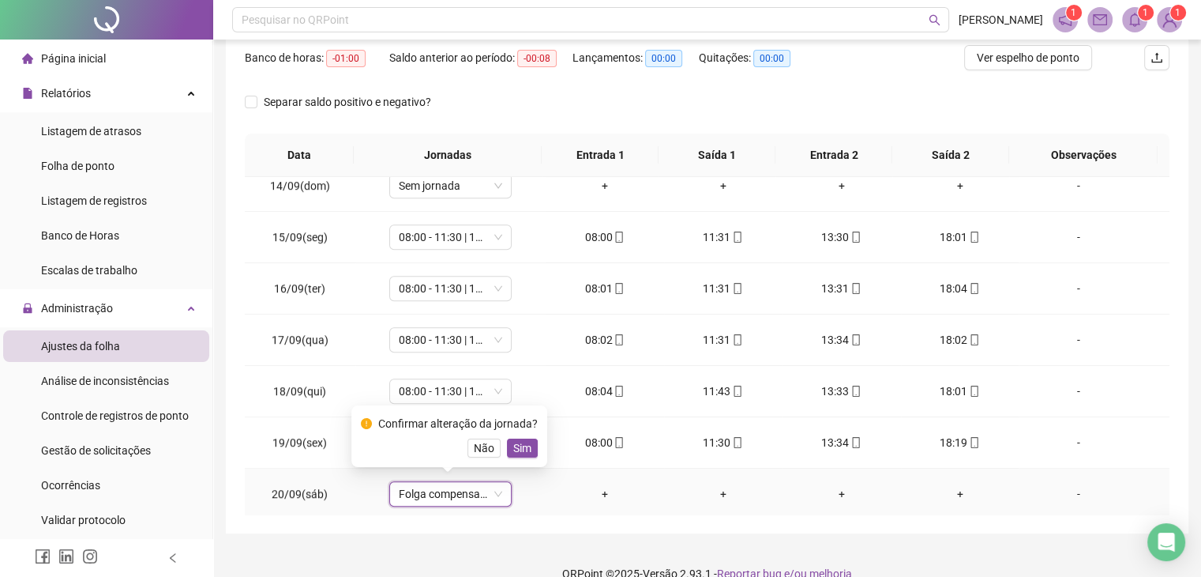
scroll to position [275, 0]
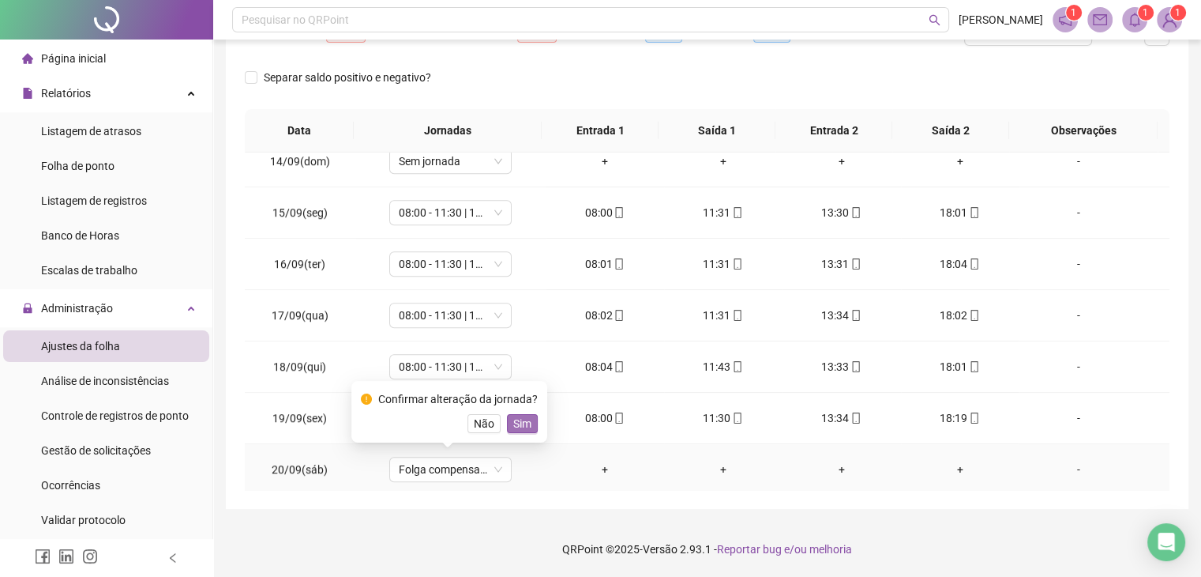
click at [520, 423] on span "Sim" at bounding box center [522, 423] width 18 height 17
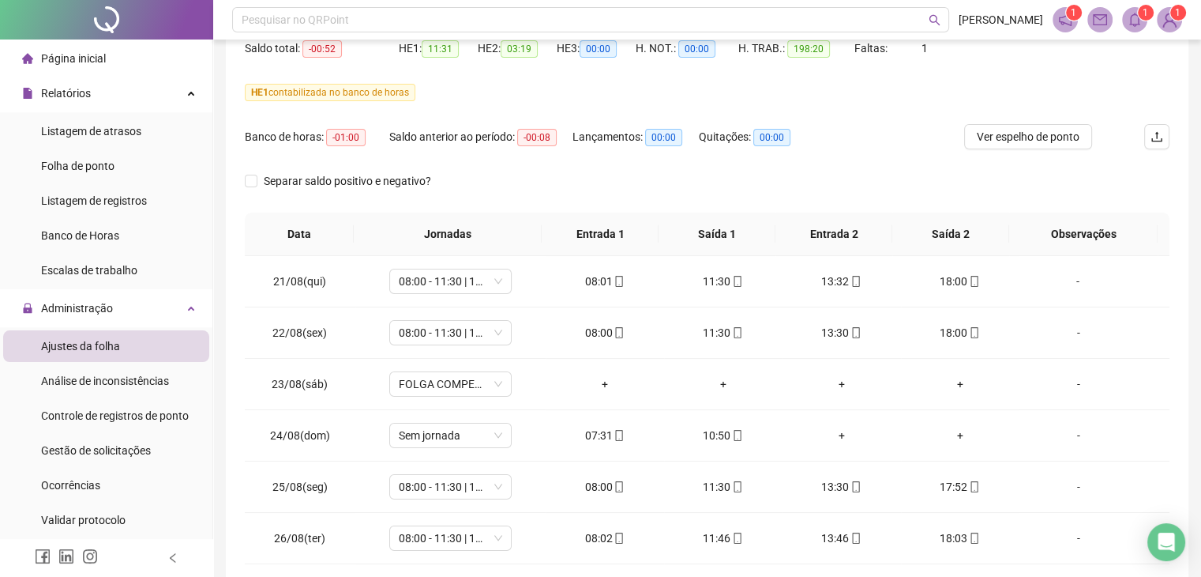
scroll to position [0, 0]
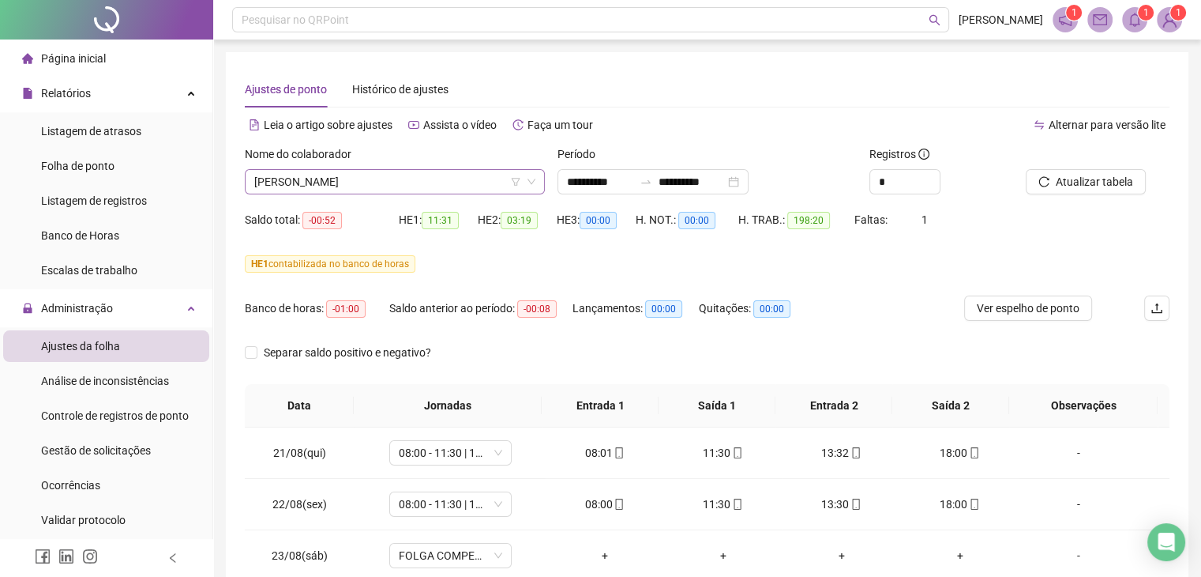
click at [418, 181] on span "[PERSON_NAME]" at bounding box center [394, 182] width 281 height 24
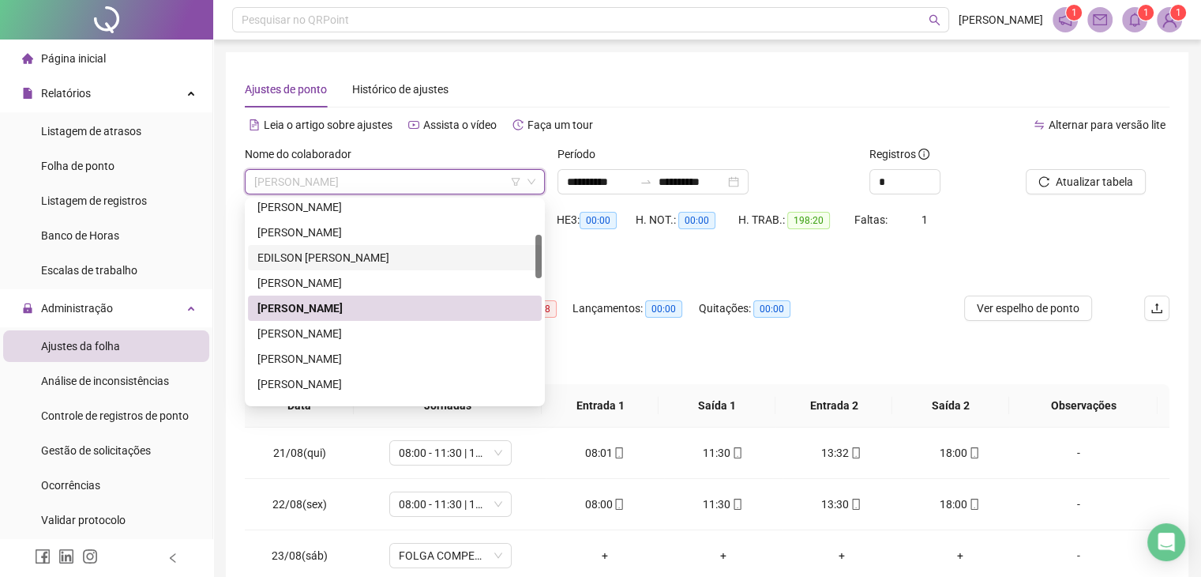
click at [296, 256] on div "EDILSON [PERSON_NAME]" at bounding box center [394, 257] width 275 height 17
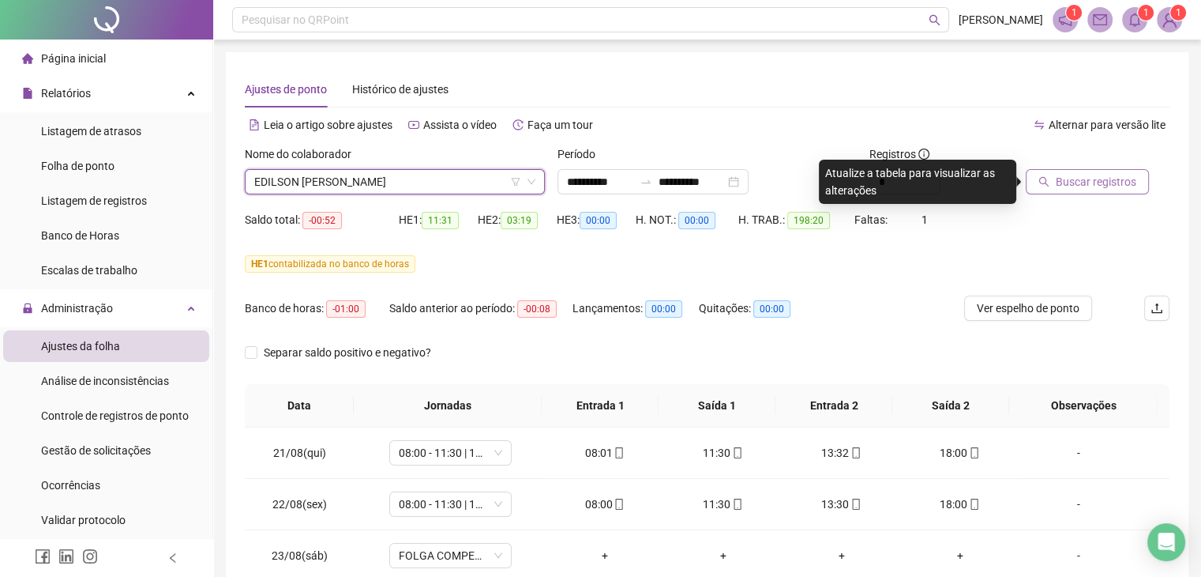
click at [1084, 178] on span "Buscar registros" at bounding box center [1096, 181] width 81 height 17
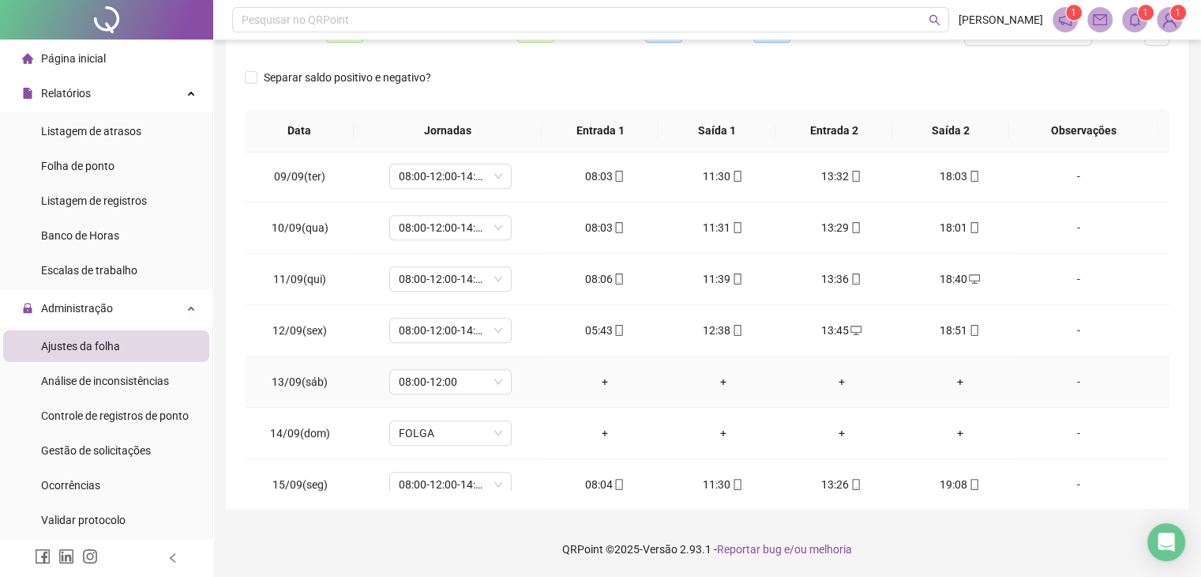
scroll to position [1012, 0]
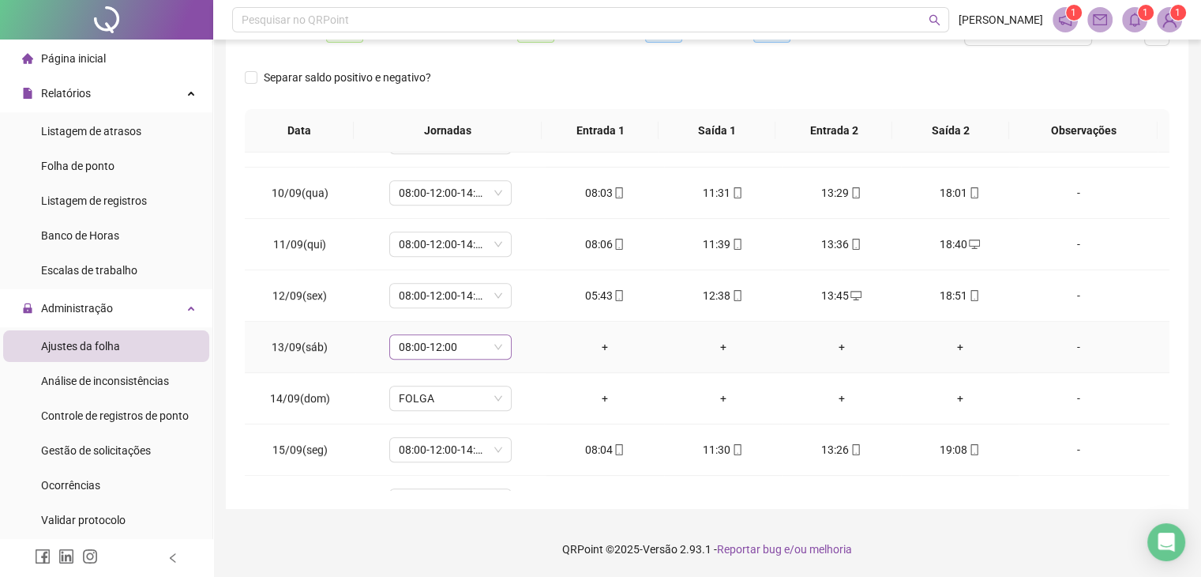
click at [483, 344] on span "08:00-12:00" at bounding box center [450, 347] width 103 height 24
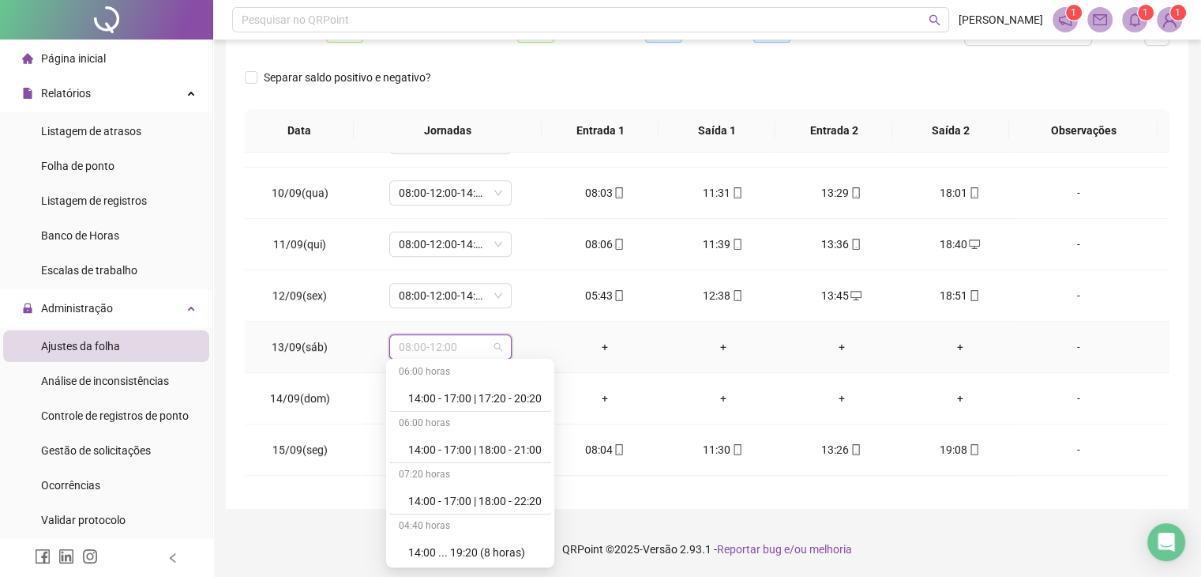
scroll to position [10033, 0]
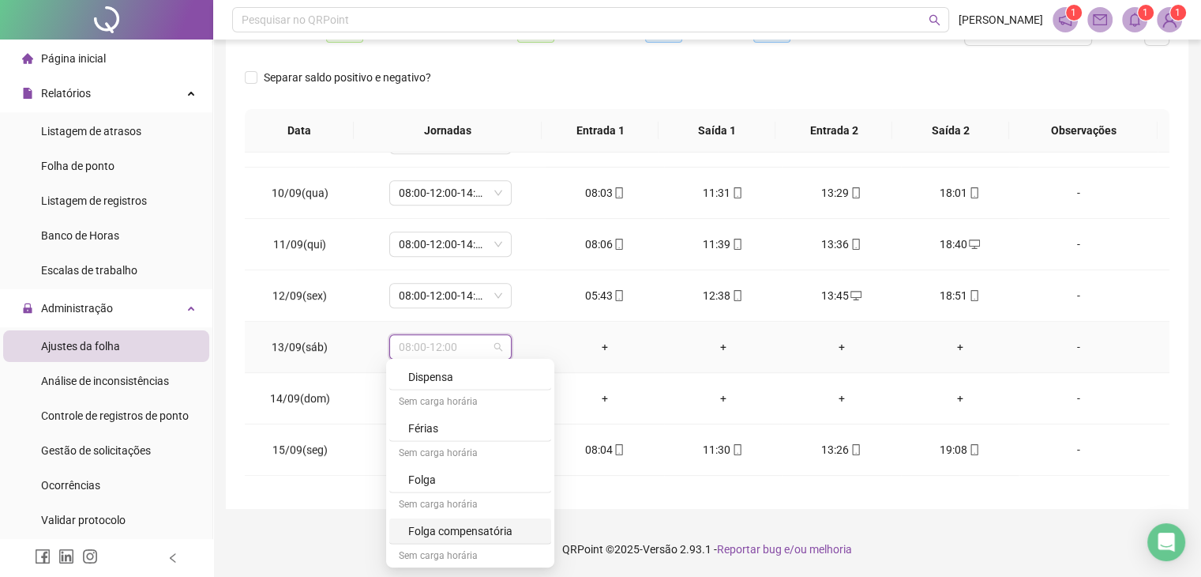
click at [500, 522] on div "Folga compensatória" at bounding box center [474, 530] width 133 height 17
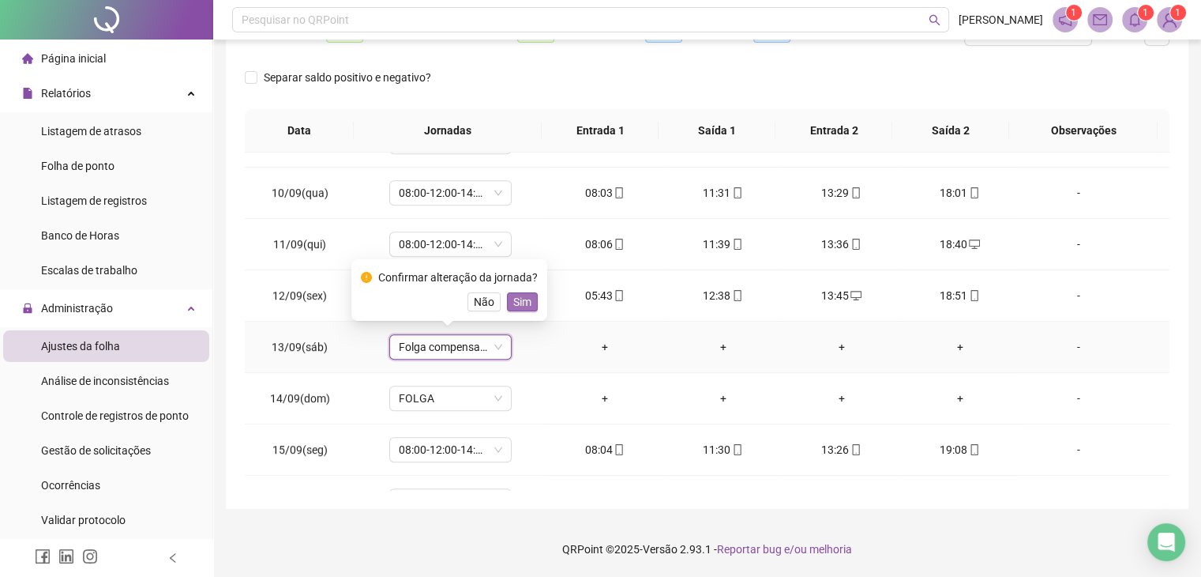
click at [528, 303] on span "Sim" at bounding box center [522, 301] width 18 height 17
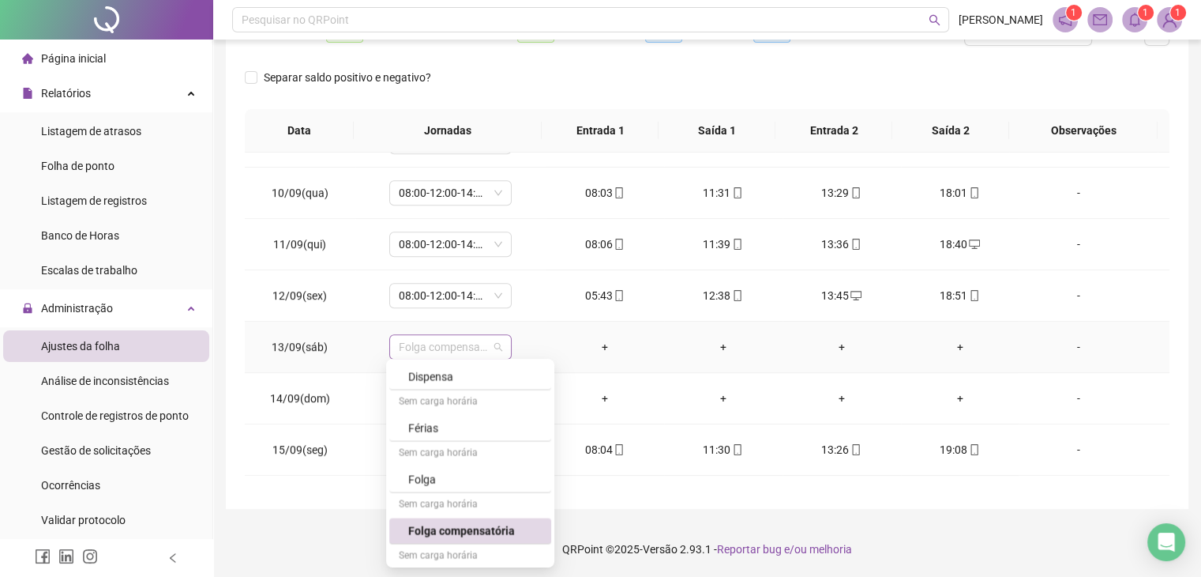
click at [499, 345] on span "Folga compensatória" at bounding box center [450, 347] width 103 height 24
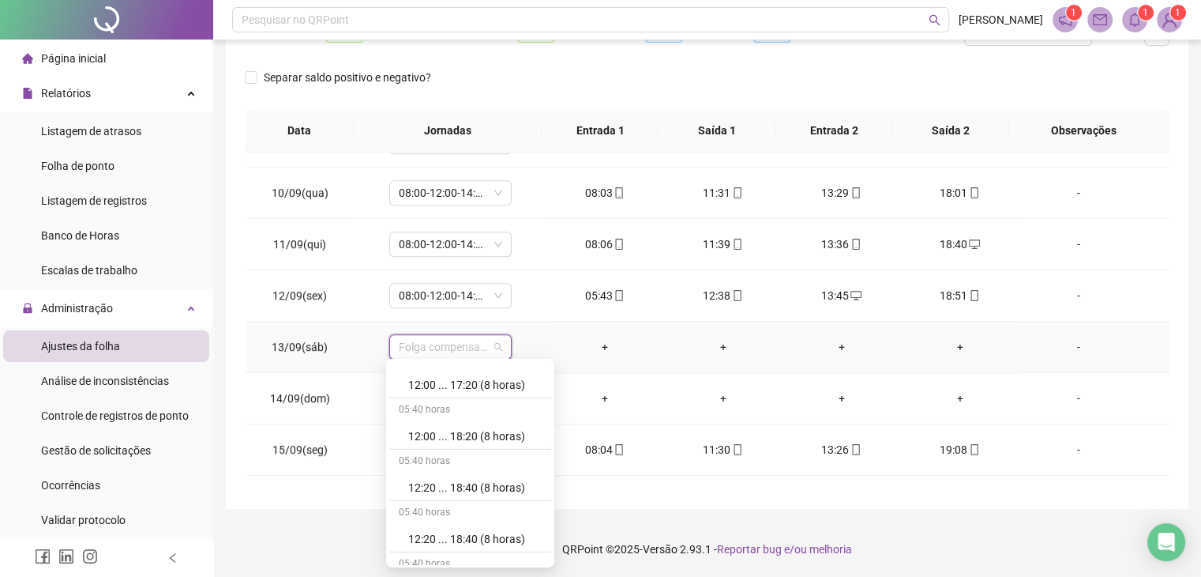
scroll to position [7032, 0]
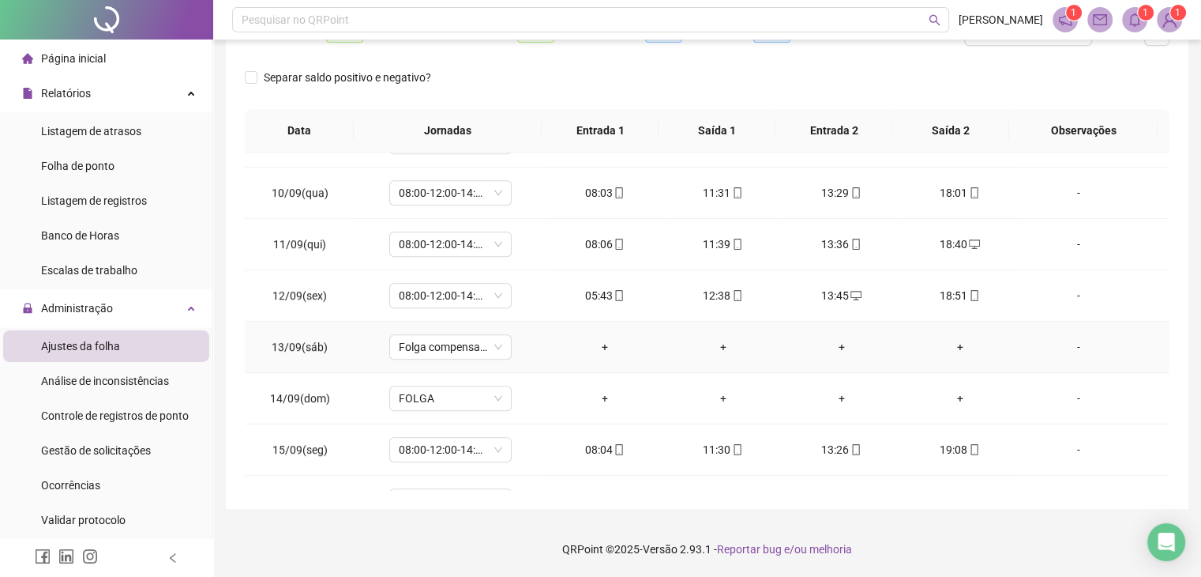
click at [654, 325] on td "+" at bounding box center [605, 346] width 118 height 51
click at [502, 346] on div "Folga compensatória" at bounding box center [450, 346] width 122 height 25
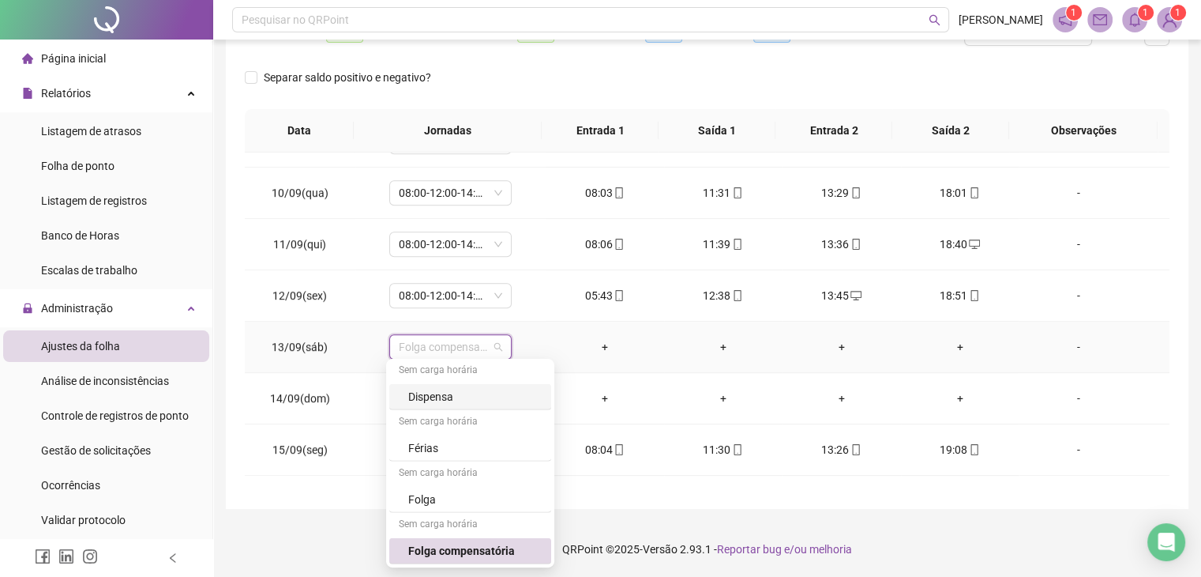
click at [667, 355] on td "+" at bounding box center [723, 346] width 118 height 51
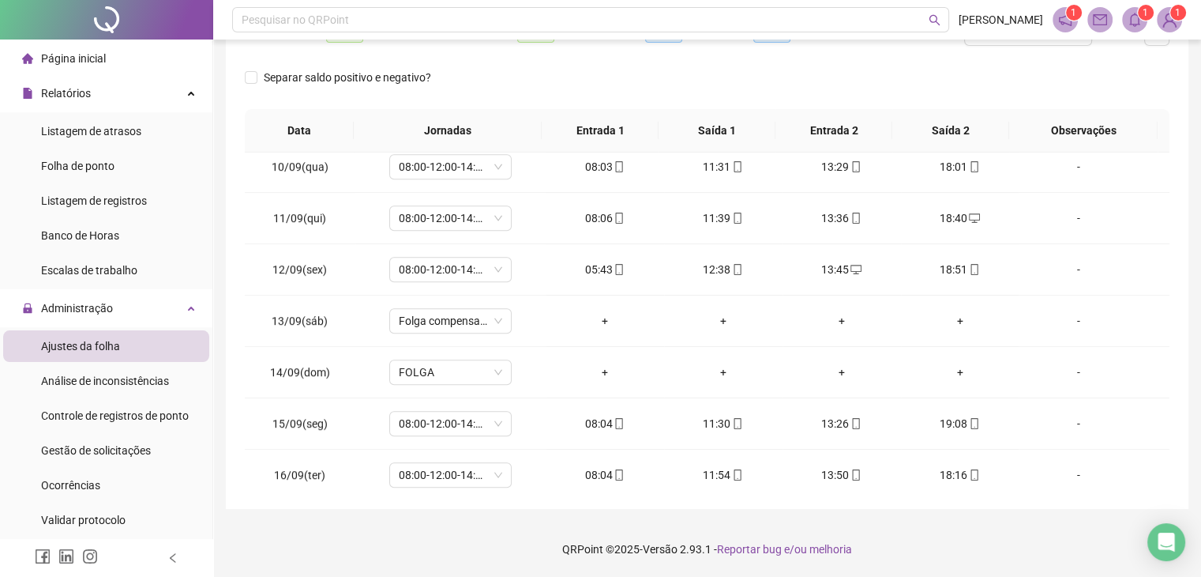
scroll to position [1012, 0]
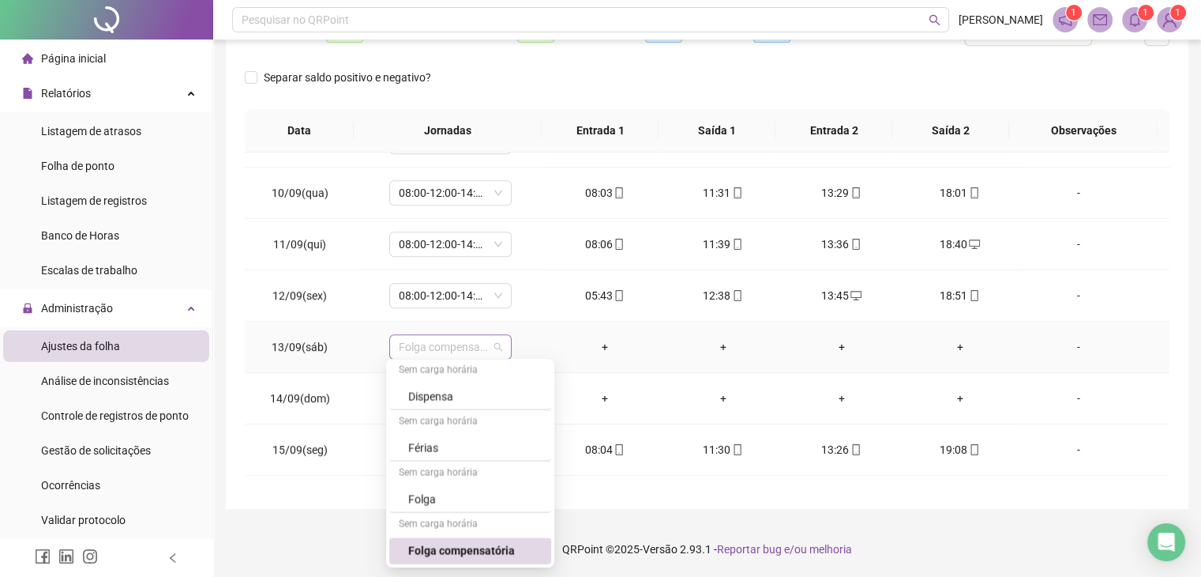
click at [496, 342] on span "Folga compensatória" at bounding box center [450, 347] width 103 height 24
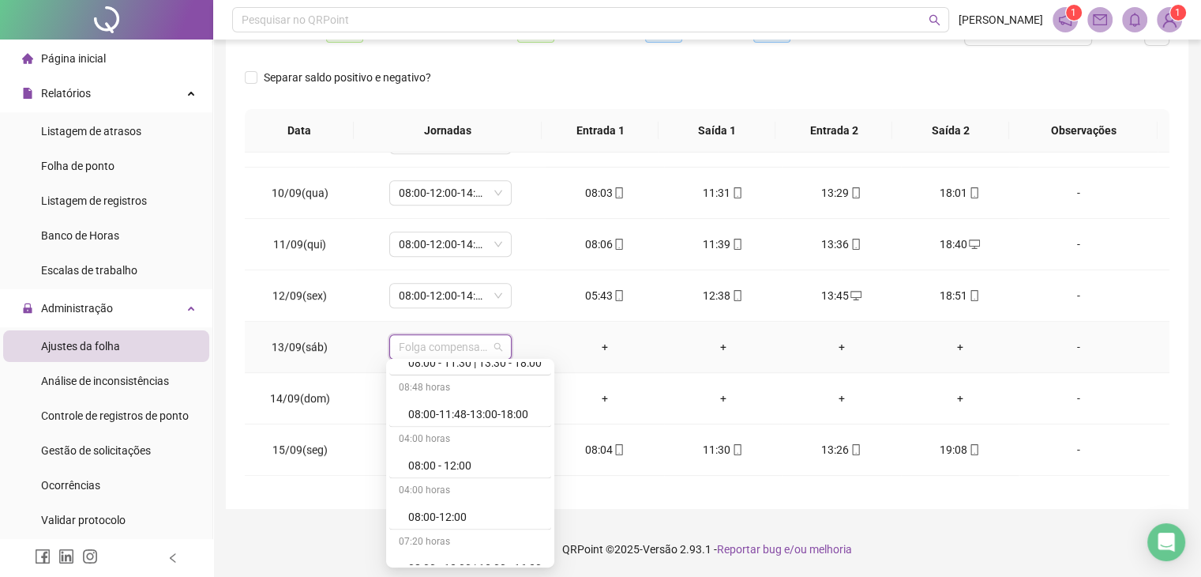
scroll to position [3554, 0]
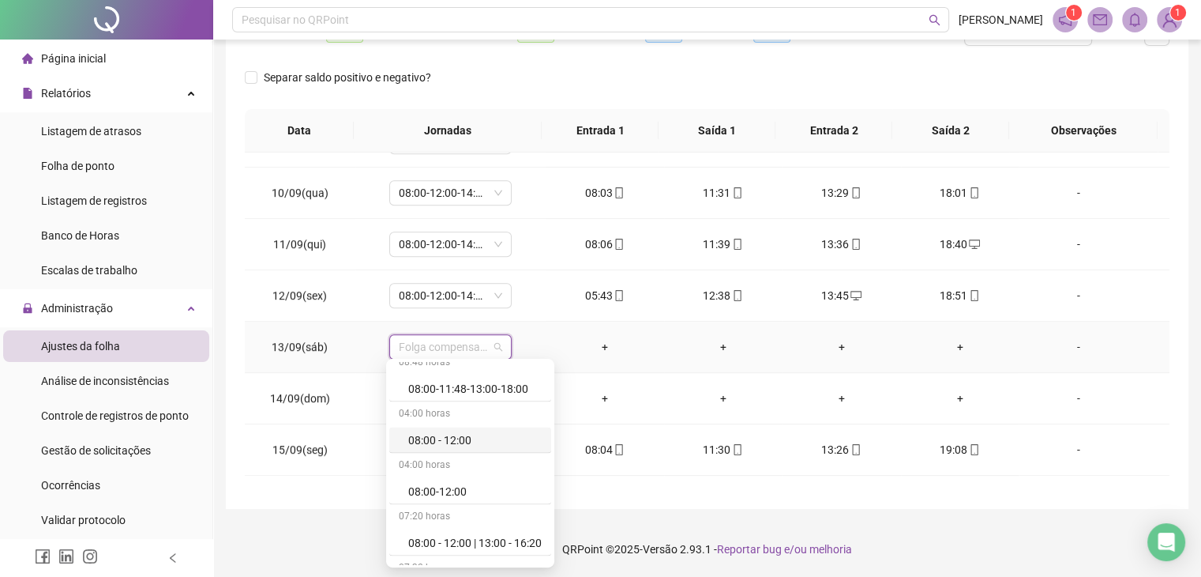
click at [450, 439] on div "08:00 - 12:00" at bounding box center [470, 439] width 162 height 26
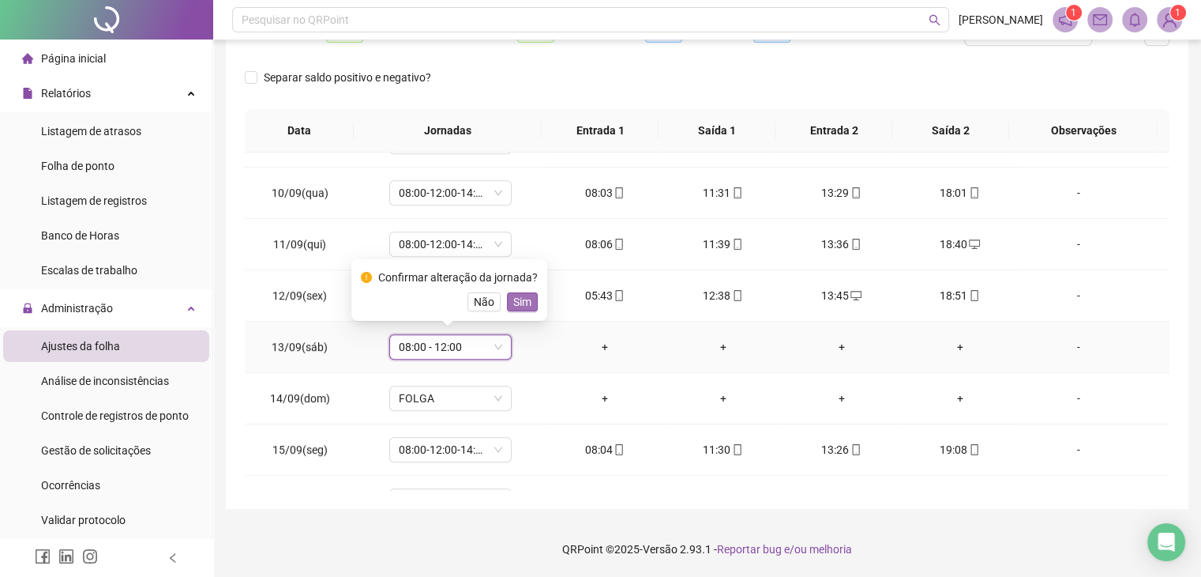
click at [513, 301] on span "Sim" at bounding box center [522, 301] width 18 height 17
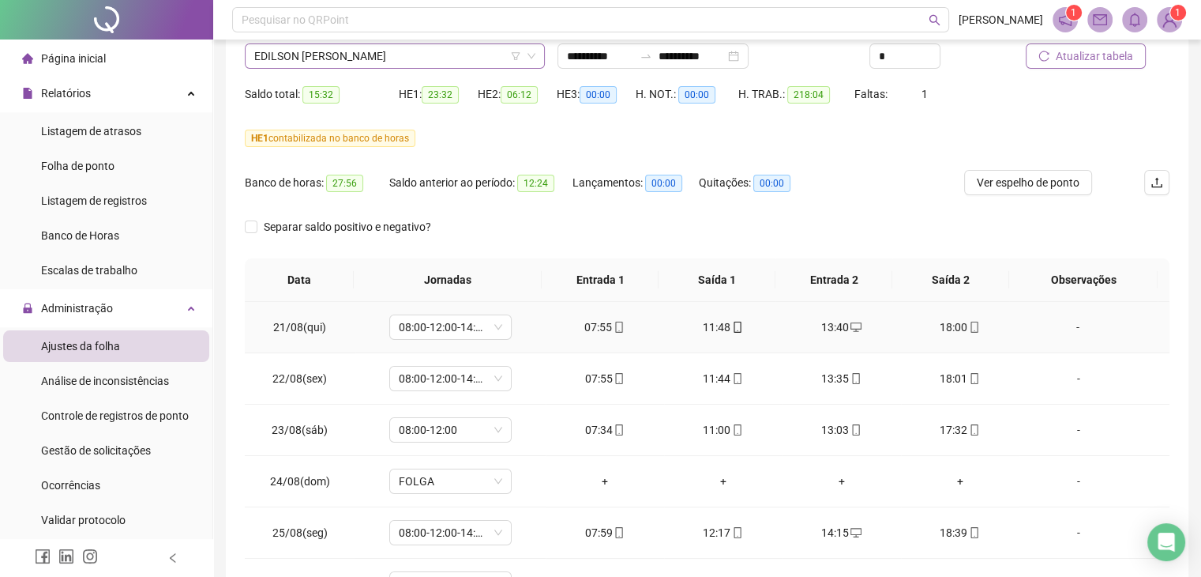
scroll to position [0, 0]
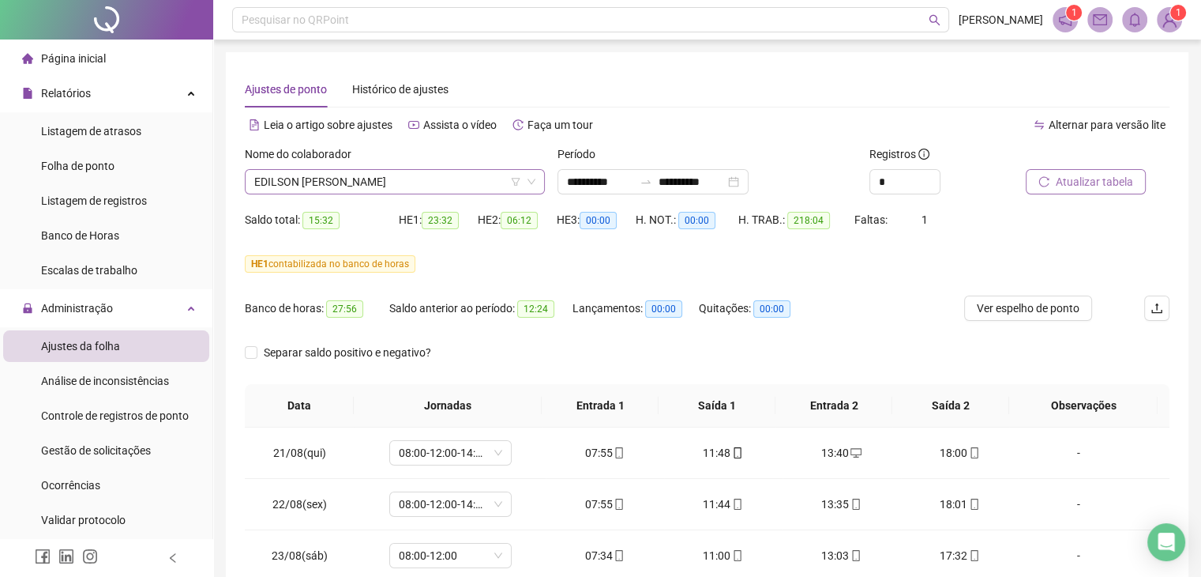
click at [501, 184] on span "EDILSON [PERSON_NAME]" at bounding box center [394, 182] width 281 height 24
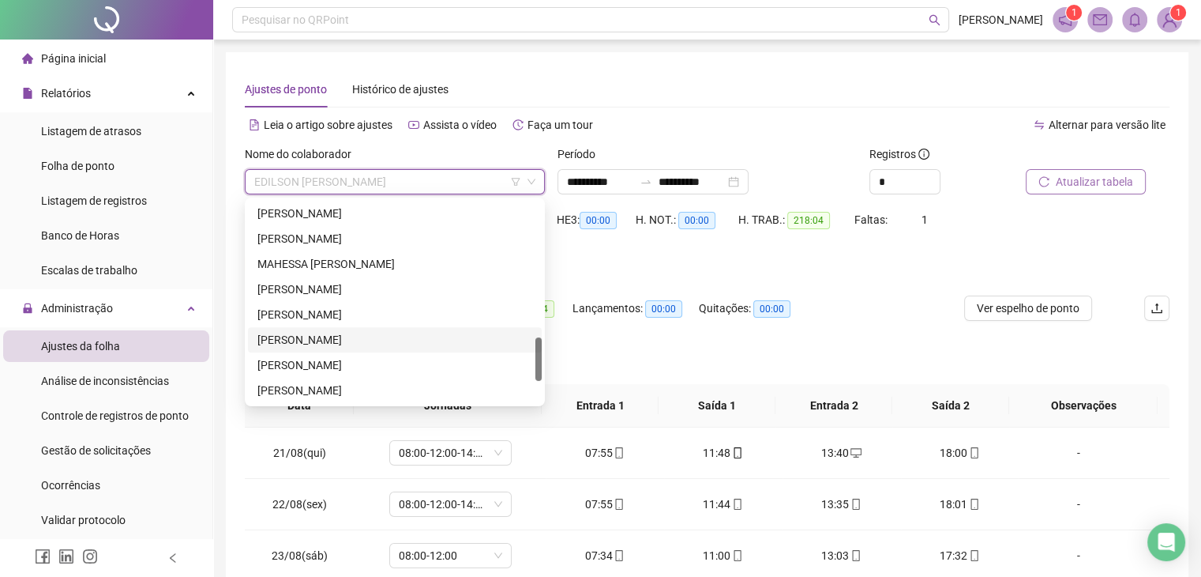
scroll to position [553, 0]
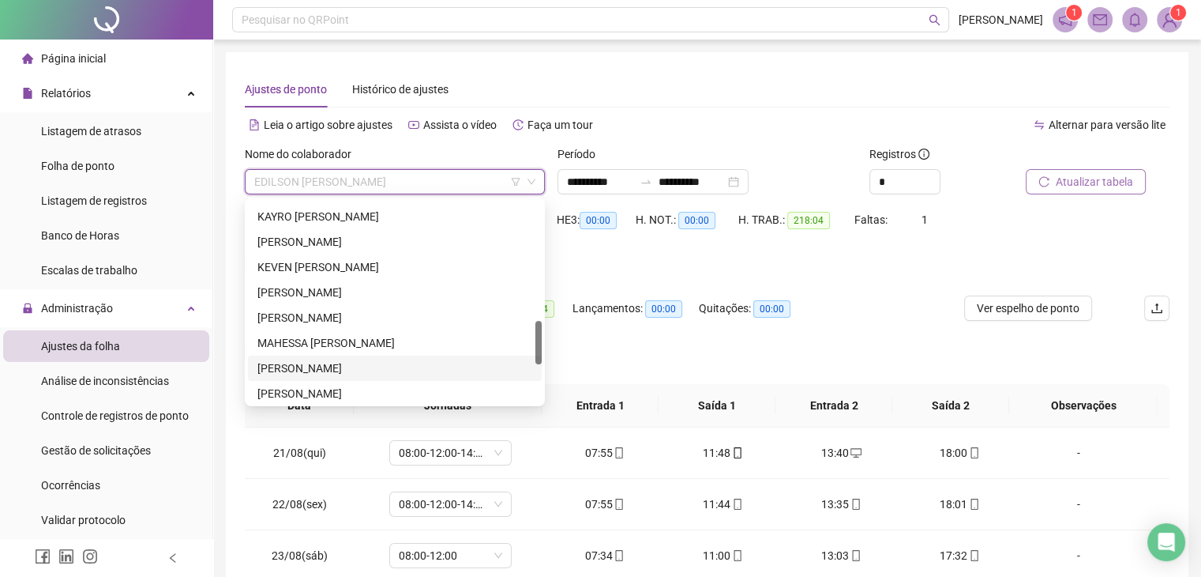
click at [343, 368] on div "[PERSON_NAME]" at bounding box center [394, 367] width 275 height 17
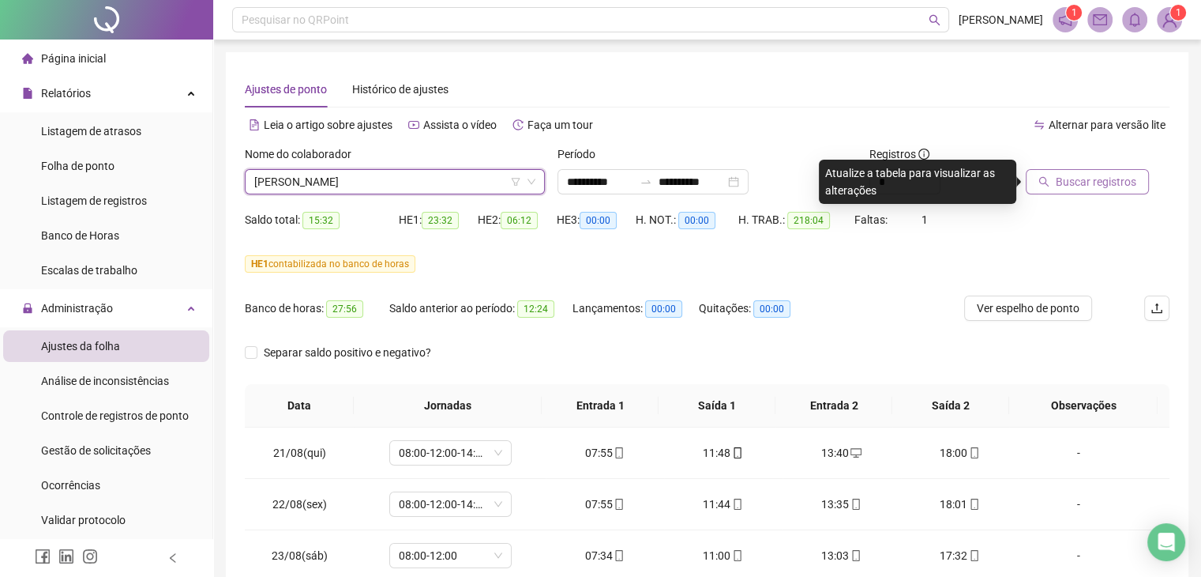
click at [1053, 178] on button "Buscar registros" at bounding box center [1087, 181] width 123 height 25
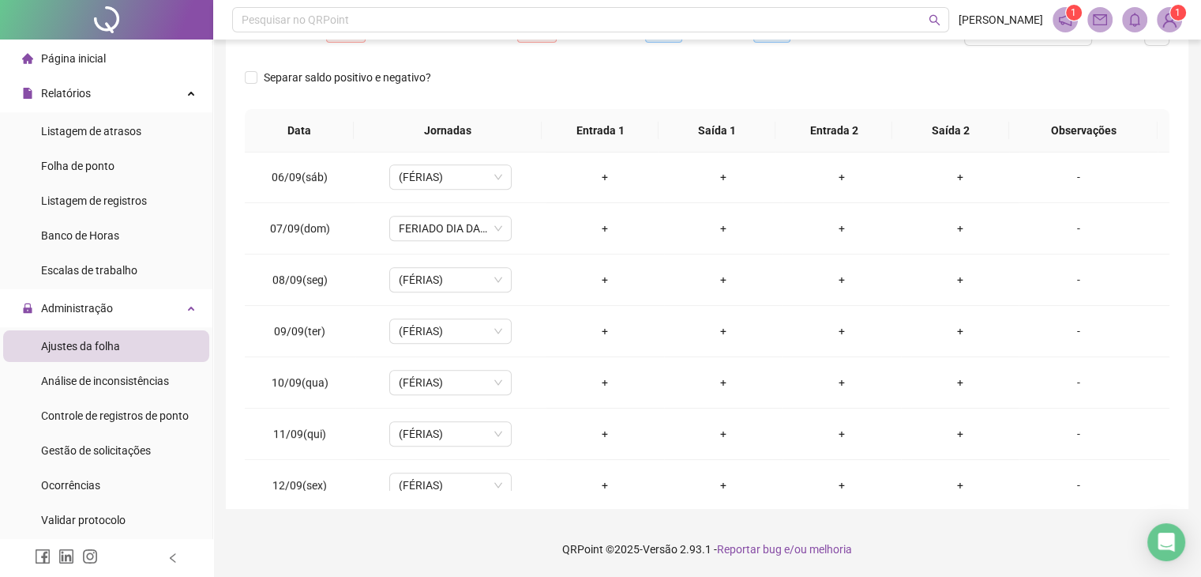
scroll to position [869, 0]
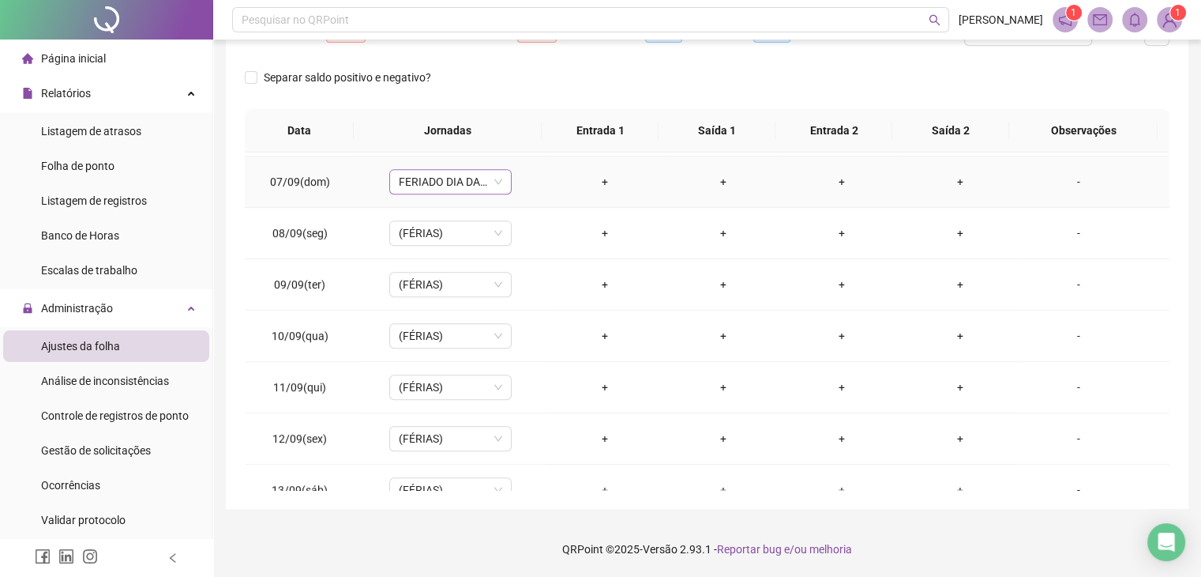
click at [501, 184] on div "FERIADO DIA DA INDEPENDÊNCIA" at bounding box center [450, 181] width 122 height 25
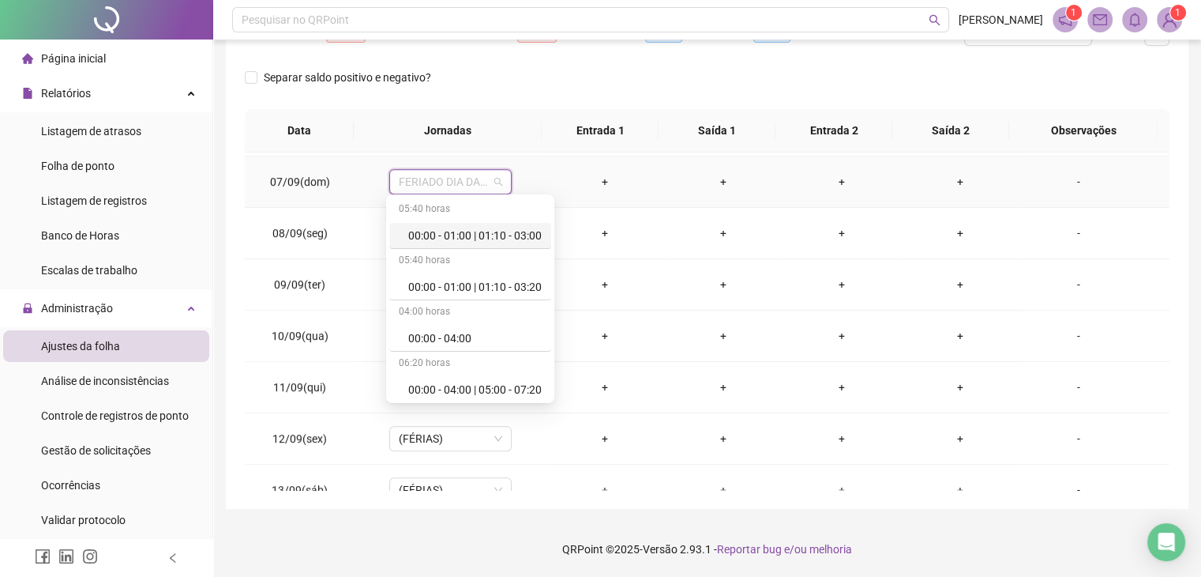
click at [502, 180] on div "FERIADO DIA DA INDEPENDÊNCIA" at bounding box center [450, 181] width 122 height 25
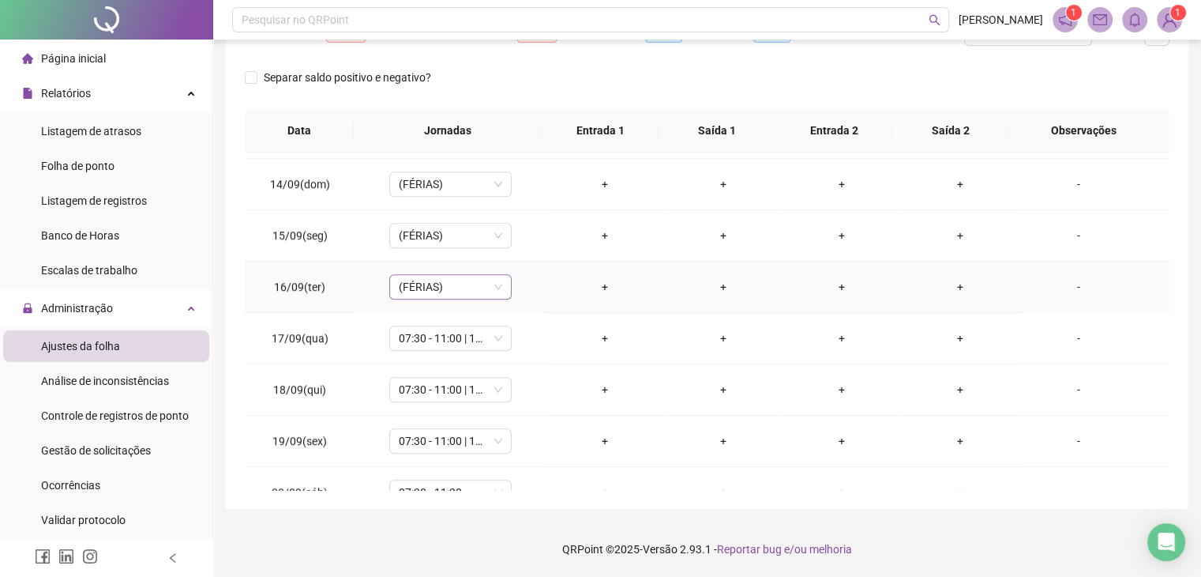
scroll to position [1249, 0]
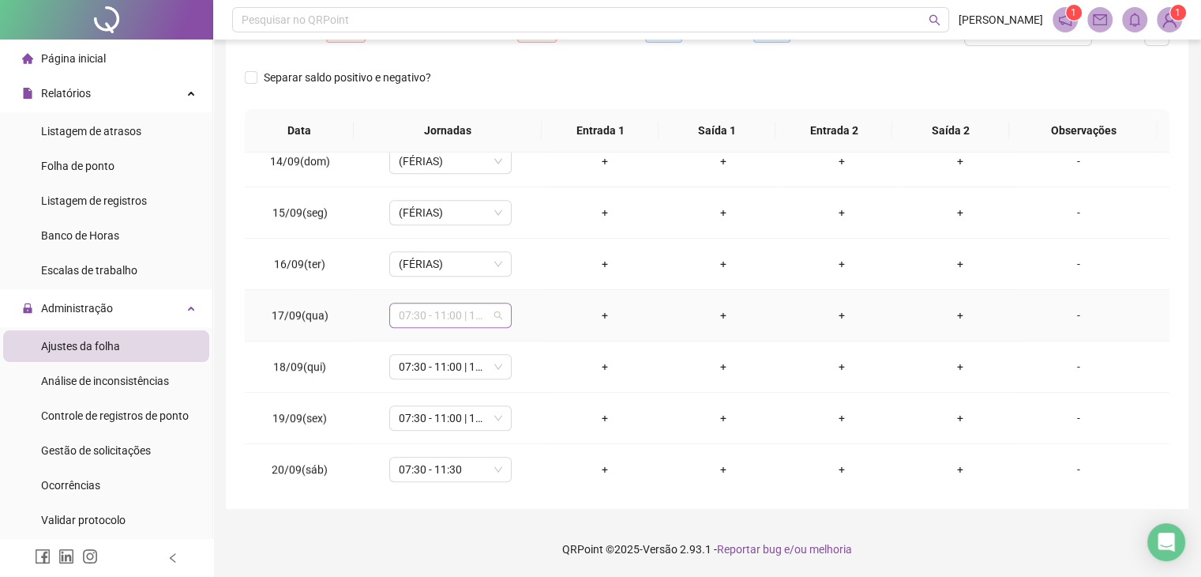
click at [499, 311] on span "07:30 - 11:00 | 13:00 - 17:30" at bounding box center [450, 315] width 103 height 24
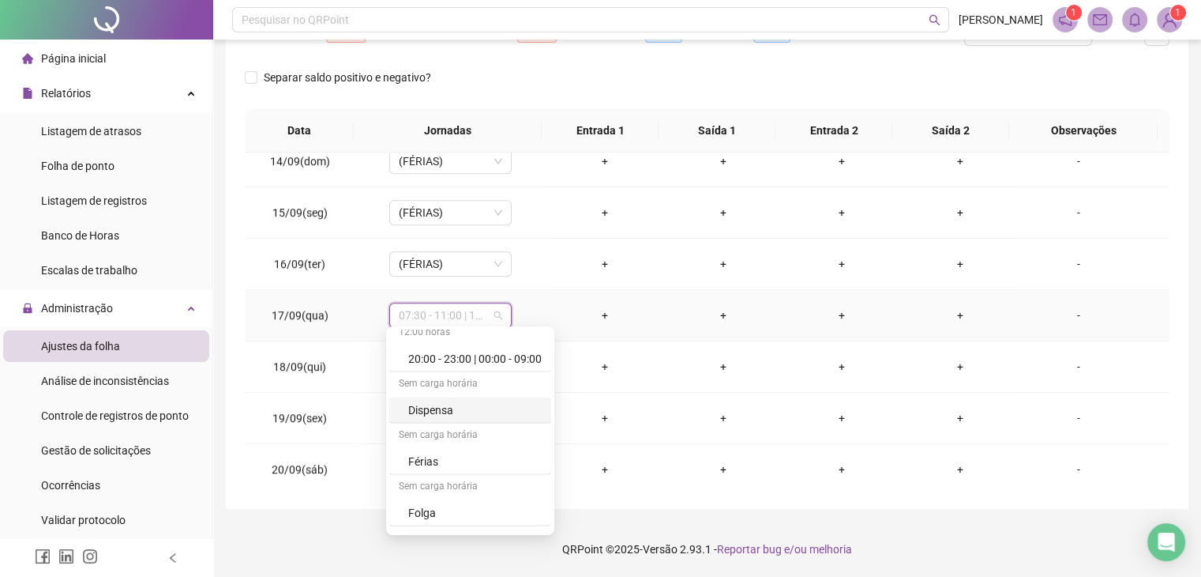
scroll to position [10033, 0]
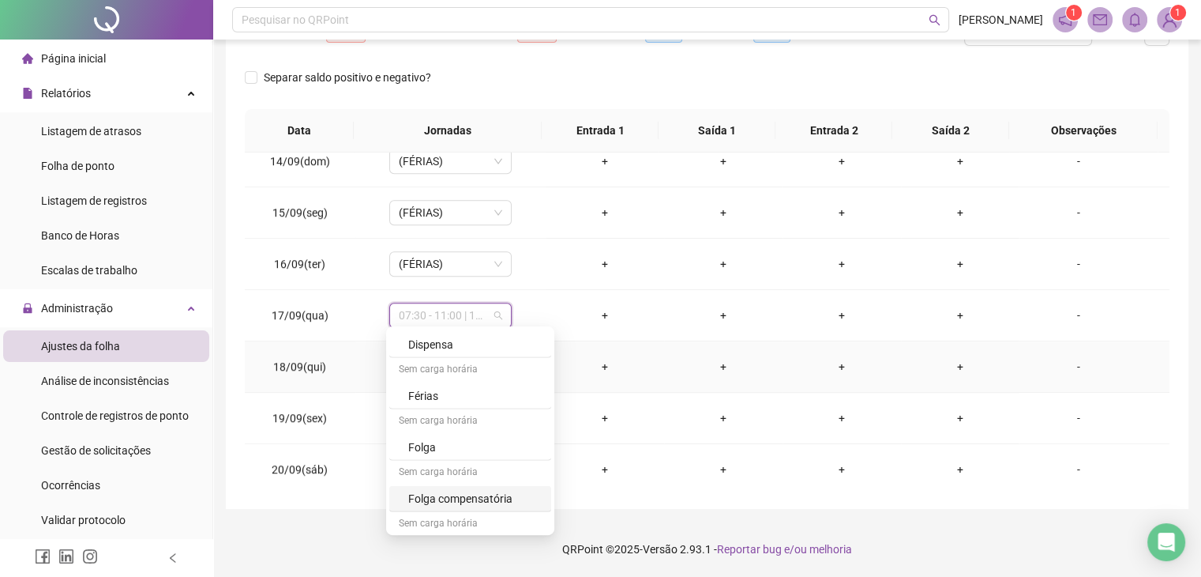
click at [737, 351] on td "+" at bounding box center [723, 366] width 118 height 51
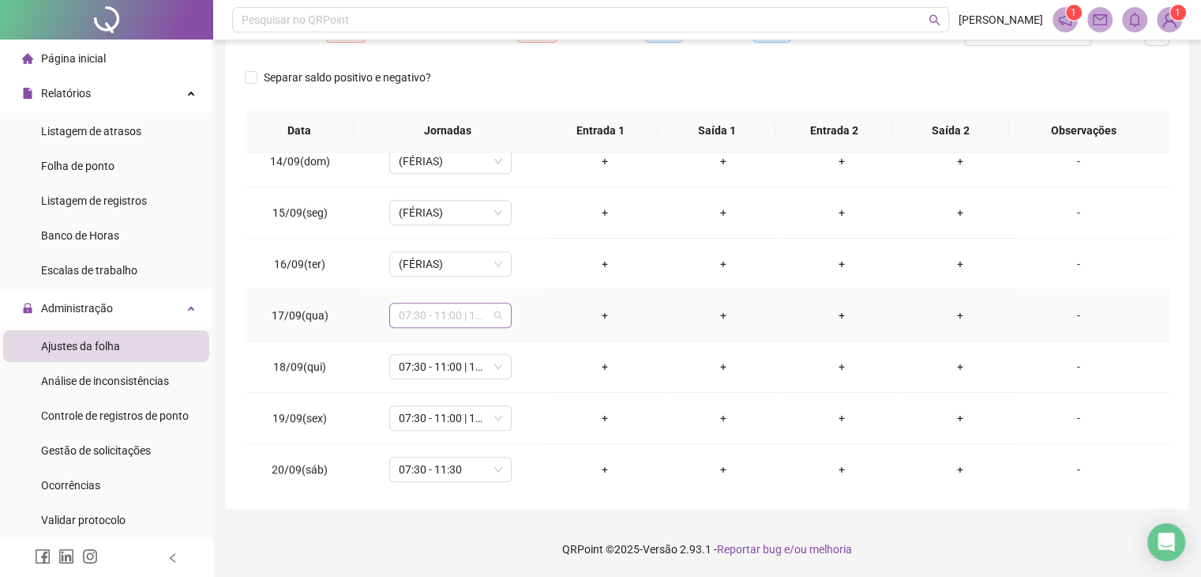
click at [496, 303] on span "07:30 - 11:00 | 13:00 - 17:30" at bounding box center [450, 315] width 103 height 24
click at [458, 541] on div "Licença" at bounding box center [474, 549] width 133 height 17
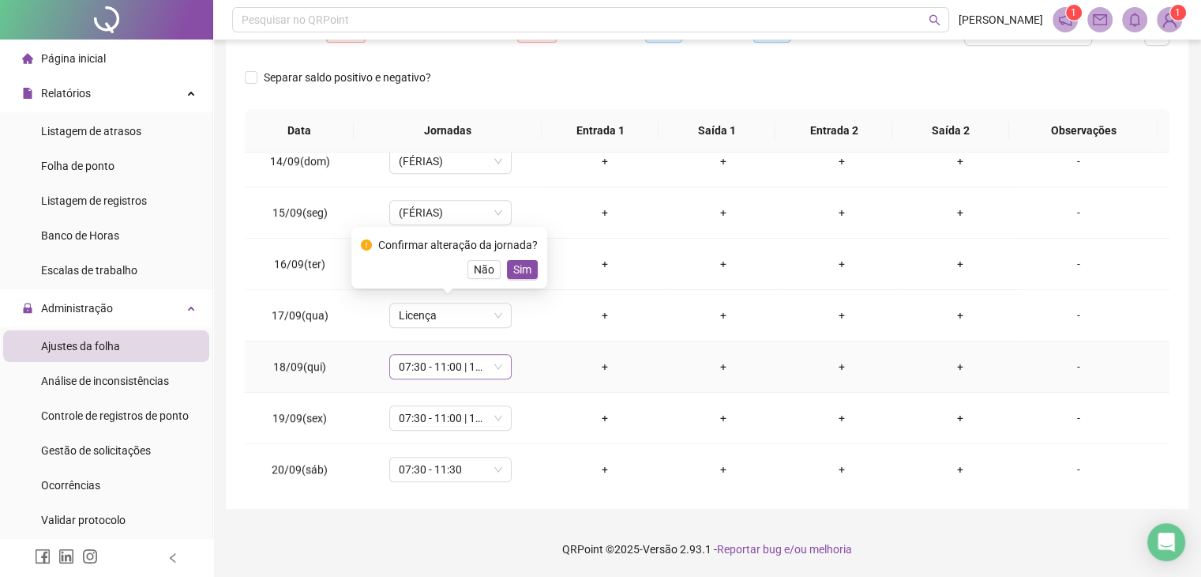
click at [466, 354] on div "07:30 - 11:00 | 13:00 - 17:30" at bounding box center [450, 366] width 122 height 25
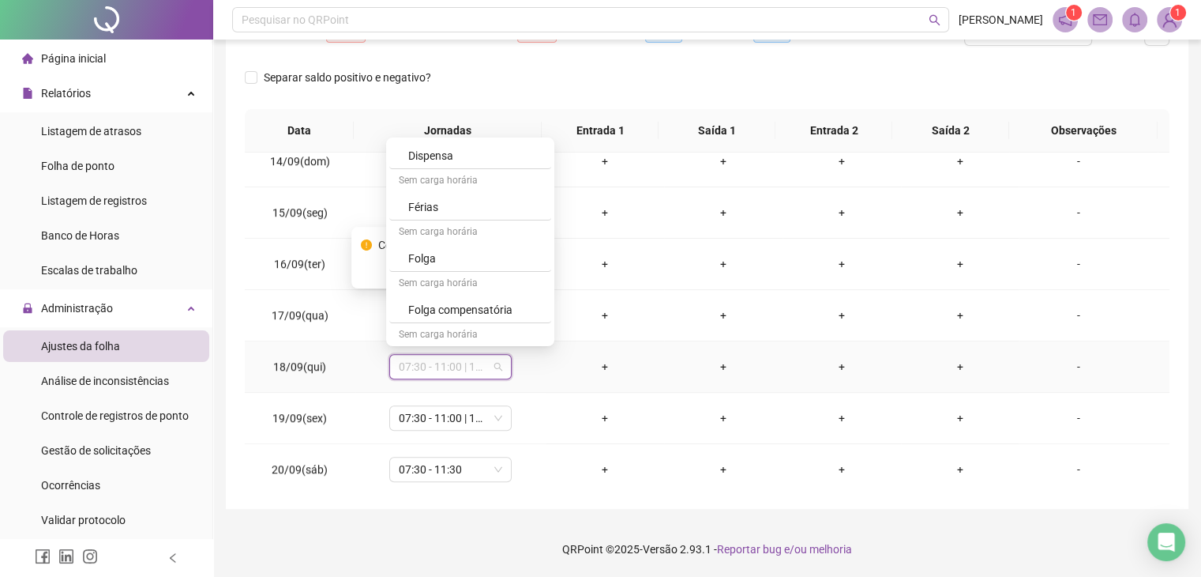
click at [466, 352] on div "Licença" at bounding box center [474, 360] width 133 height 17
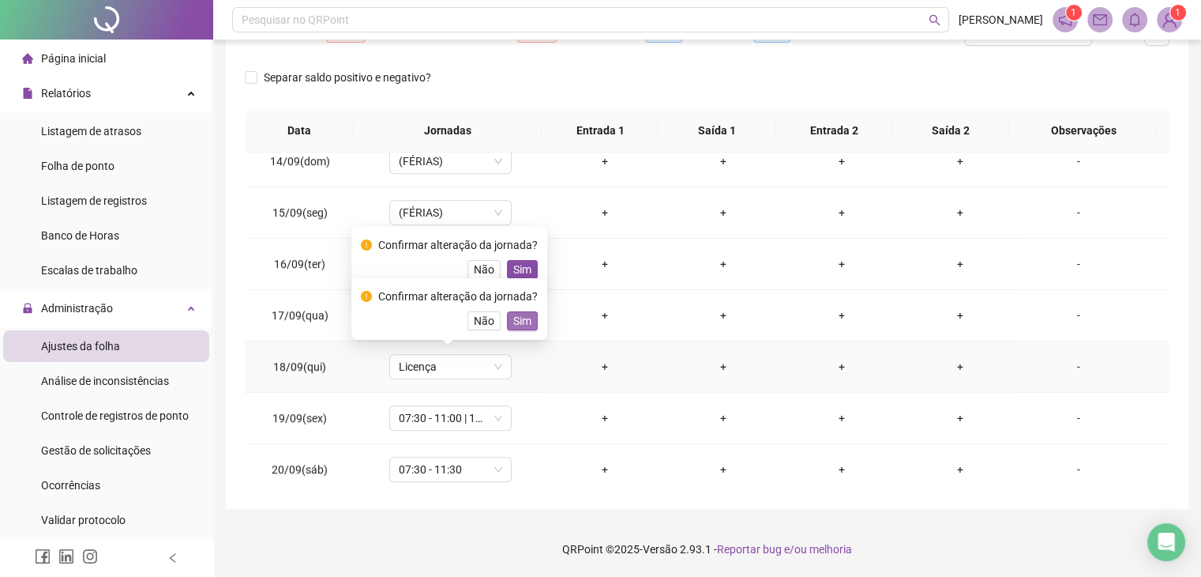
click at [518, 325] on span "Sim" at bounding box center [522, 320] width 18 height 17
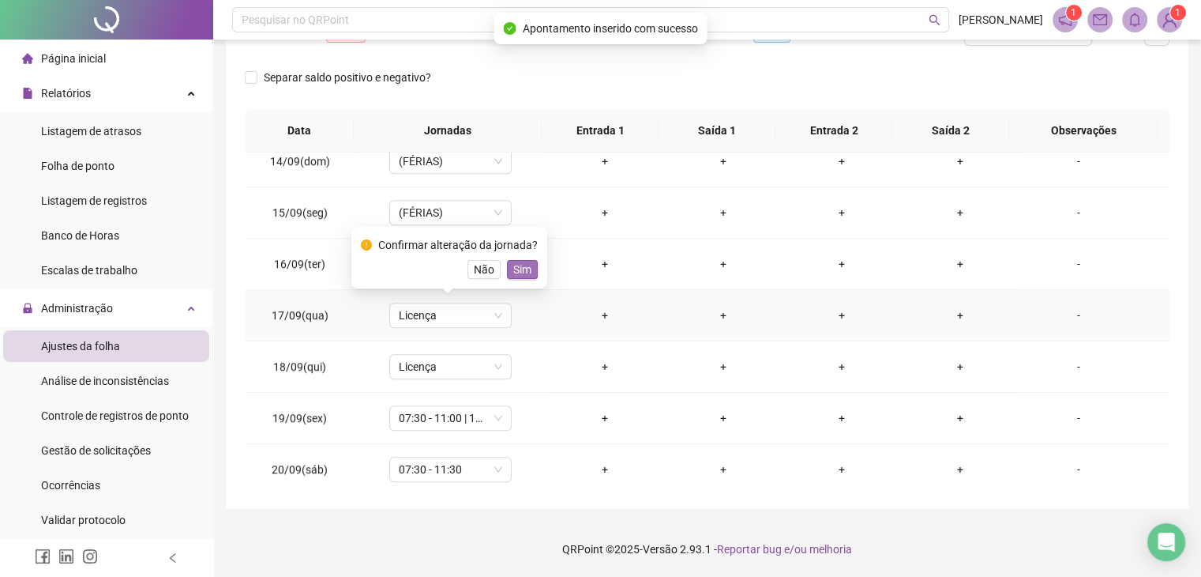
click at [516, 268] on span "Sim" at bounding box center [522, 269] width 18 height 17
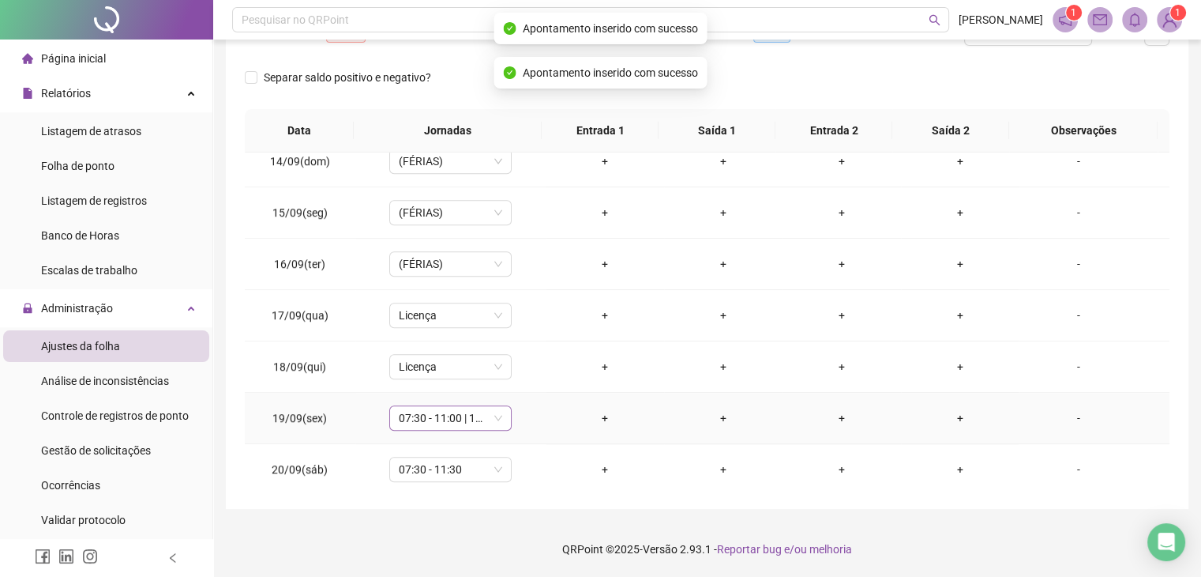
click at [492, 411] on span "07:30 - 11:00 | 13:00 - 17:30" at bounding box center [450, 418] width 103 height 24
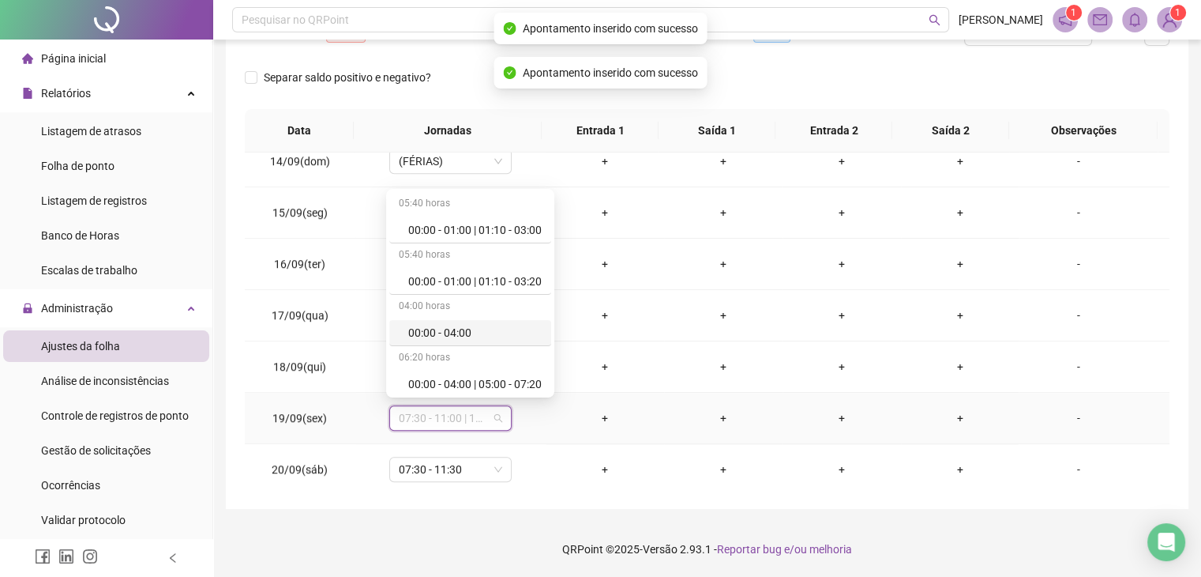
click at [551, 215] on div "05:40 horas 00:00 - 01:00 | 01:10 - 03:00 05:40 horas 00:00 - 01:00 | 01:10 - 0…" at bounding box center [470, 293] width 162 height 202
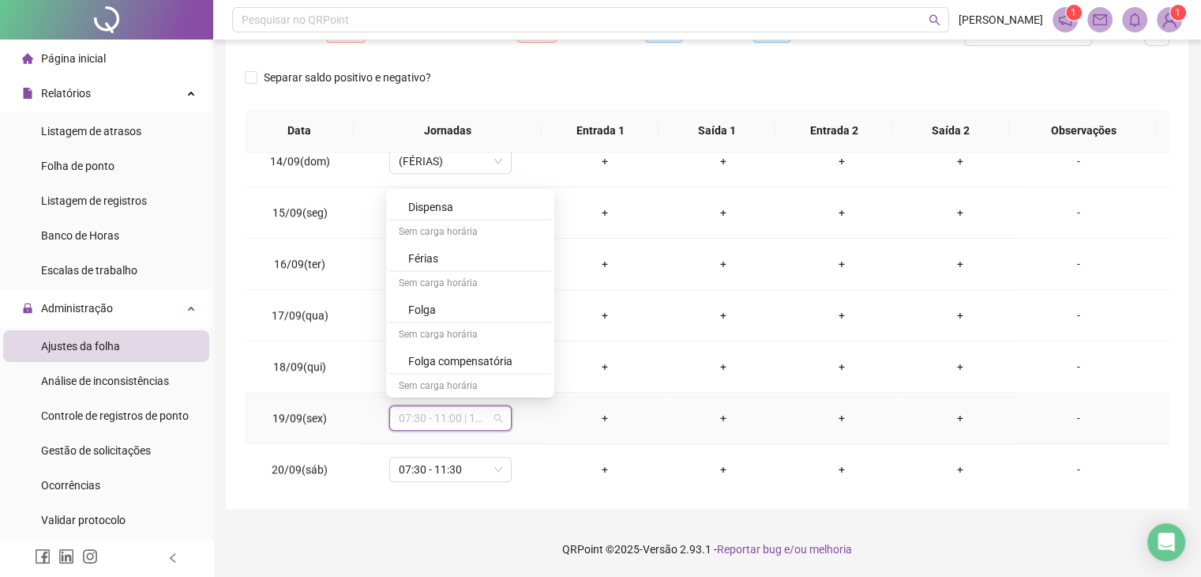
click at [511, 404] on div "Licença" at bounding box center [474, 412] width 133 height 17
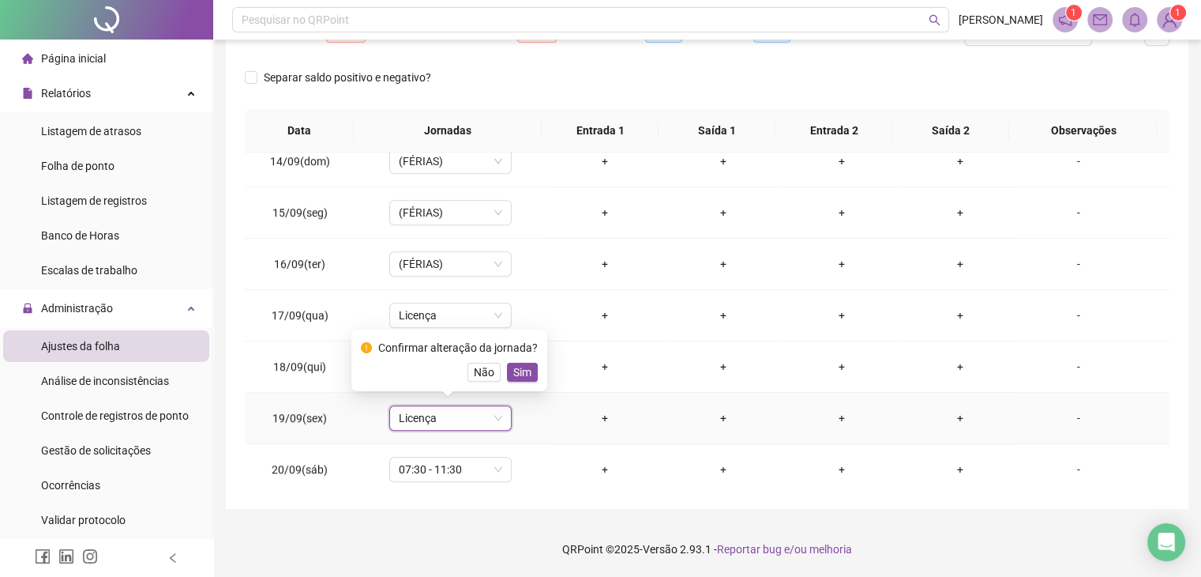
click at [515, 380] on span "Sim" at bounding box center [522, 371] width 18 height 17
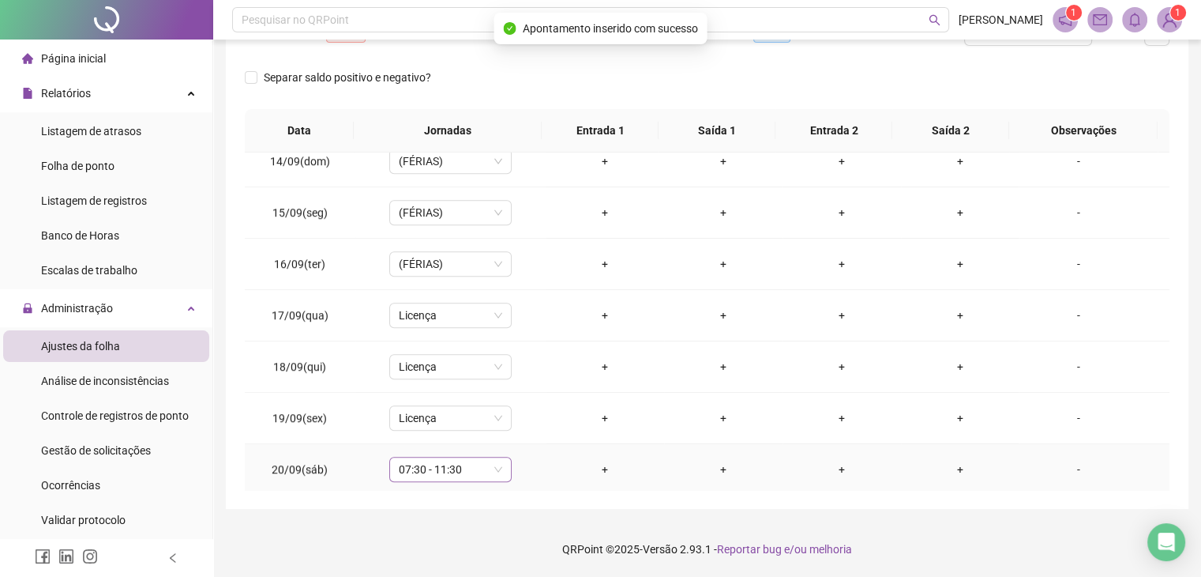
click at [493, 465] on span "07:30 - 11:30" at bounding box center [450, 469] width 103 height 24
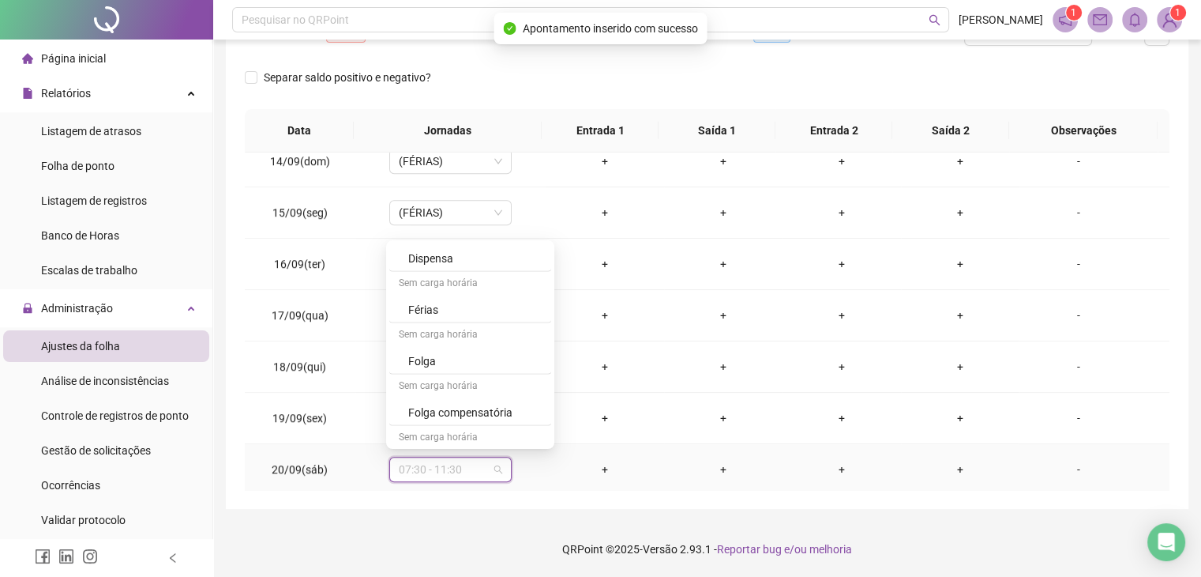
click at [511, 455] on div "Licença" at bounding box center [474, 463] width 133 height 17
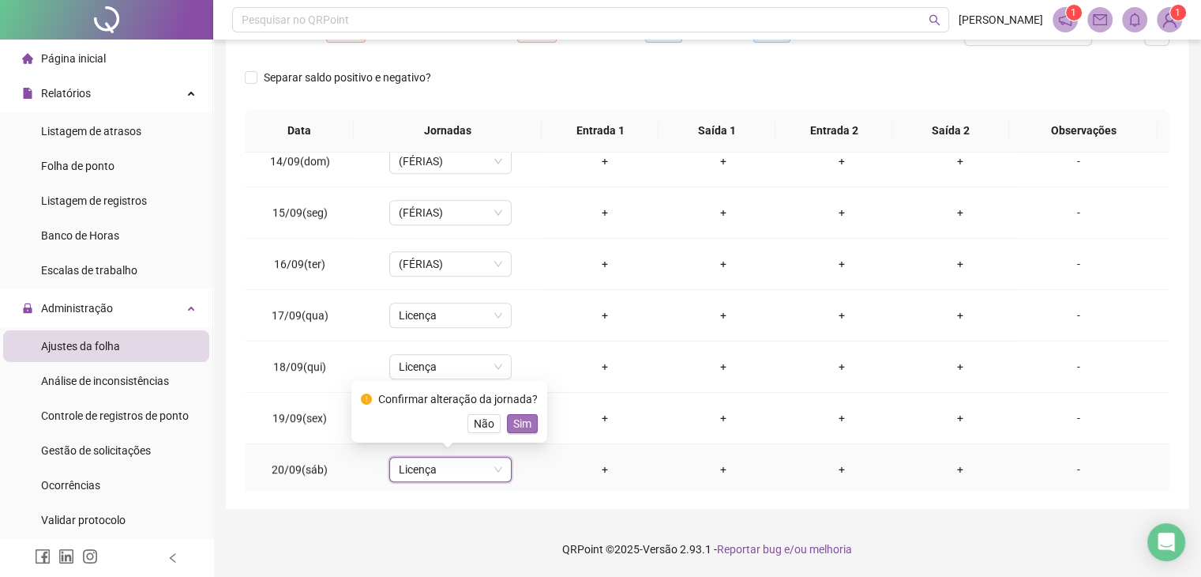
click at [528, 424] on button "Sim" at bounding box center [522, 423] width 31 height 19
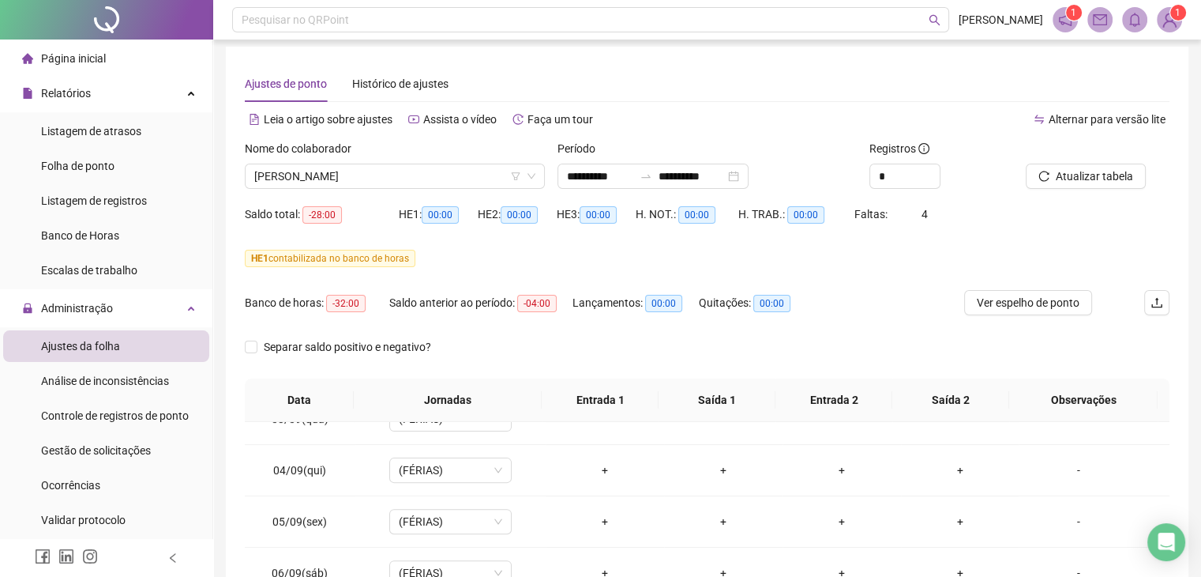
scroll to position [0, 0]
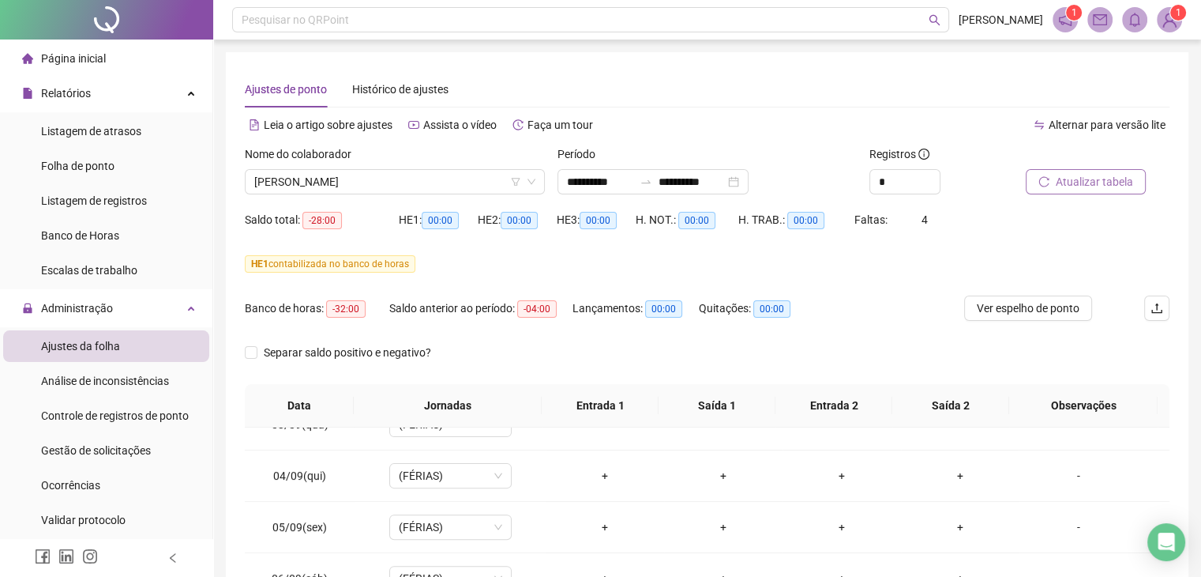
click at [1053, 193] on button "Atualizar tabela" at bounding box center [1086, 181] width 120 height 25
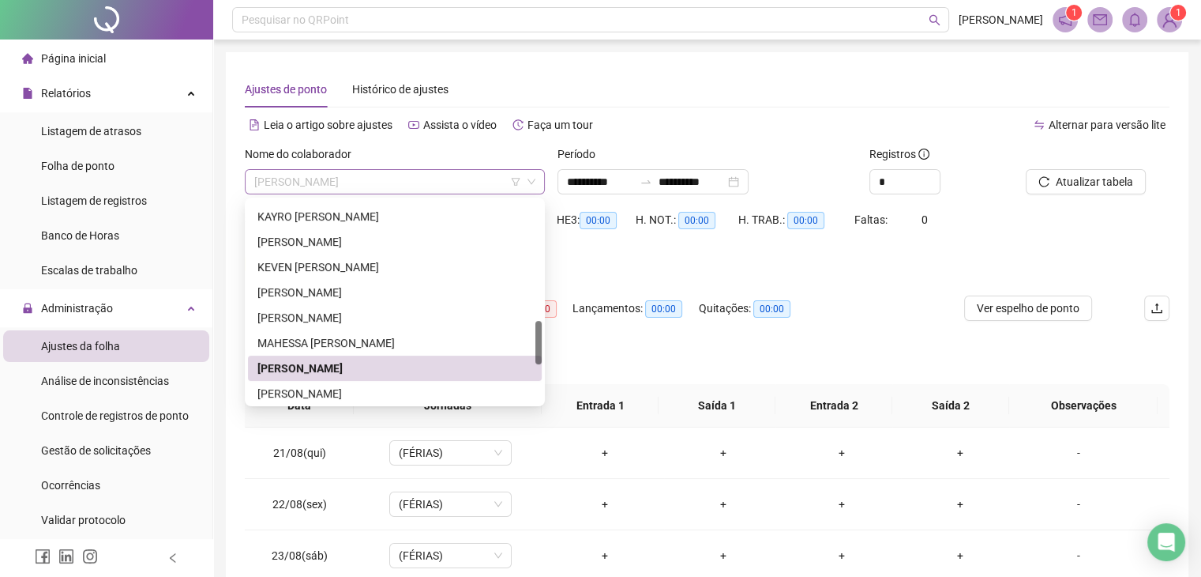
click at [468, 186] on span "[PERSON_NAME]" at bounding box center [394, 182] width 281 height 24
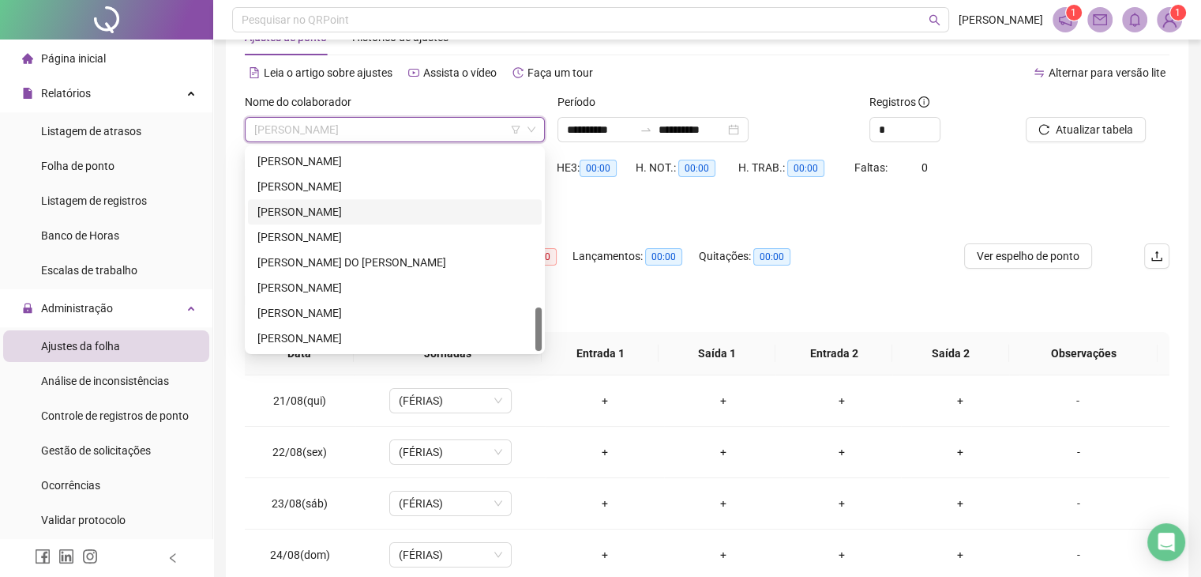
scroll to position [79, 0]
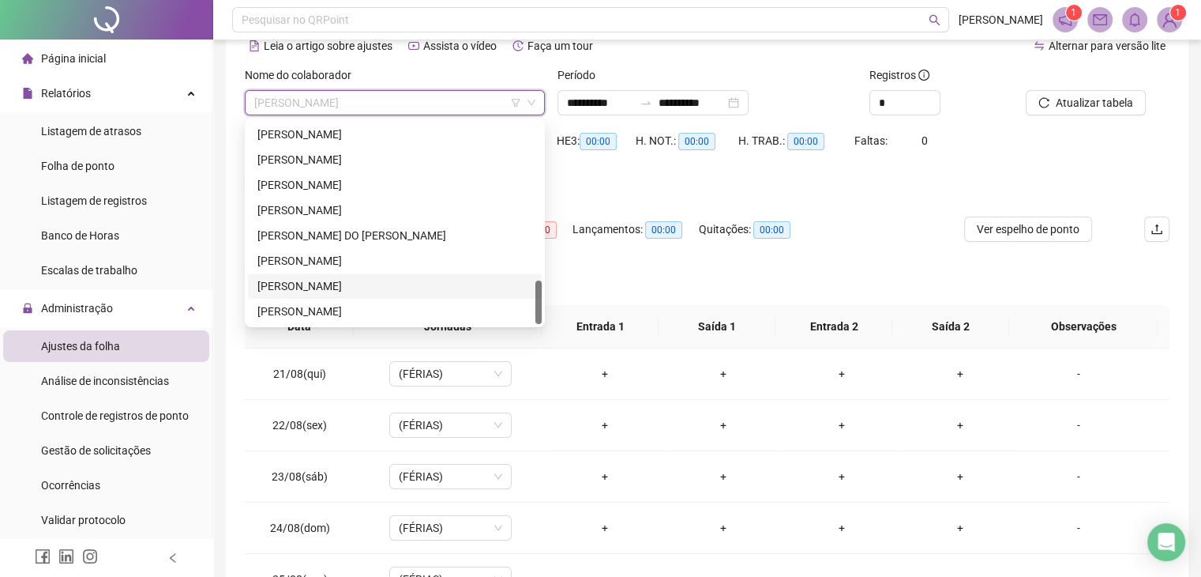
click at [341, 286] on div "[PERSON_NAME]" at bounding box center [394, 285] width 275 height 17
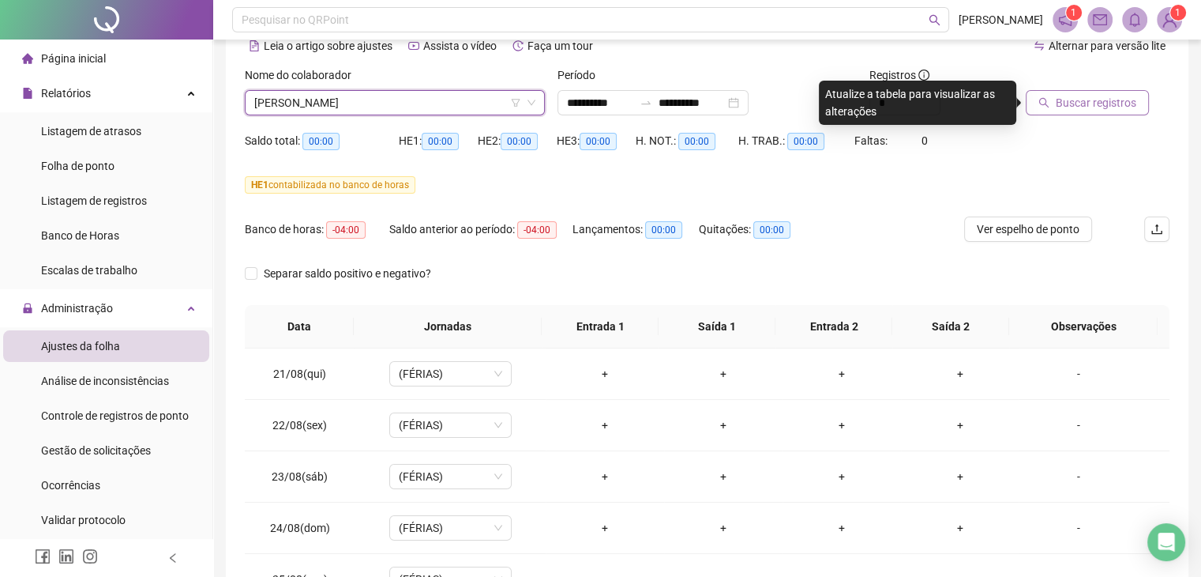
click at [1090, 103] on span "Buscar registros" at bounding box center [1096, 102] width 81 height 17
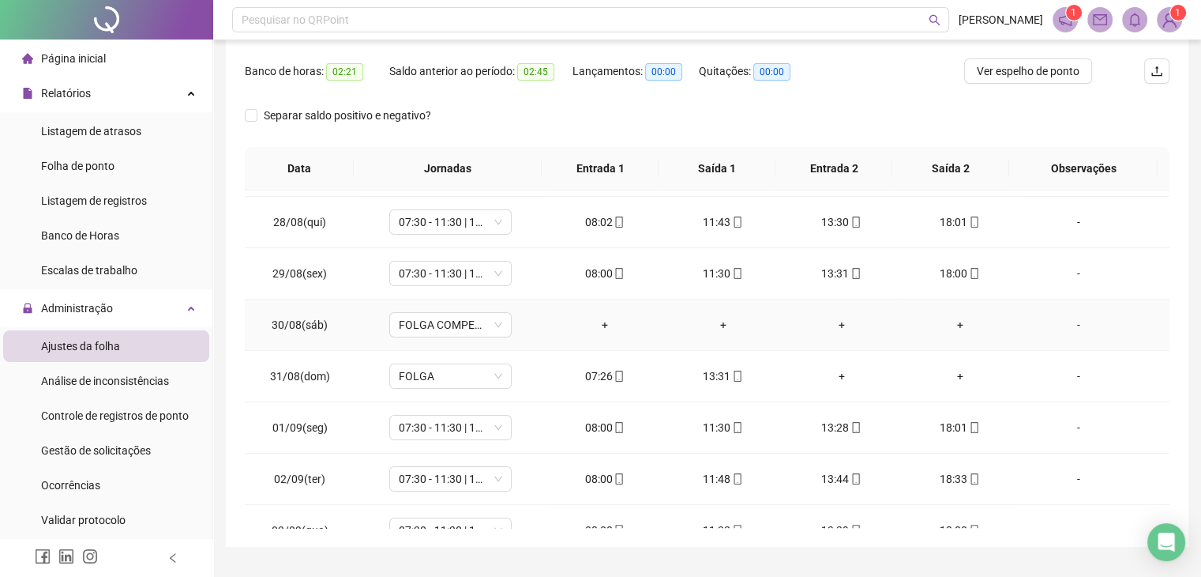
scroll to position [316, 0]
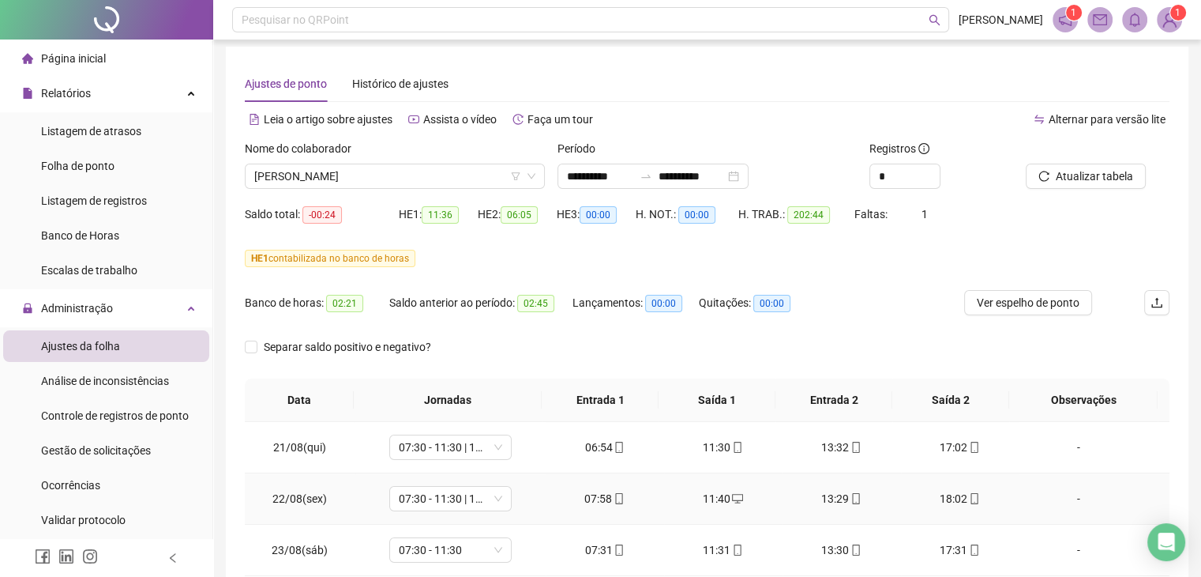
scroll to position [0, 0]
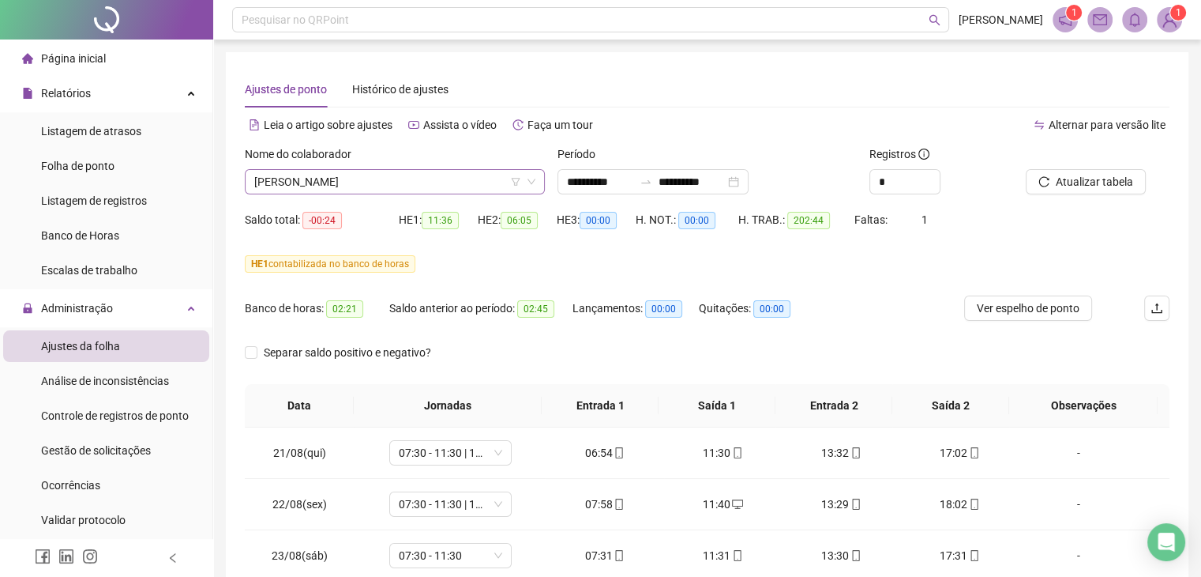
click at [535, 178] on icon "down" at bounding box center [531, 181] width 9 height 9
click at [453, 183] on span "[PERSON_NAME]" at bounding box center [394, 182] width 281 height 24
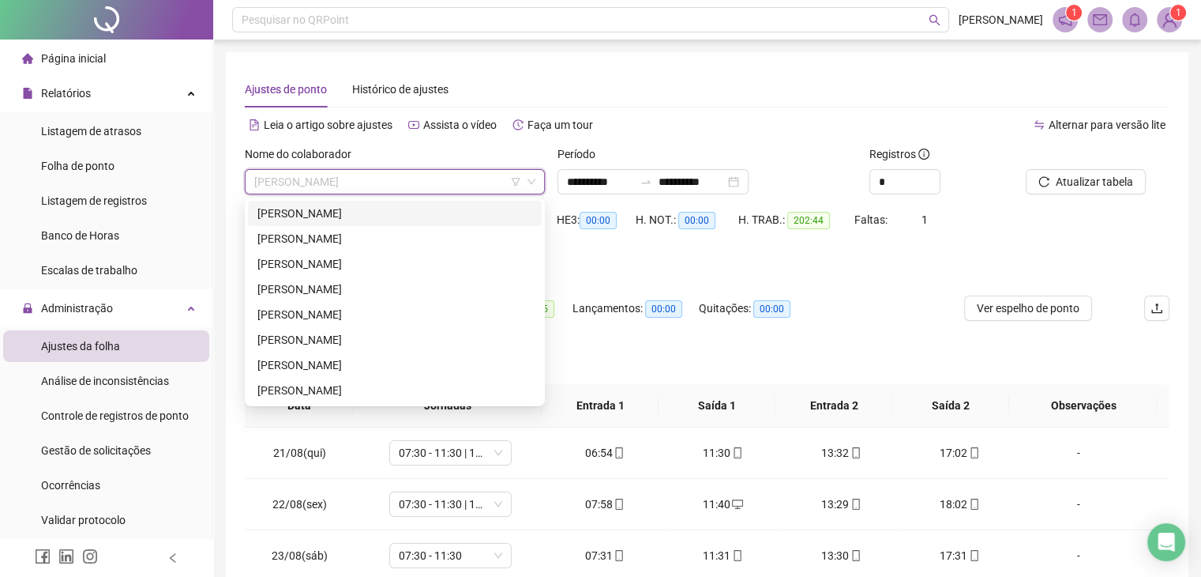
click at [351, 205] on div "[PERSON_NAME]" at bounding box center [394, 213] width 275 height 17
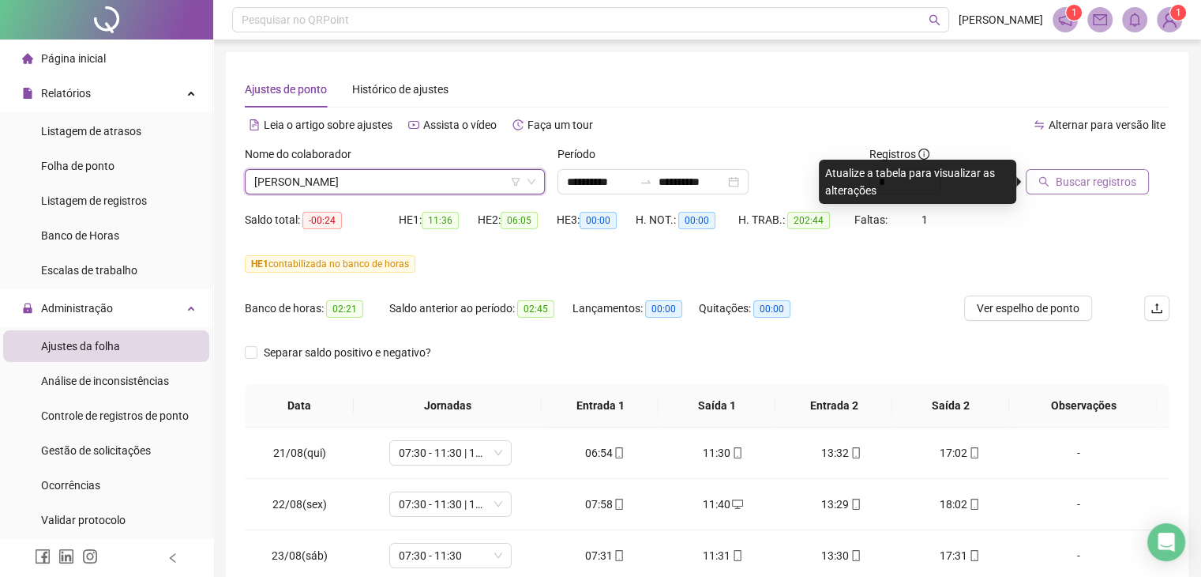
click at [1076, 182] on span "Buscar registros" at bounding box center [1096, 181] width 81 height 17
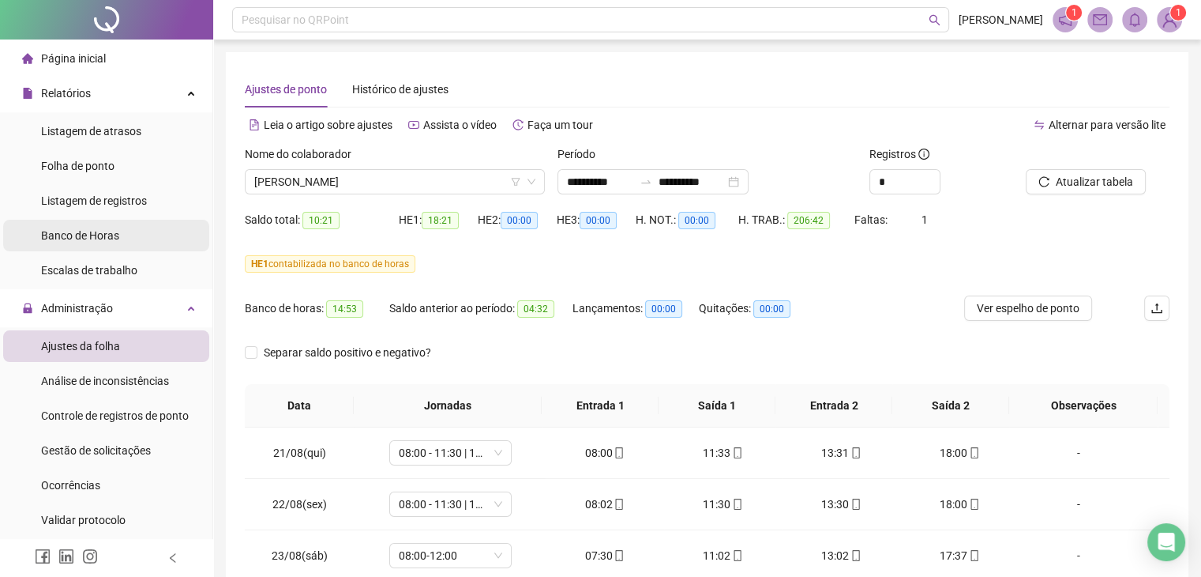
click at [92, 235] on span "Banco de Horas" at bounding box center [80, 235] width 78 height 13
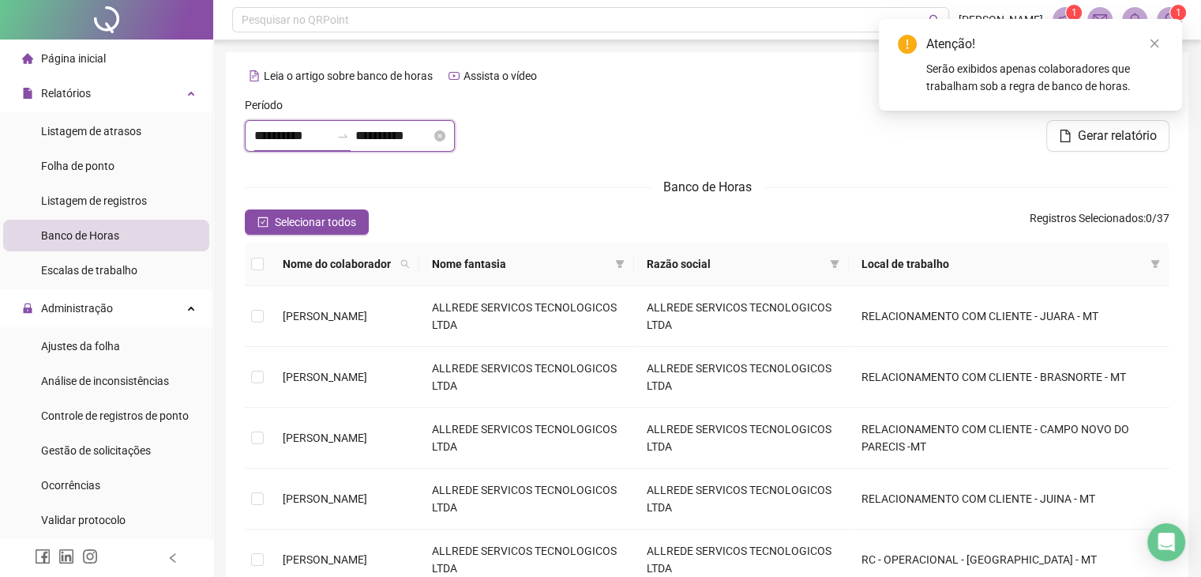
click at [262, 133] on input "**********" at bounding box center [292, 135] width 76 height 19
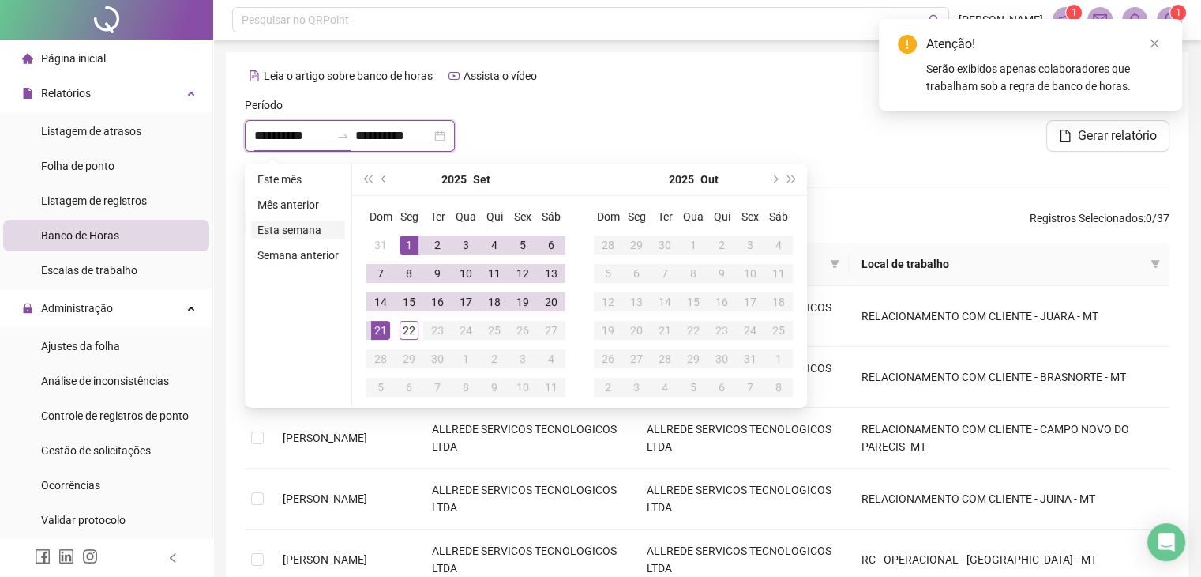
type input "**********"
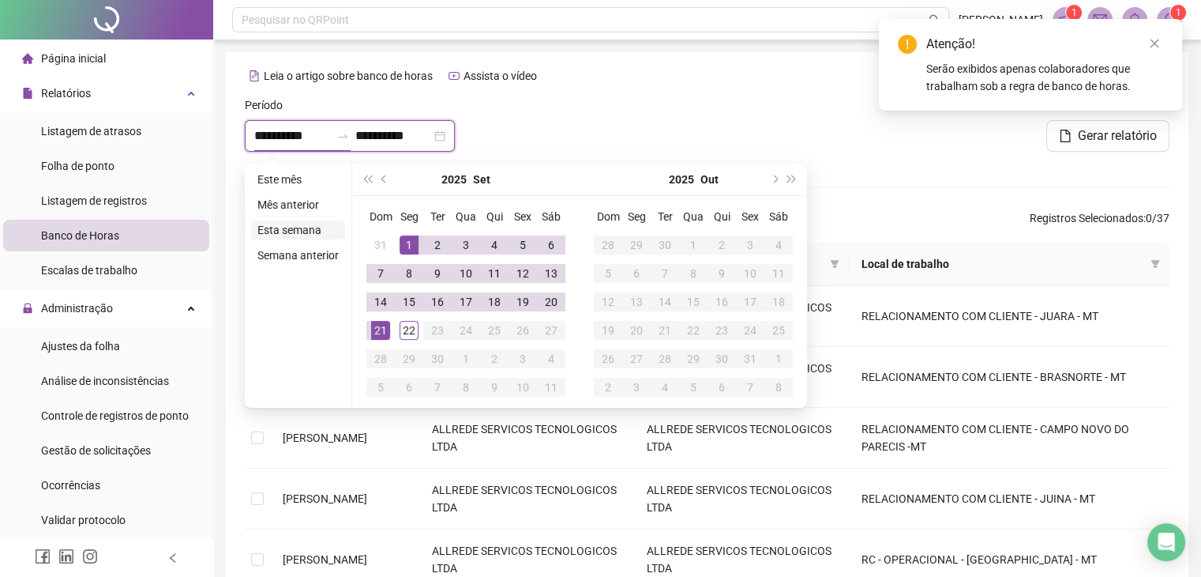
type input "**********"
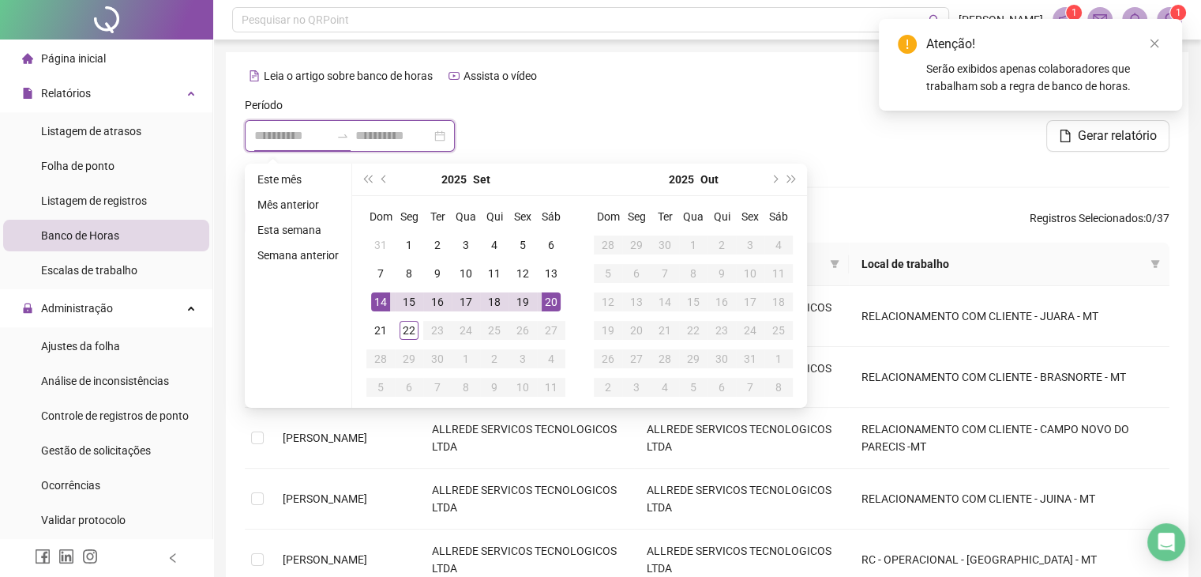
type input "**********"
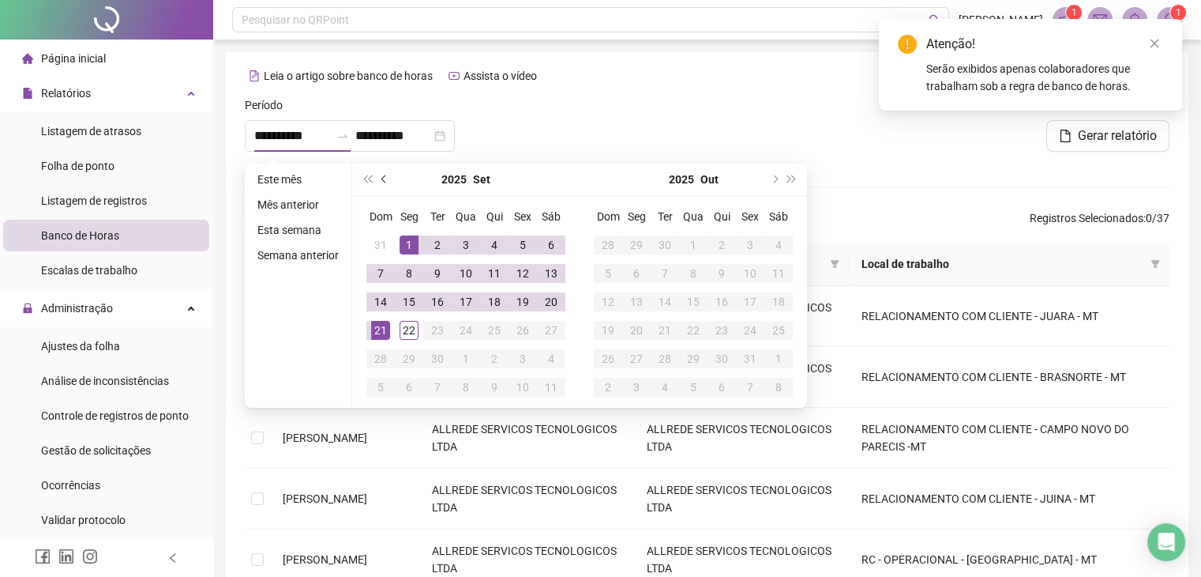
click at [386, 180] on button "prev-year" at bounding box center [384, 179] width 17 height 32
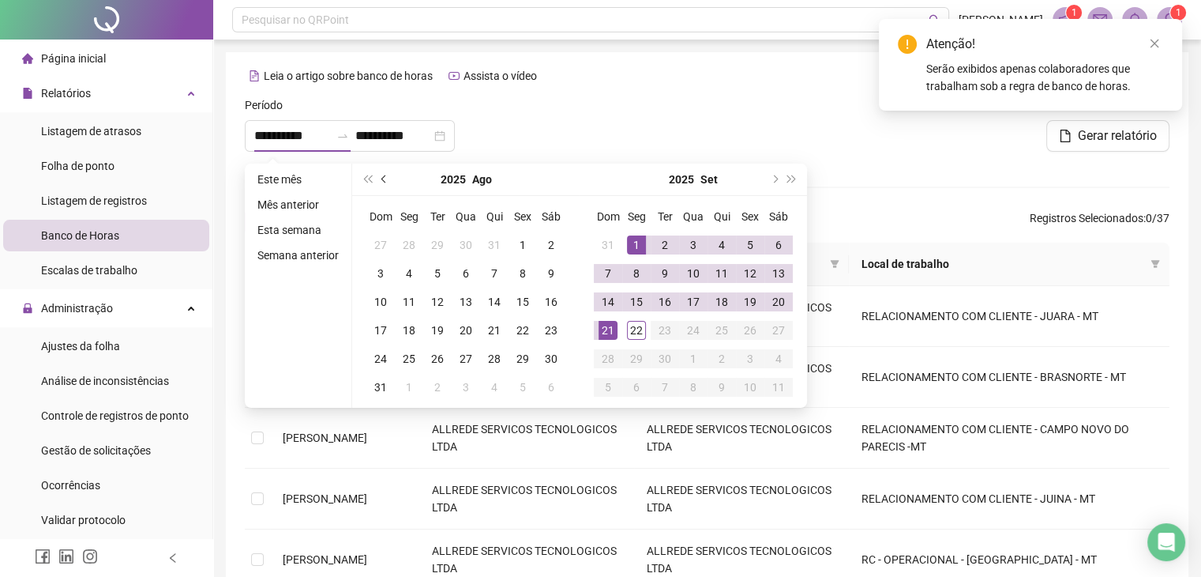
click at [381, 175] on button "prev-year" at bounding box center [384, 179] width 17 height 32
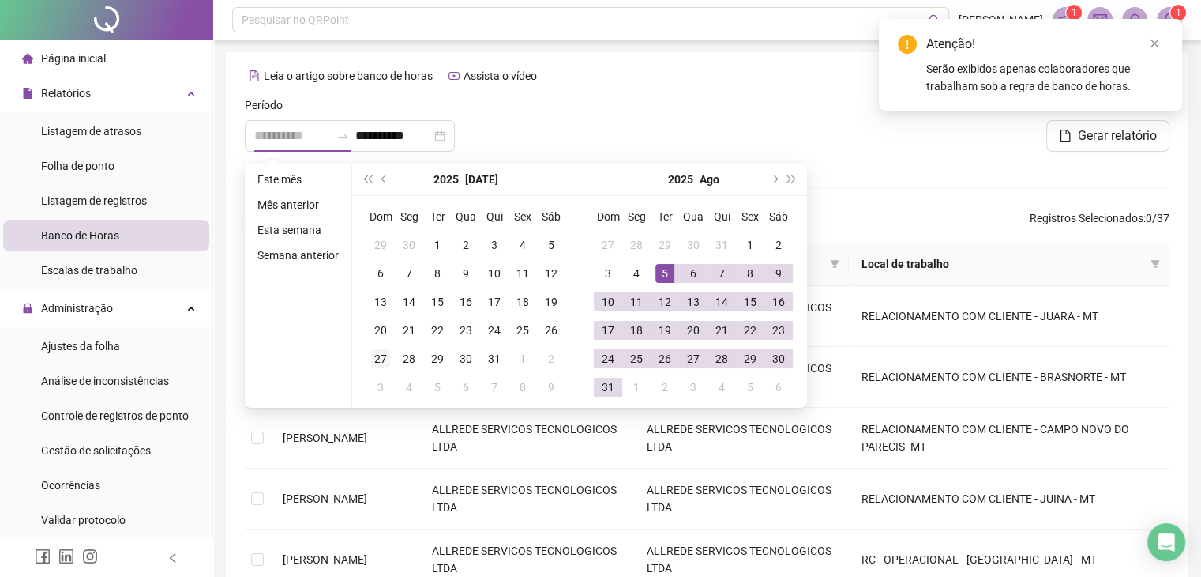
type input "**********"
click at [382, 355] on div "27" at bounding box center [380, 358] width 19 height 19
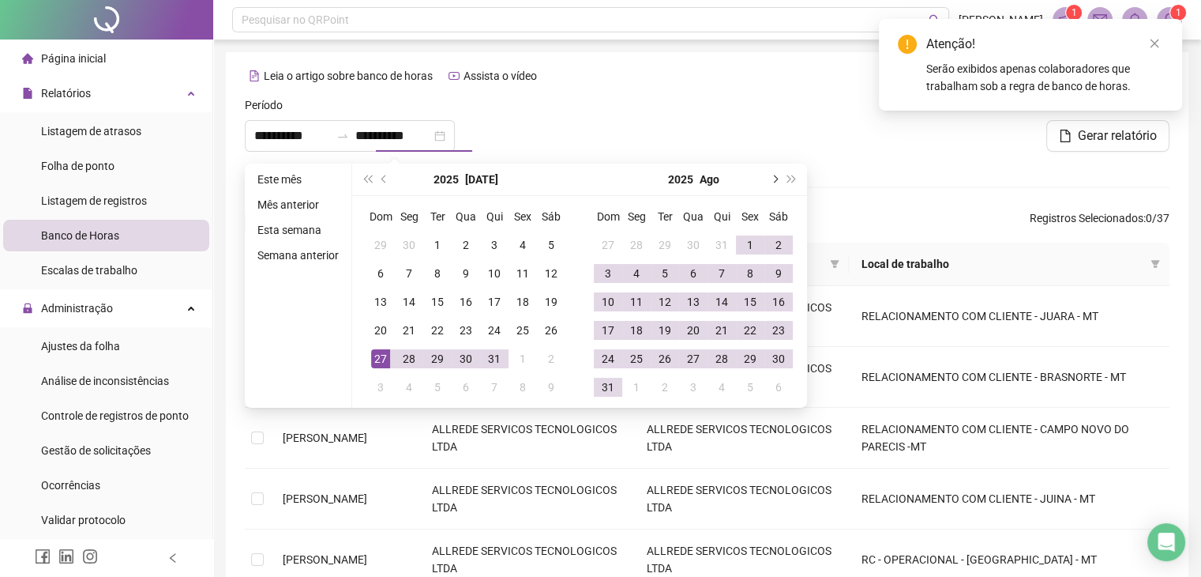
click at [776, 175] on button "next-year" at bounding box center [773, 179] width 17 height 32
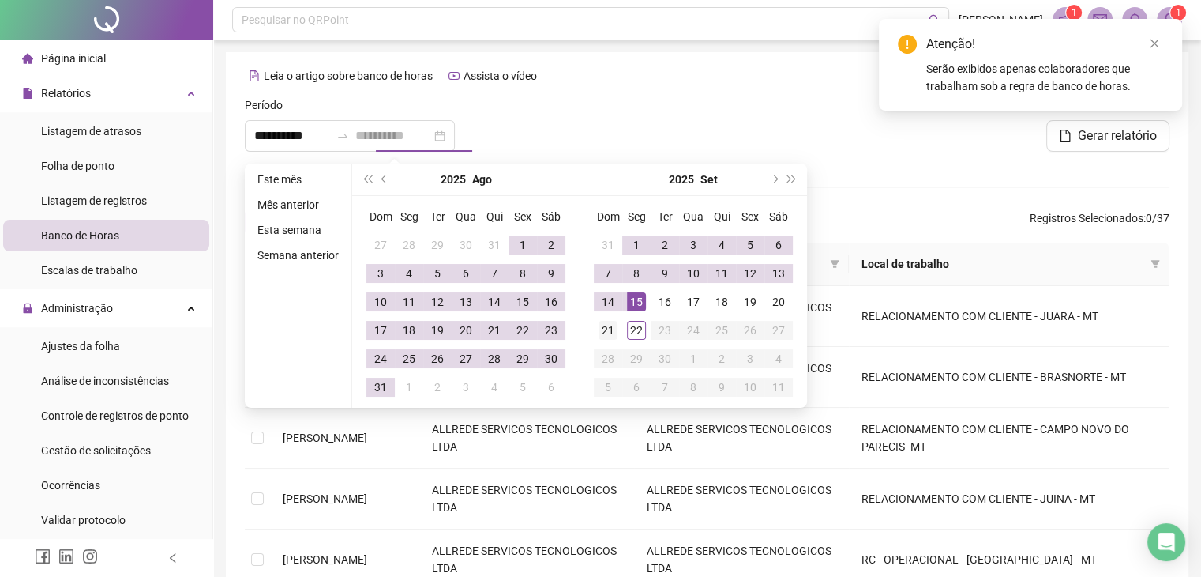
type input "**********"
click at [601, 329] on div "21" at bounding box center [608, 330] width 19 height 19
